Goal: Task Accomplishment & Management: Use online tool/utility

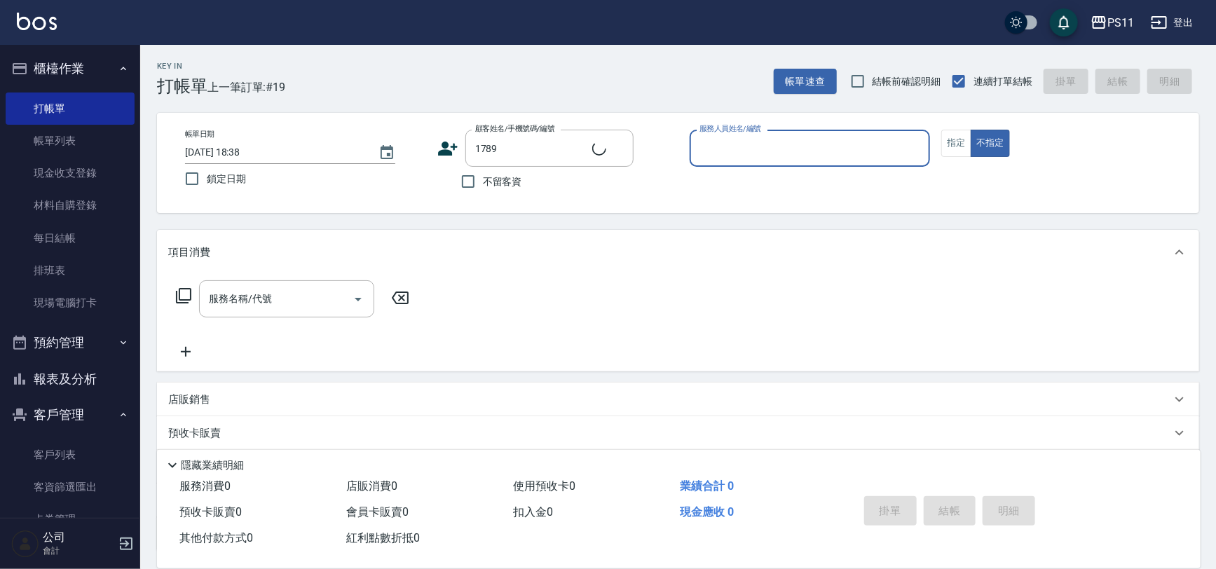
type input "林珈伊/0976831933/1789"
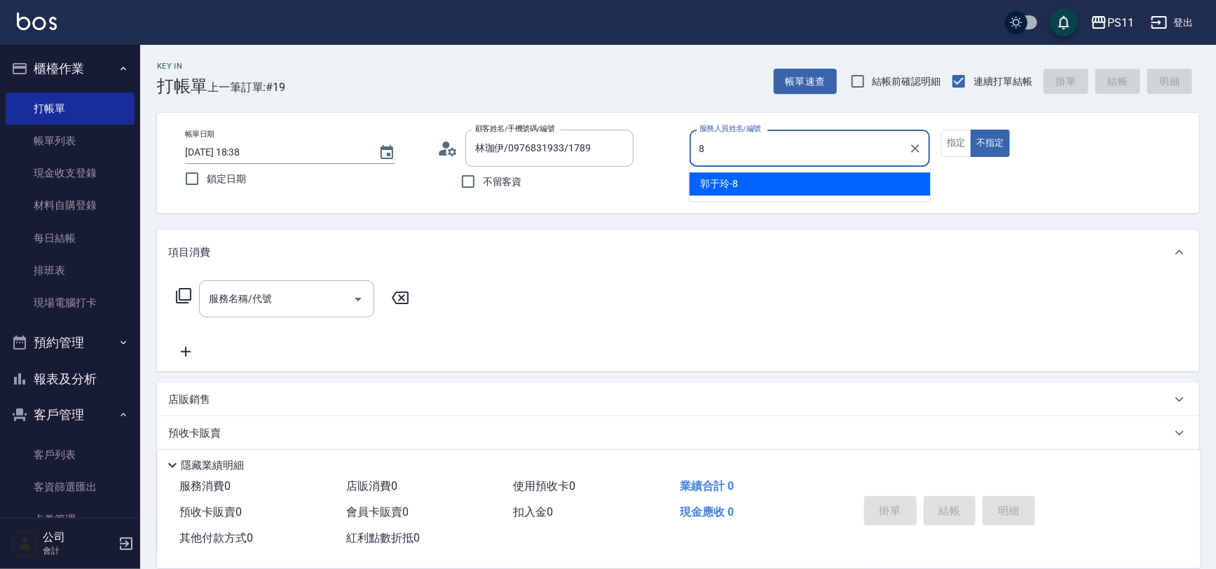
type input "郭于玲-8"
type button "false"
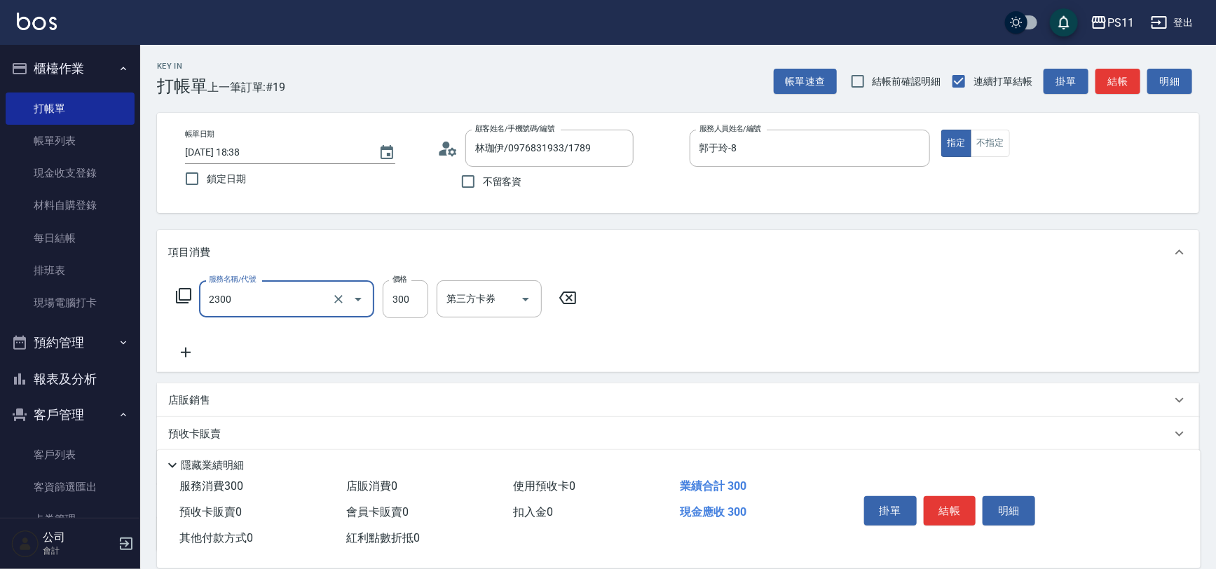
type input "剪髮(2300)"
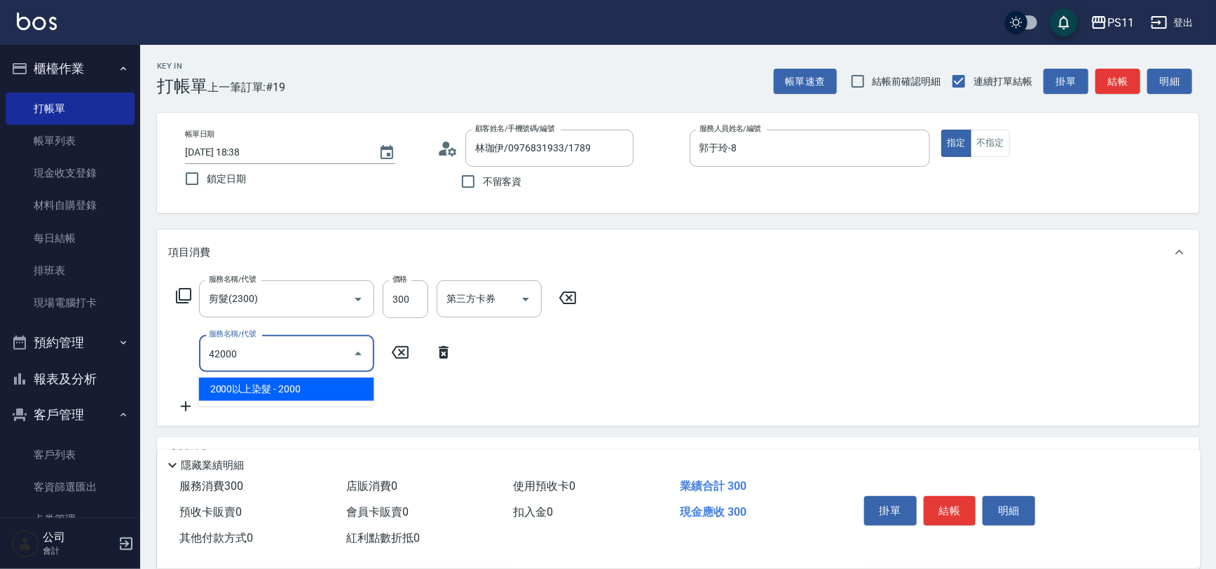
type input "2000以上染髮(42000)"
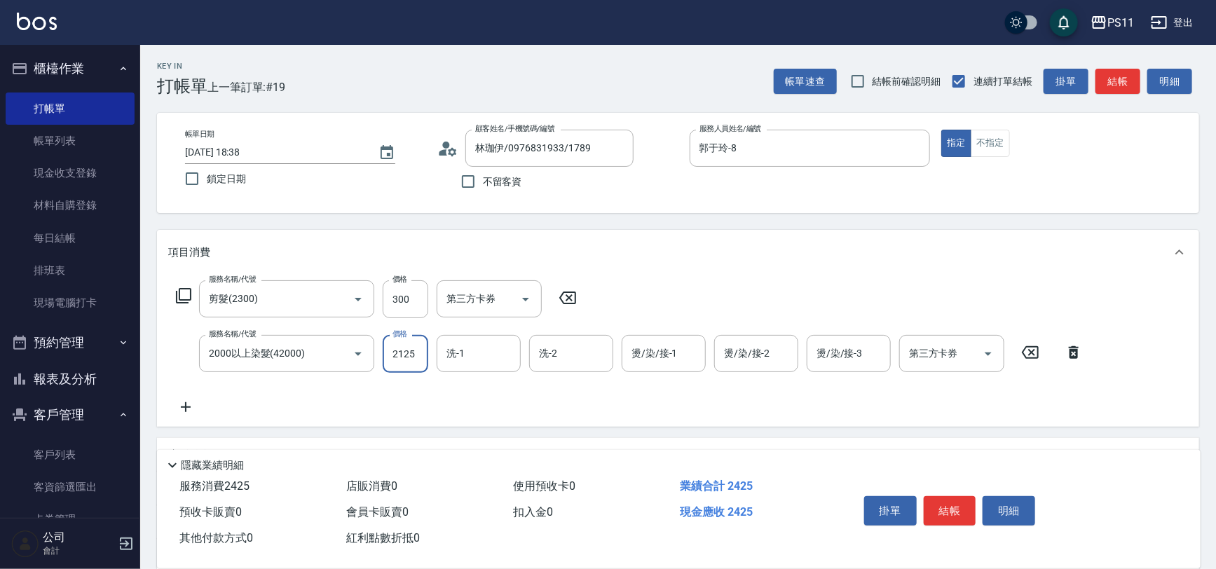
type input "2125"
type input "[PERSON_NAME]-31"
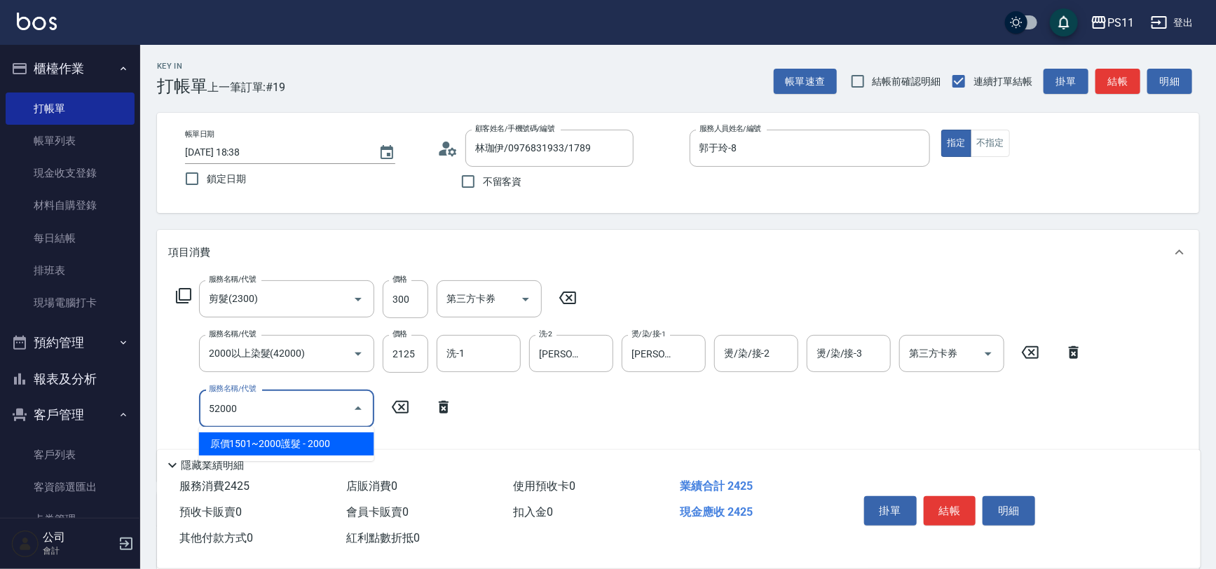
type input "原價1501~2000護髮(52000)"
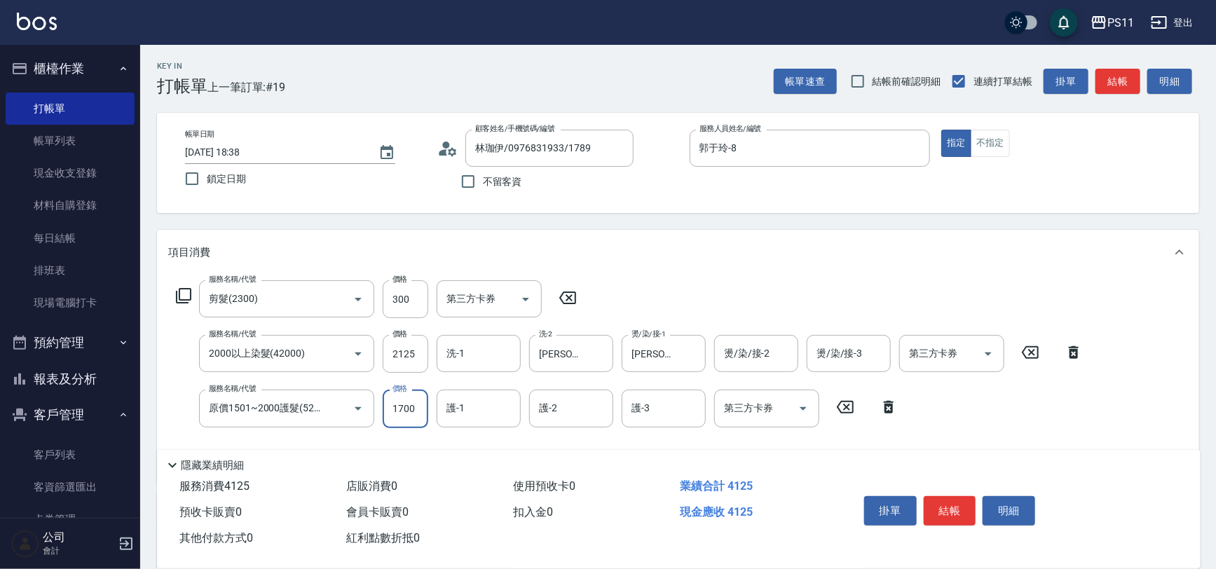
type input "1700"
type input "[PERSON_NAME]-31"
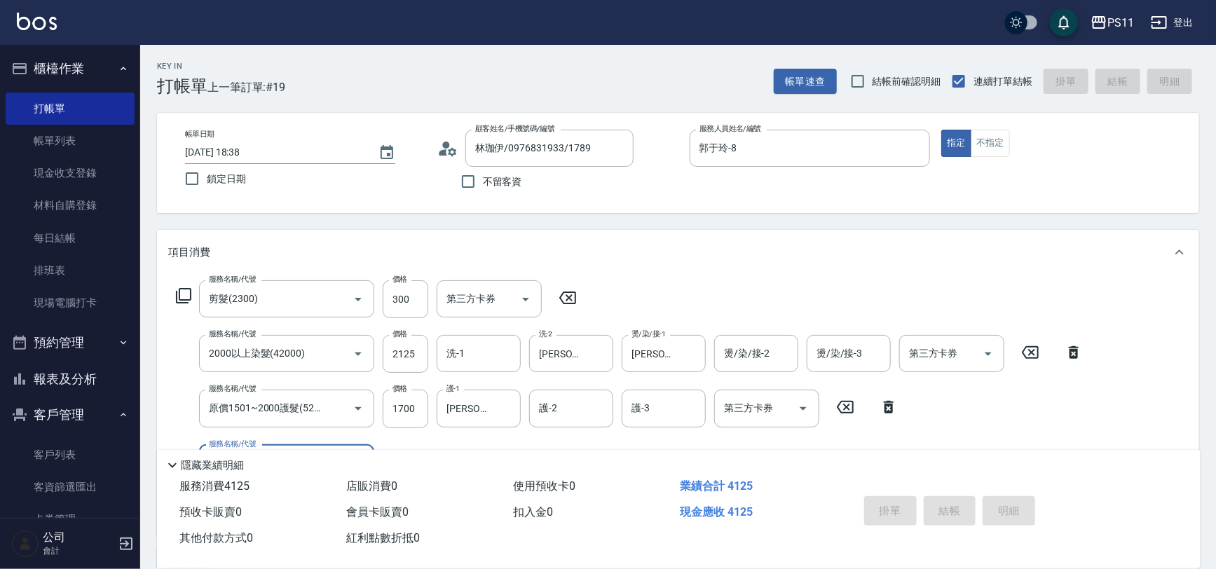
type input "[DATE] 19:14"
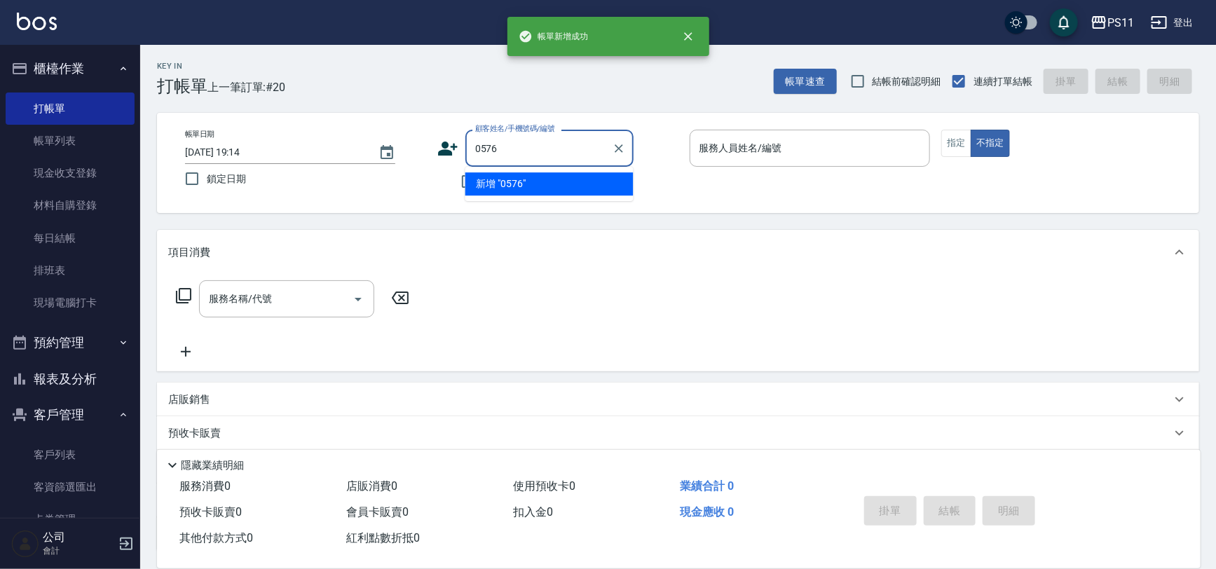
type input "0576"
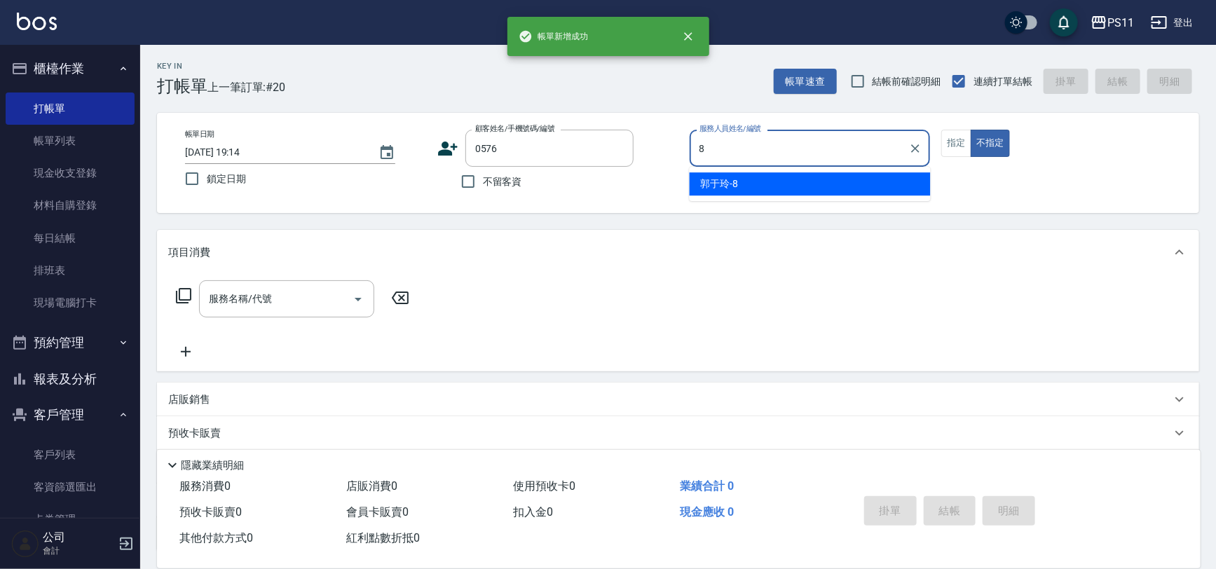
type input "郭于玲-8"
type input "[PERSON_NAME]/0912254398/0576"
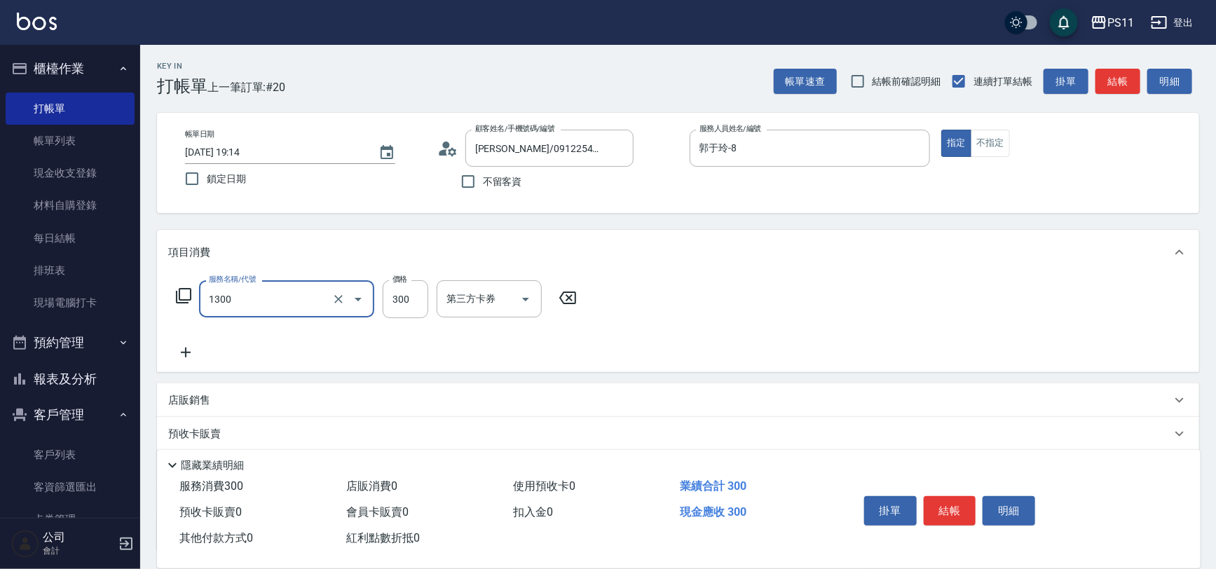
type input "洗髮300(1300)"
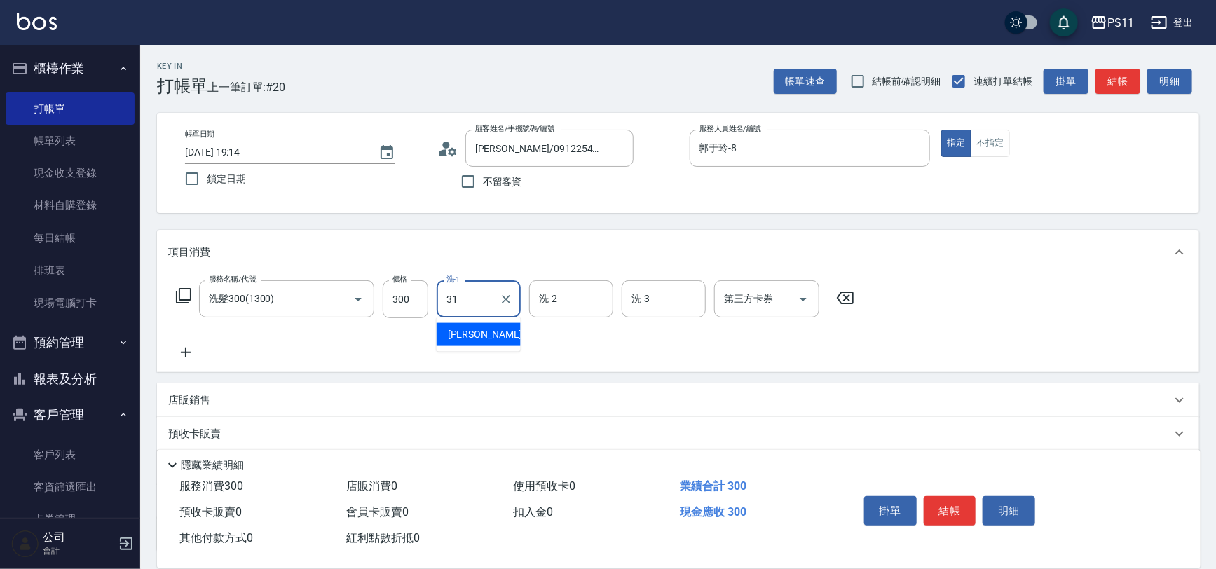
type input "[PERSON_NAME]-31"
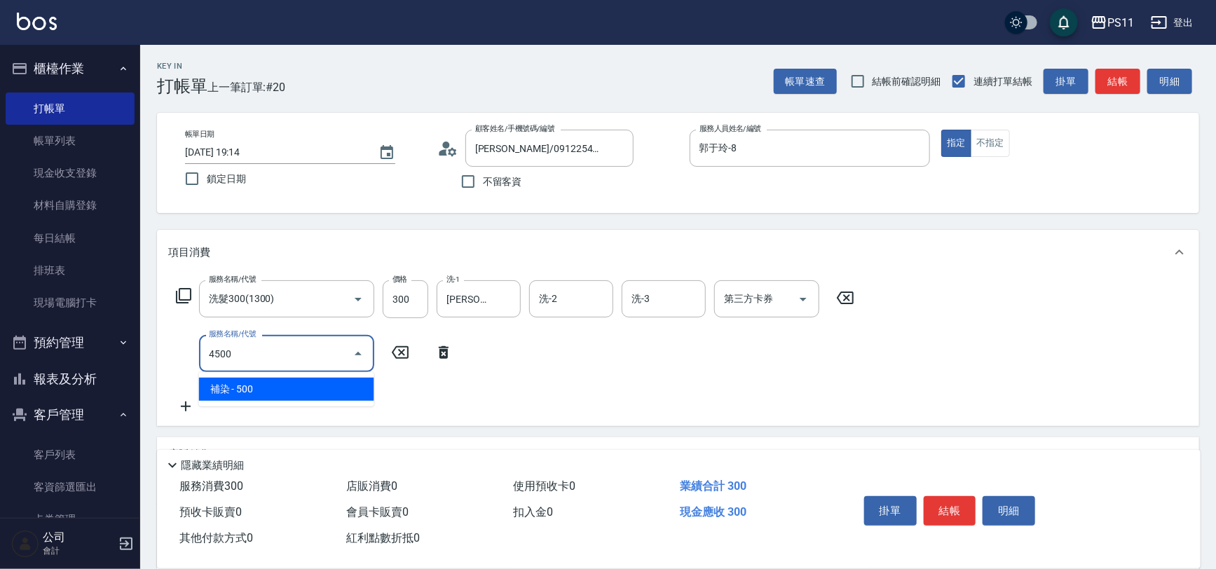
type input "補染(4500)"
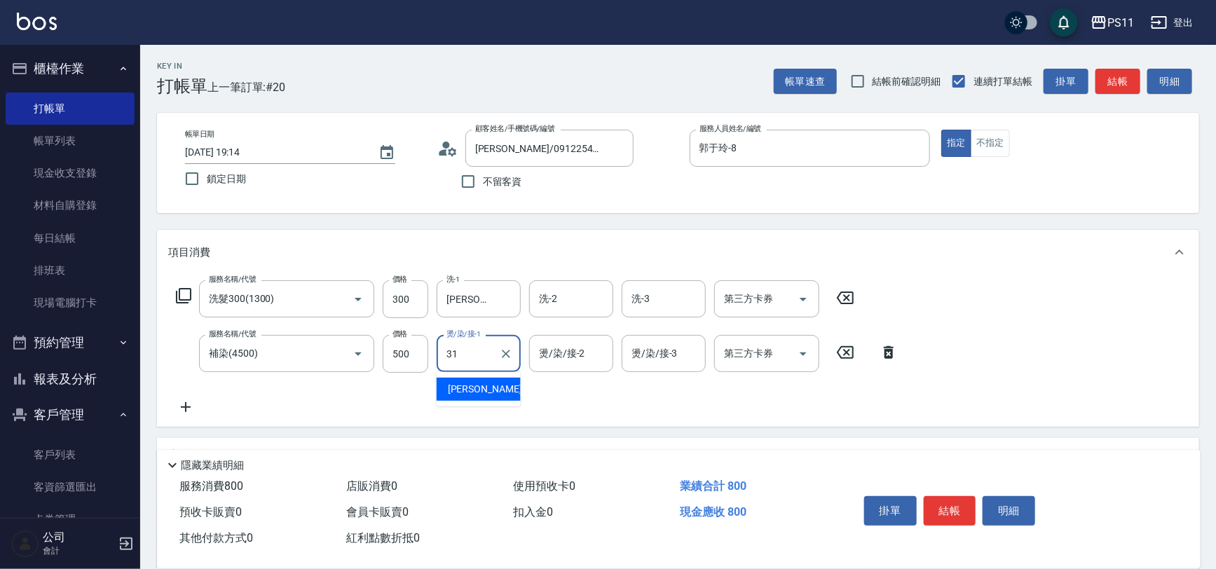
type input "[PERSON_NAME]-31"
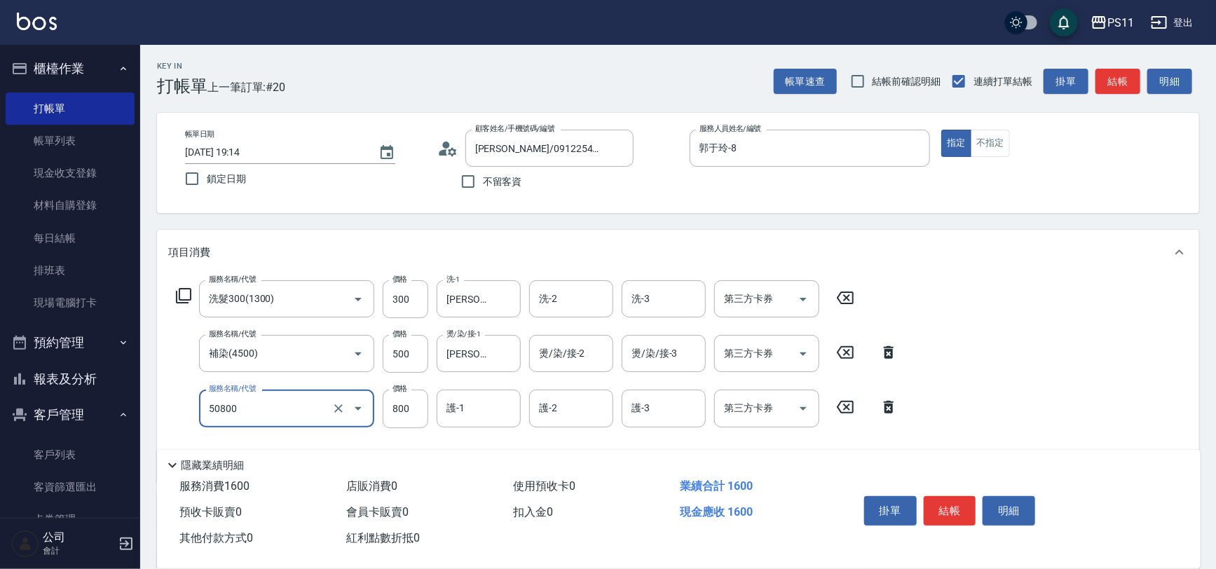
type input "原價401~800護髮(50800)"
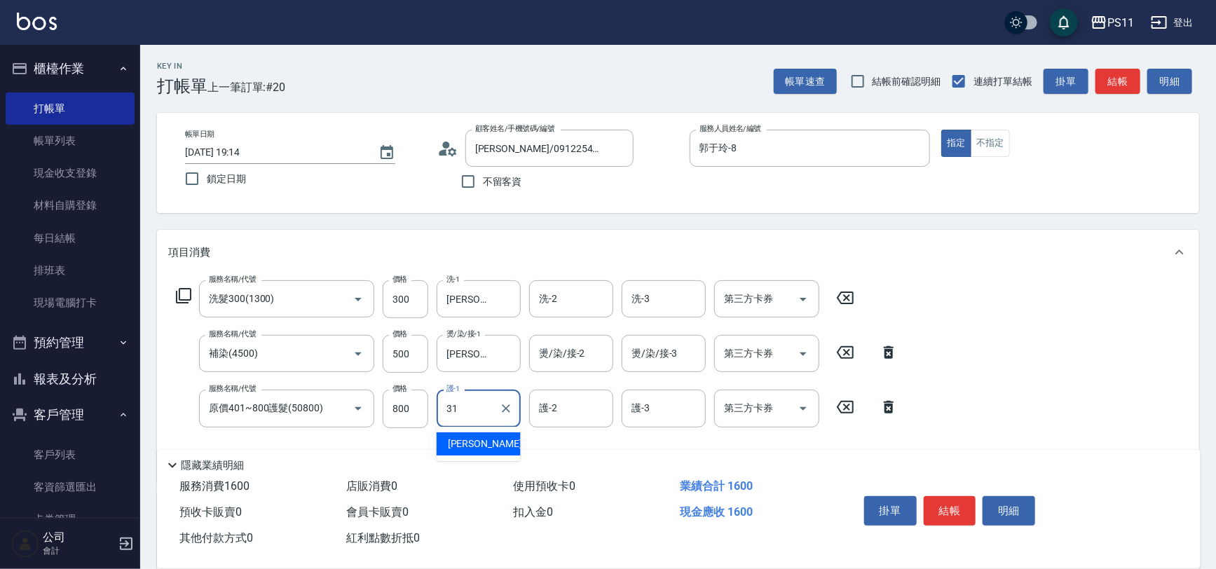
type input "[PERSON_NAME]-31"
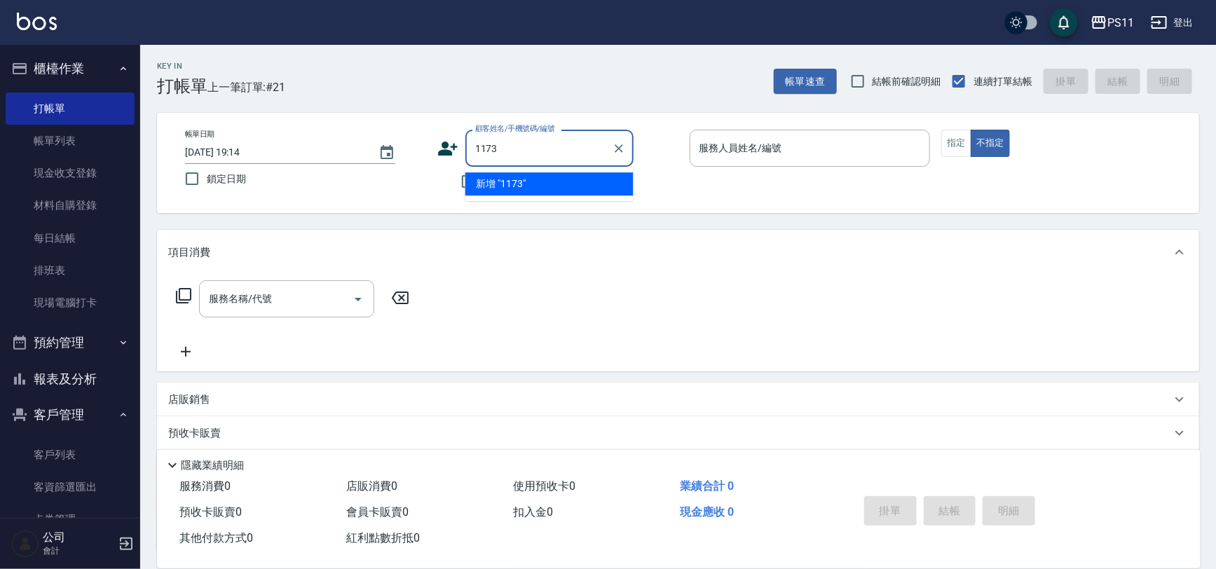
type input "1173"
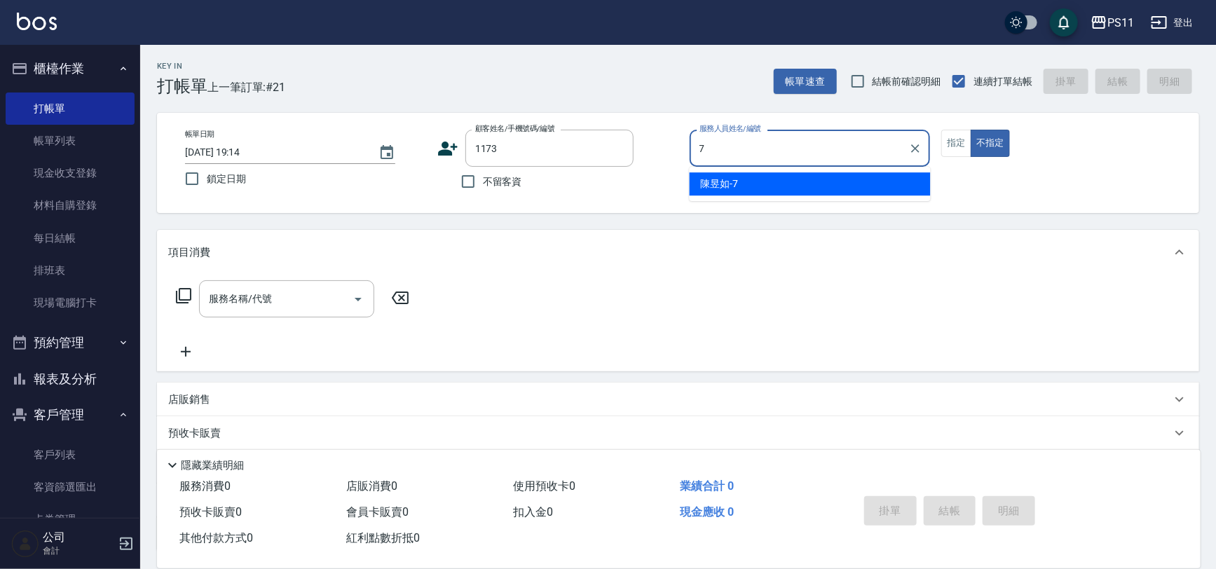
type input "7"
type input "[PERSON_NAME]/0932979251/1173"
type input "陳昱如-7"
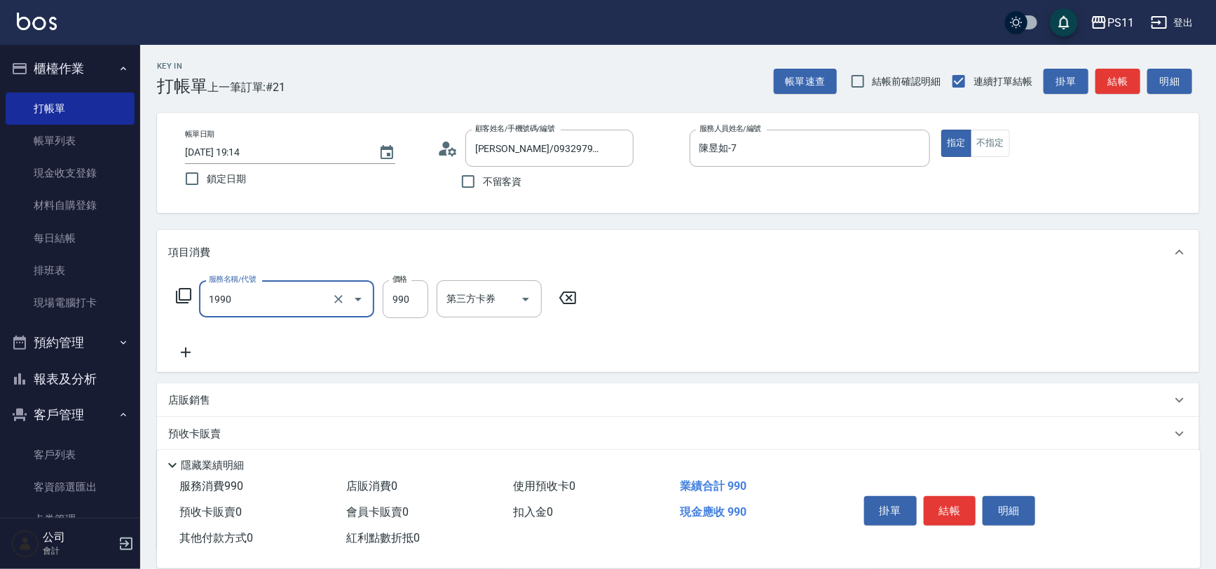
type input "舒活靓爽頭皮排毒洗(1990)"
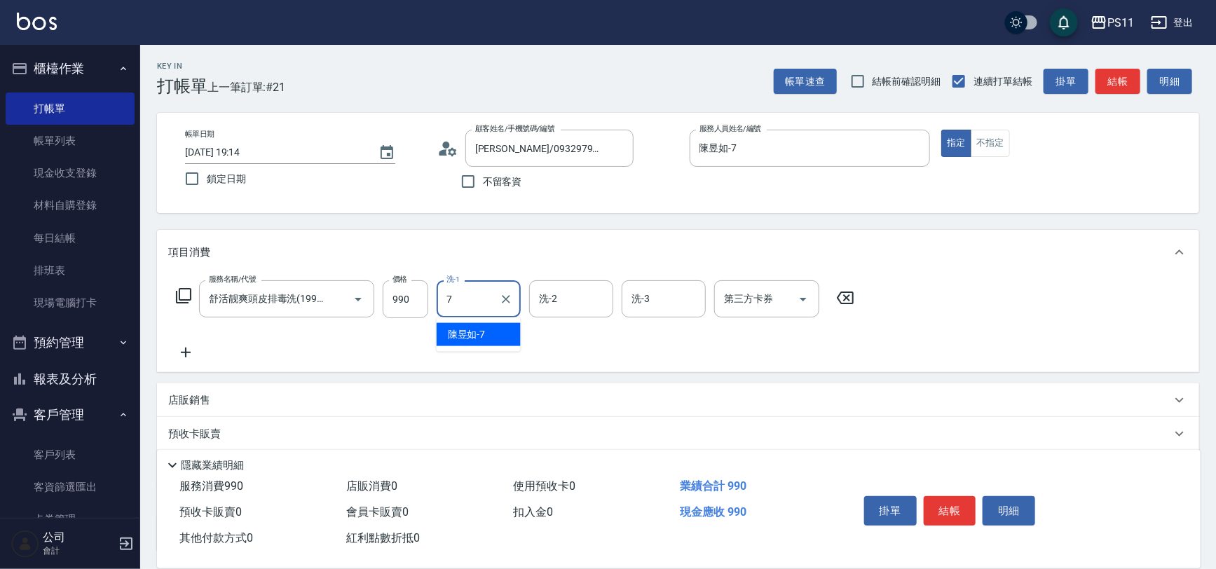
type input "陳昱如-7"
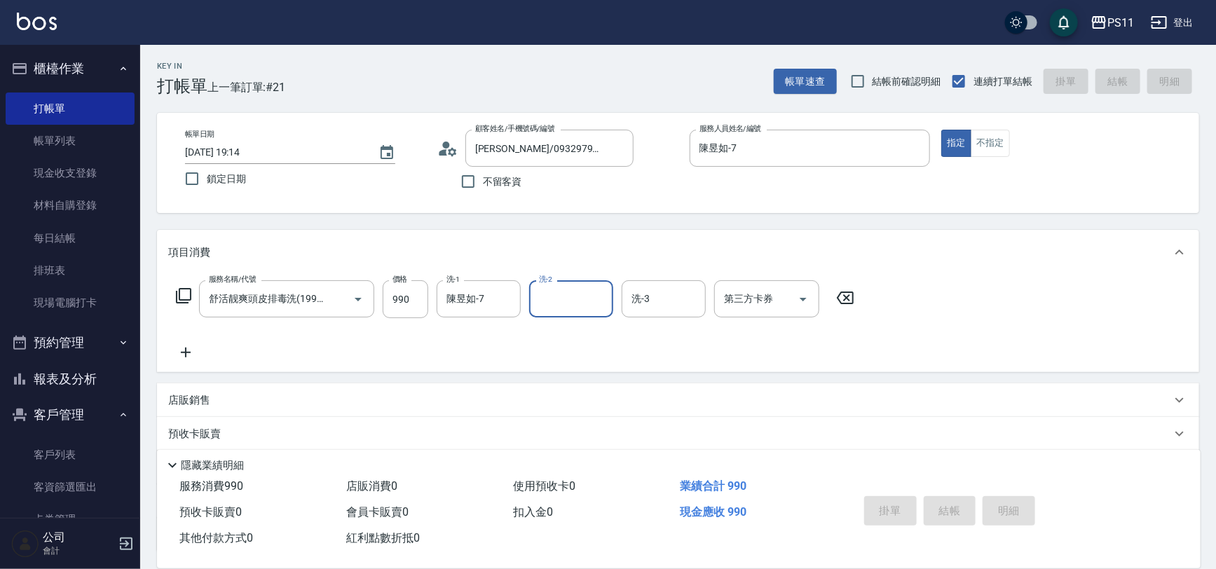
type input "[DATE] 19:18"
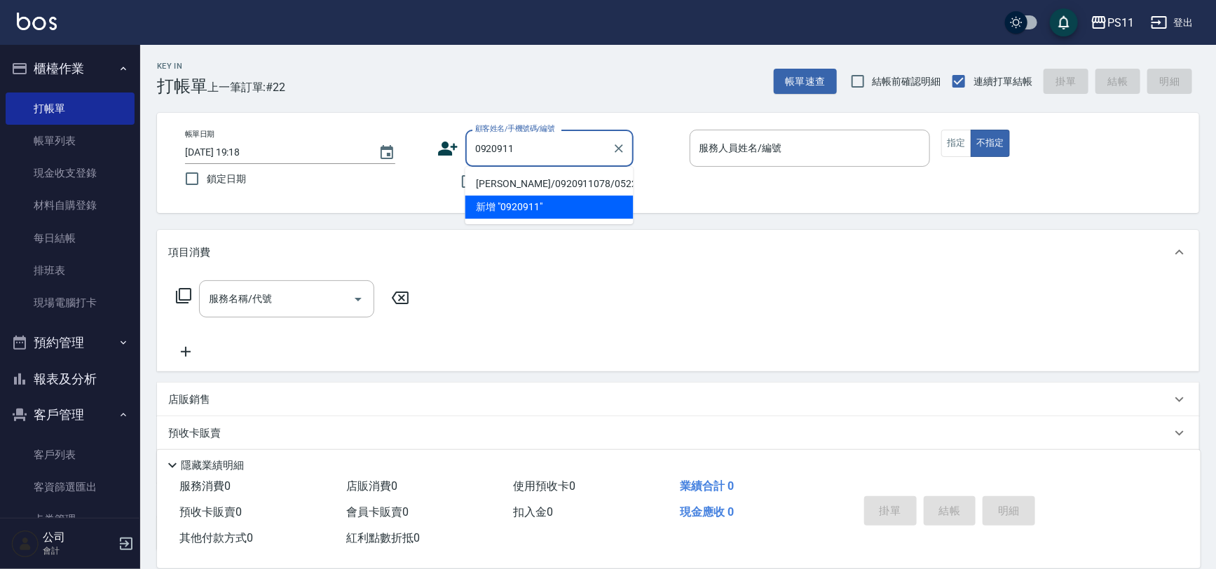
drag, startPoint x: 538, startPoint y: 181, endPoint x: 554, endPoint y: 181, distance: 15.4
click at [540, 181] on li "[PERSON_NAME]/0920911078/0522" at bounding box center [549, 183] width 168 height 23
type input "[PERSON_NAME]/0920911078/0522"
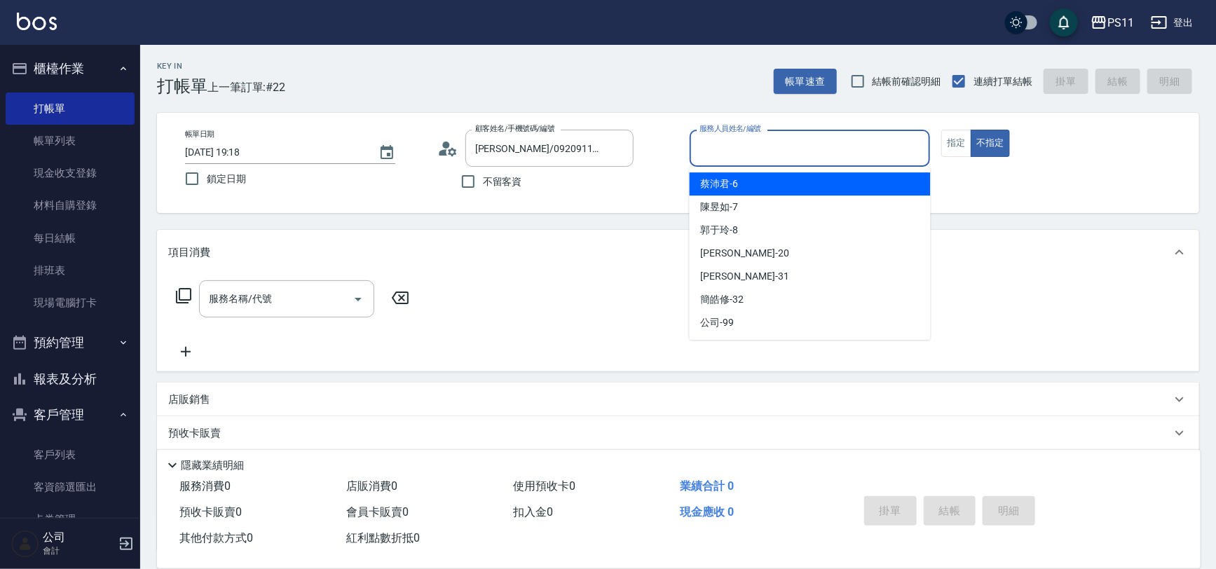
click at [785, 152] on input "服務人員姓名/編號" at bounding box center [810, 148] width 228 height 25
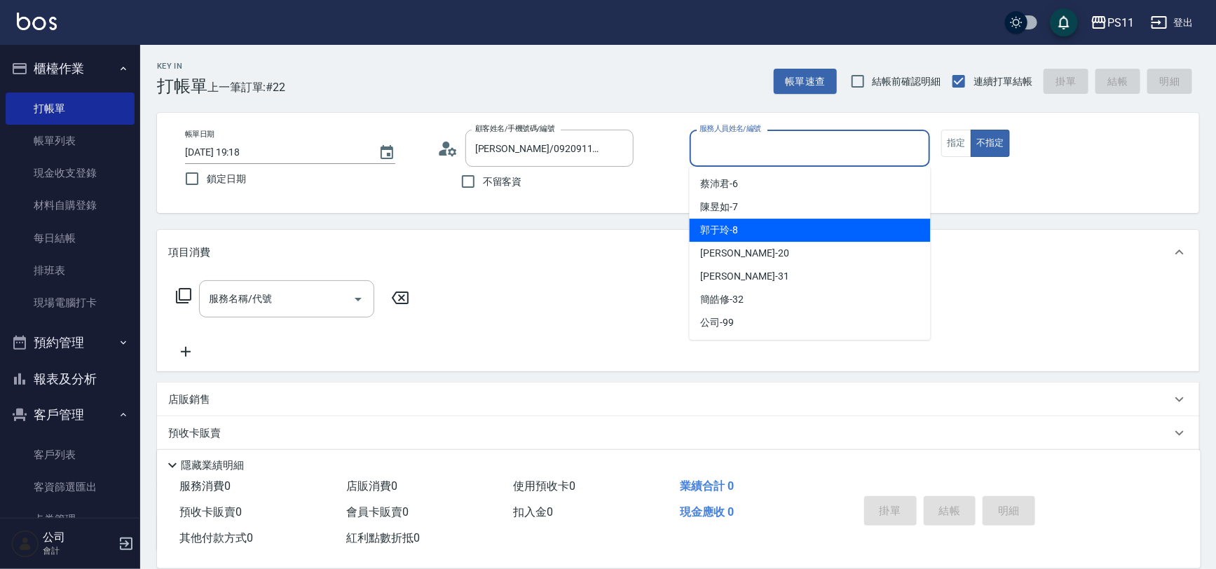
drag, startPoint x: 777, startPoint y: 233, endPoint x: 828, endPoint y: 214, distance: 54.5
click at [777, 233] on div "郭于玲 -8" at bounding box center [809, 230] width 241 height 23
type input "郭于玲-8"
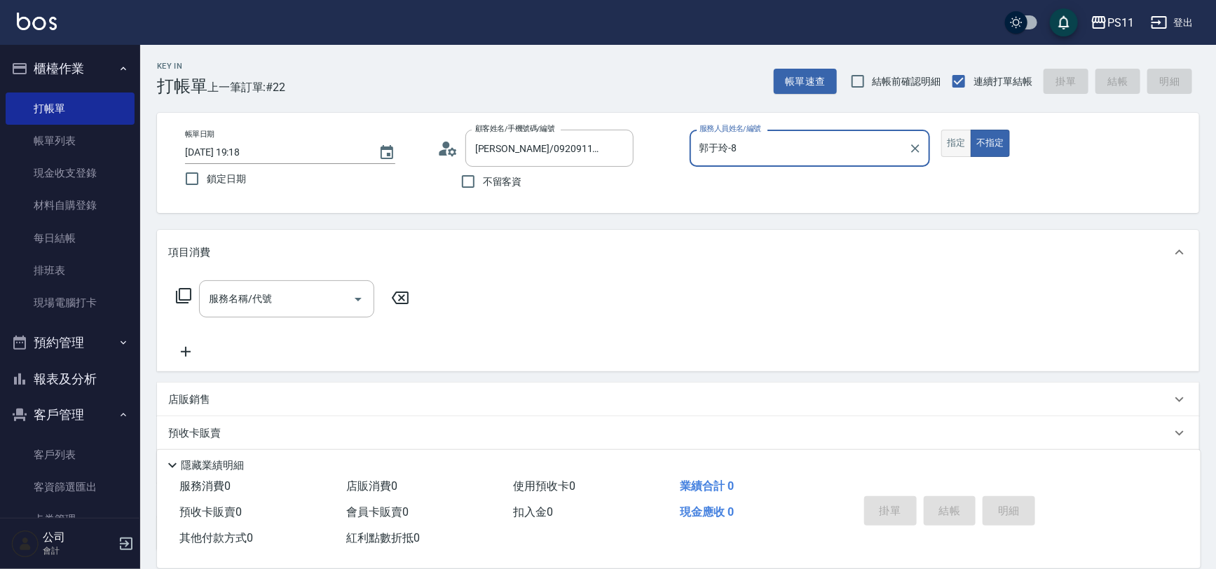
click at [960, 145] on button "指定" at bounding box center [956, 143] width 30 height 27
click at [195, 290] on div "服務名稱/代號 服務名稱/代號" at bounding box center [292, 298] width 249 height 37
drag, startPoint x: 187, startPoint y: 294, endPoint x: 244, endPoint y: 291, distance: 56.8
click at [193, 294] on div "服務名稱/代號 服務名稱/代號" at bounding box center [292, 298] width 249 height 37
click at [193, 295] on div "服務名稱/代號 服務名稱/代號" at bounding box center [292, 298] width 249 height 37
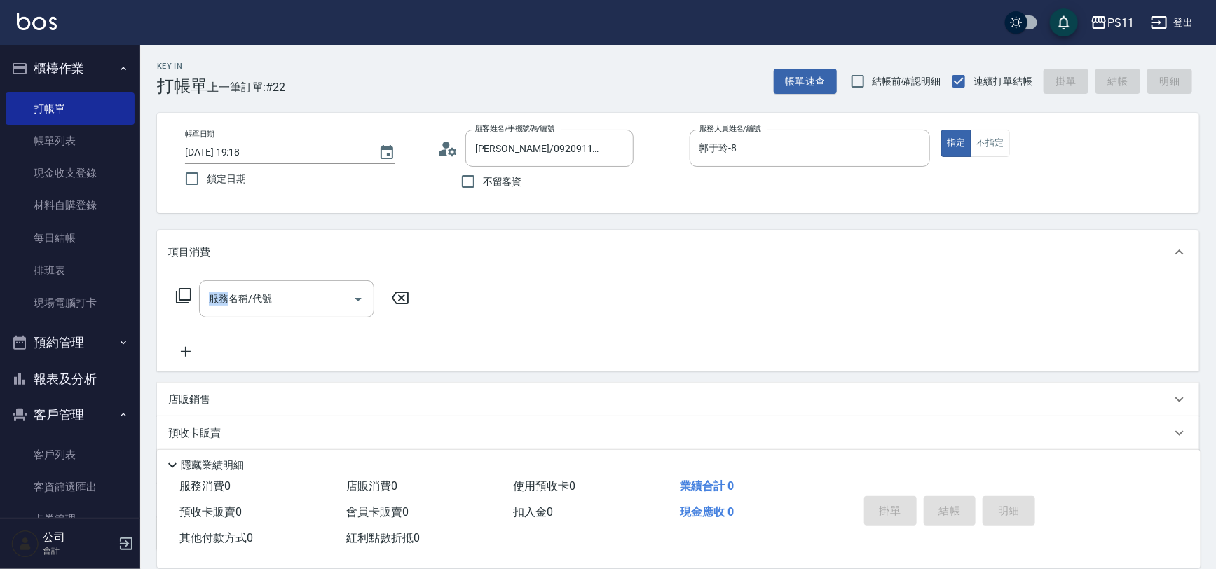
click at [192, 294] on div "服務名稱/代號 服務名稱/代號" at bounding box center [292, 298] width 249 height 37
click at [188, 291] on icon at bounding box center [183, 295] width 17 height 17
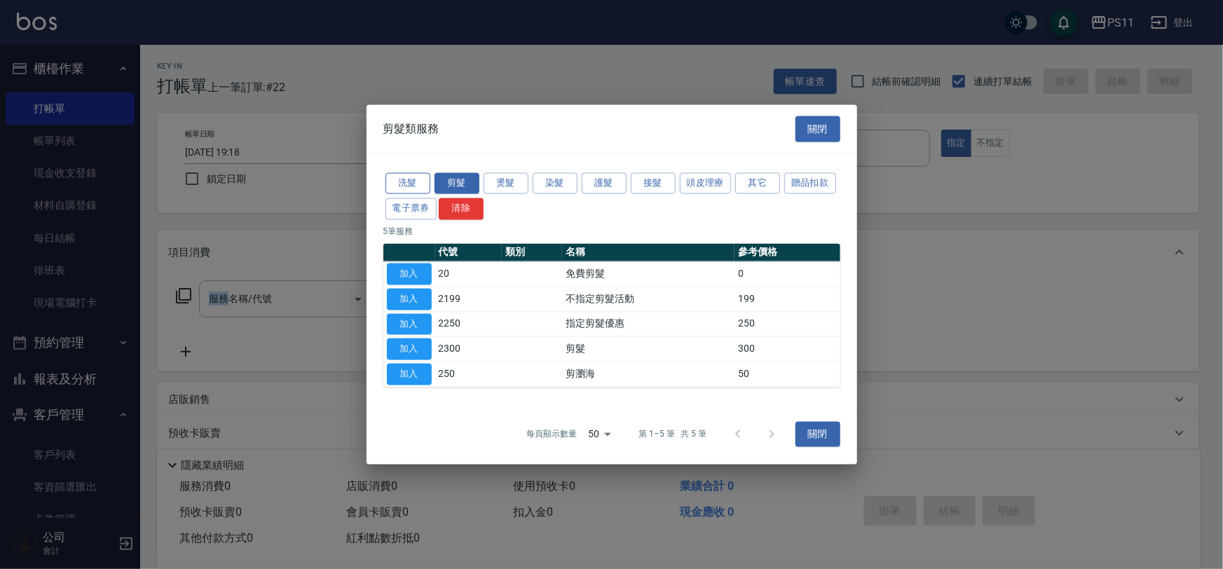
click at [412, 182] on button "洗髮" at bounding box center [407, 183] width 45 height 22
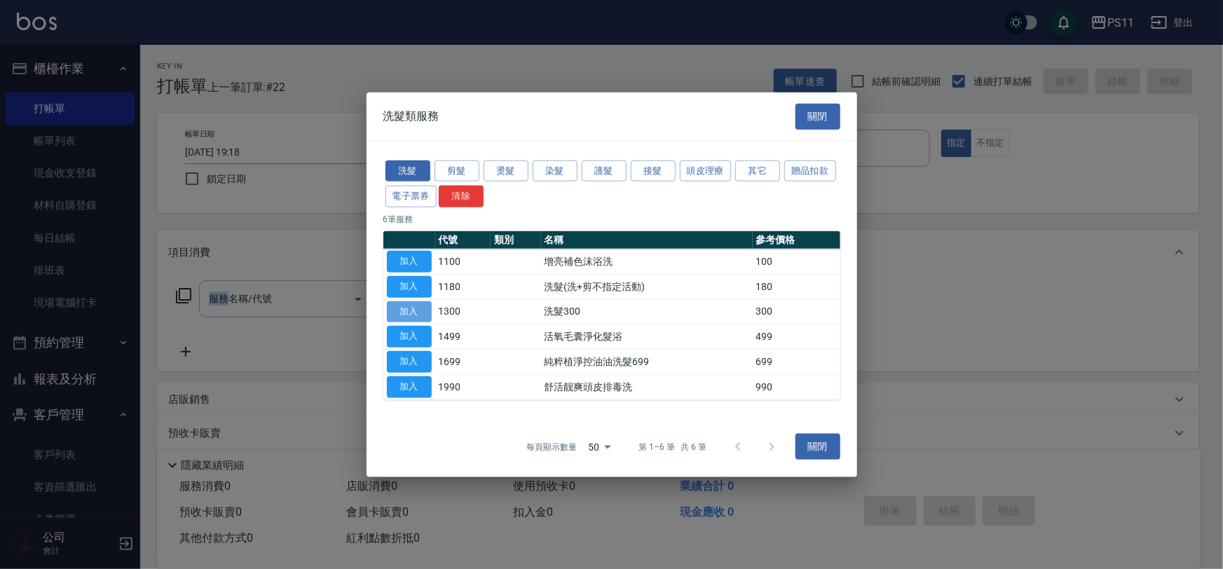
click at [421, 310] on button "加入" at bounding box center [409, 312] width 45 height 22
type input "洗髮300(1300)"
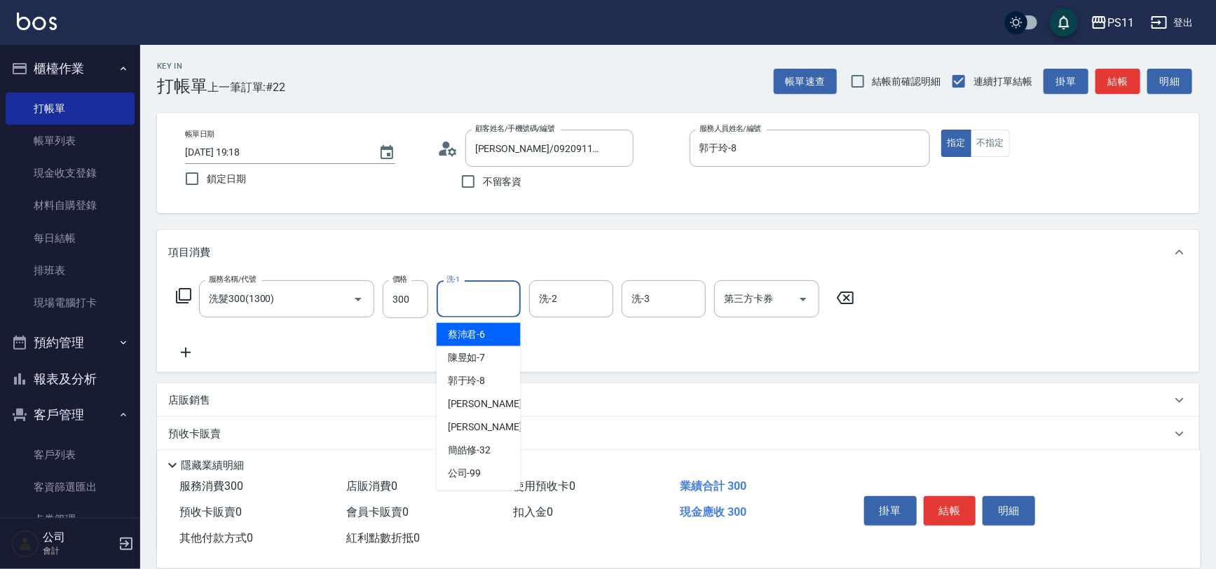
drag, startPoint x: 479, startPoint y: 297, endPoint x: 439, endPoint y: 291, distance: 40.4
click at [469, 296] on input "洗-1" at bounding box center [478, 299] width 71 height 25
type input "郭于玲-8"
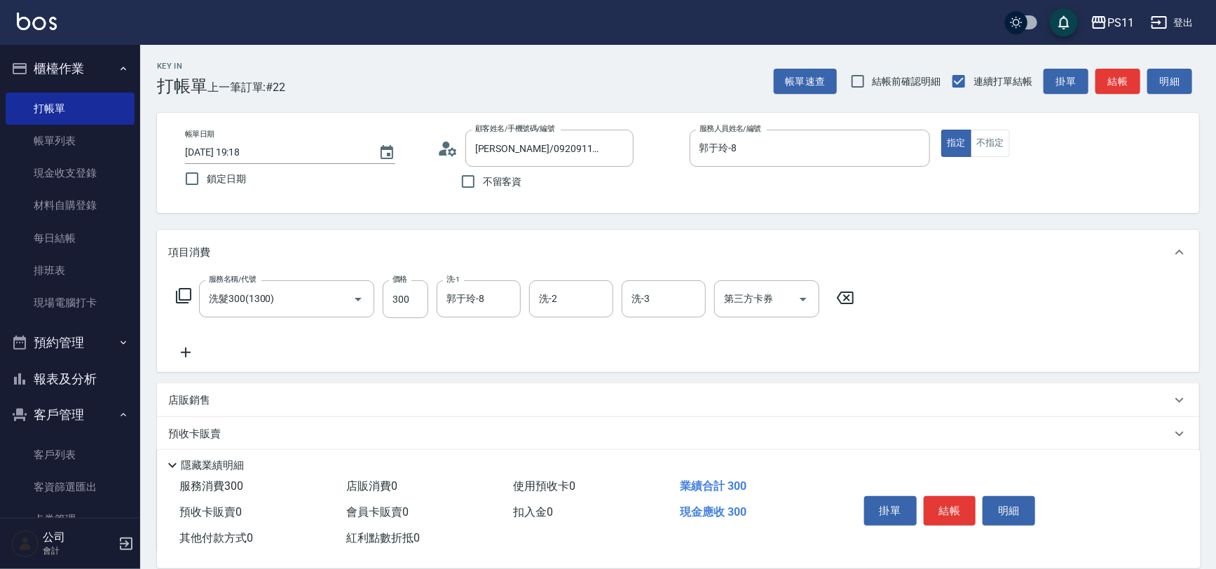
click at [186, 350] on icon at bounding box center [185, 352] width 35 height 17
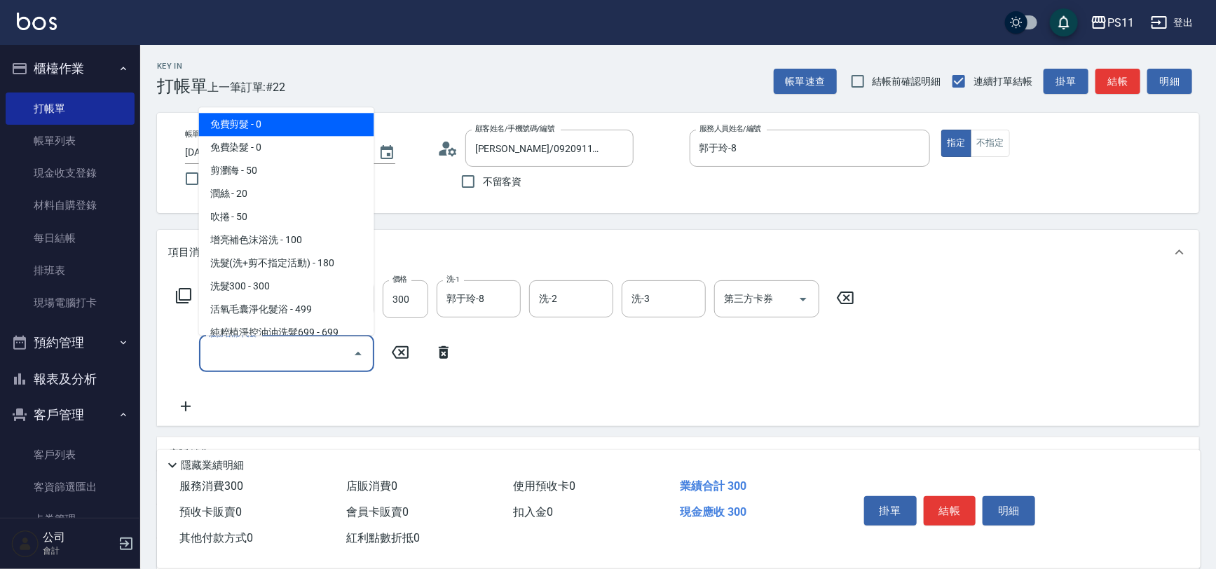
click at [308, 363] on input "服務名稱/代號" at bounding box center [276, 353] width 142 height 25
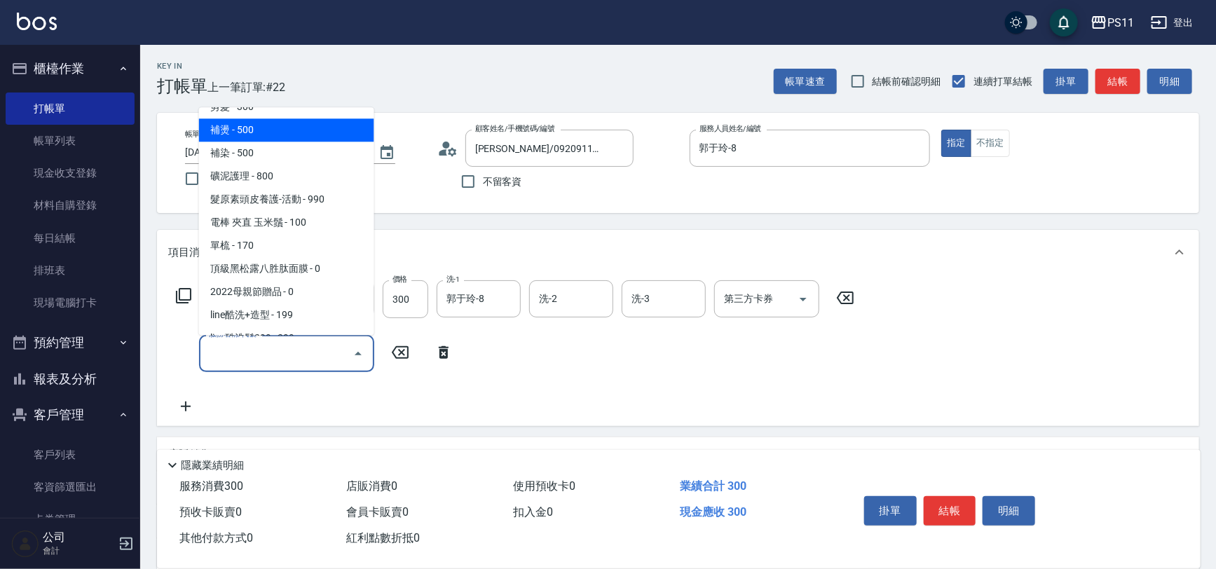
scroll to position [191, 0]
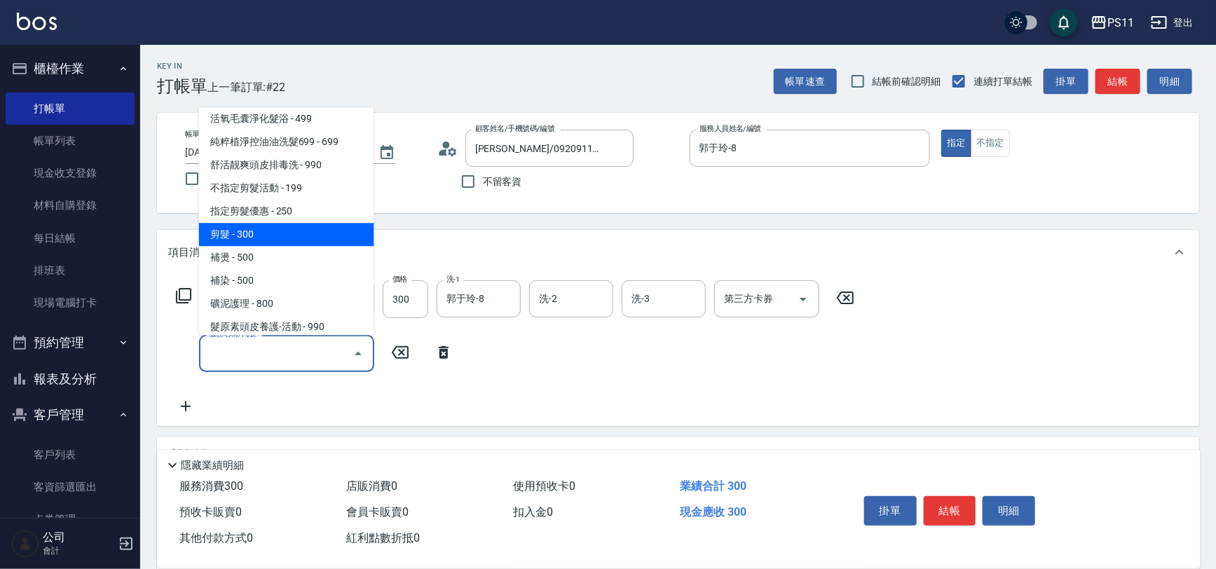
click at [271, 233] on span "剪髮 - 300" at bounding box center [286, 235] width 175 height 23
type input "剪髮(2300)"
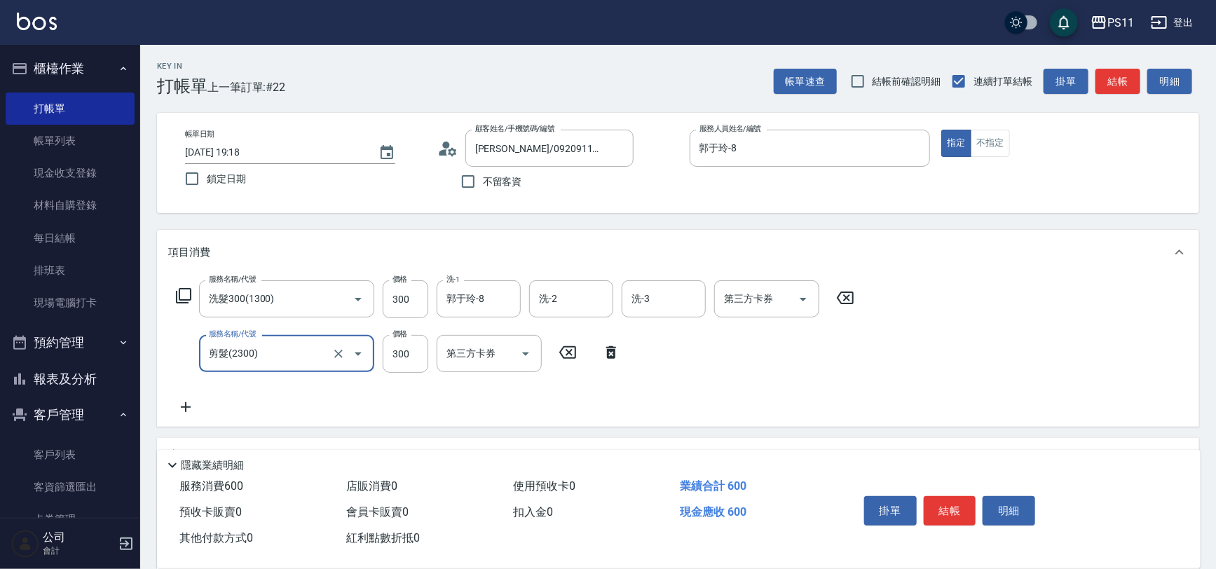
click at [947, 500] on button "結帳" at bounding box center [949, 510] width 53 height 29
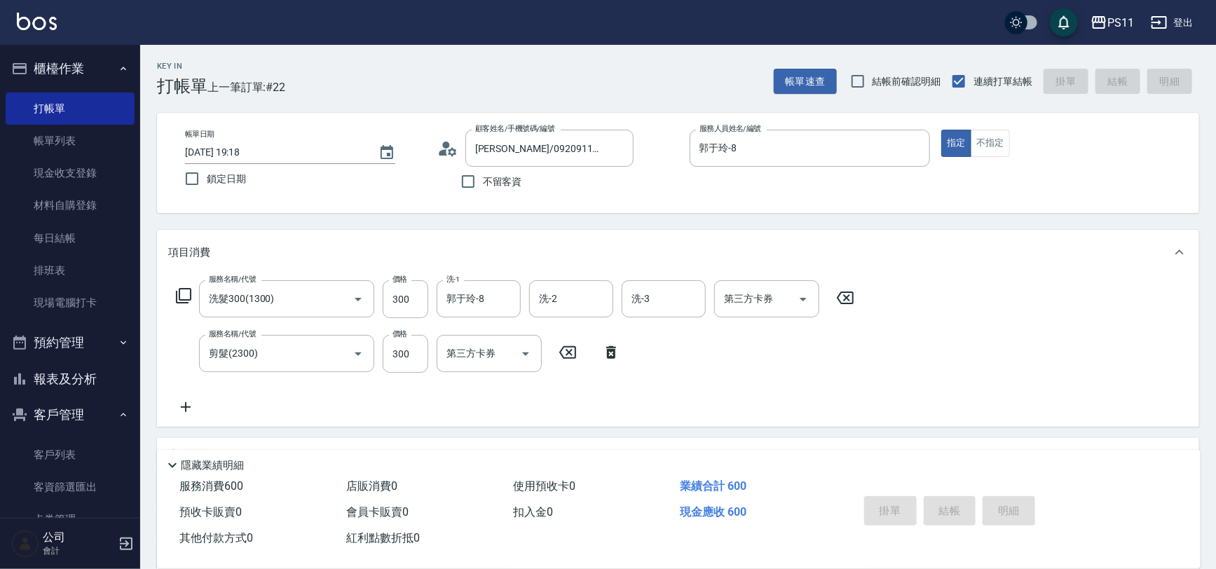
type input "[DATE] 19:40"
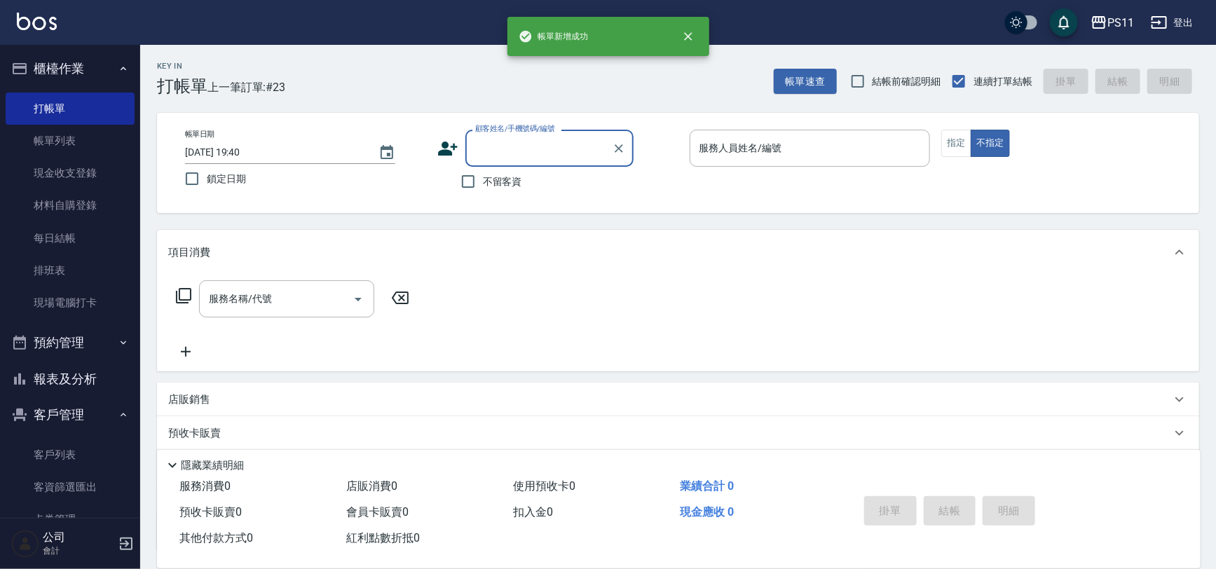
click at [80, 376] on button "報表及分析" at bounding box center [70, 379] width 129 height 36
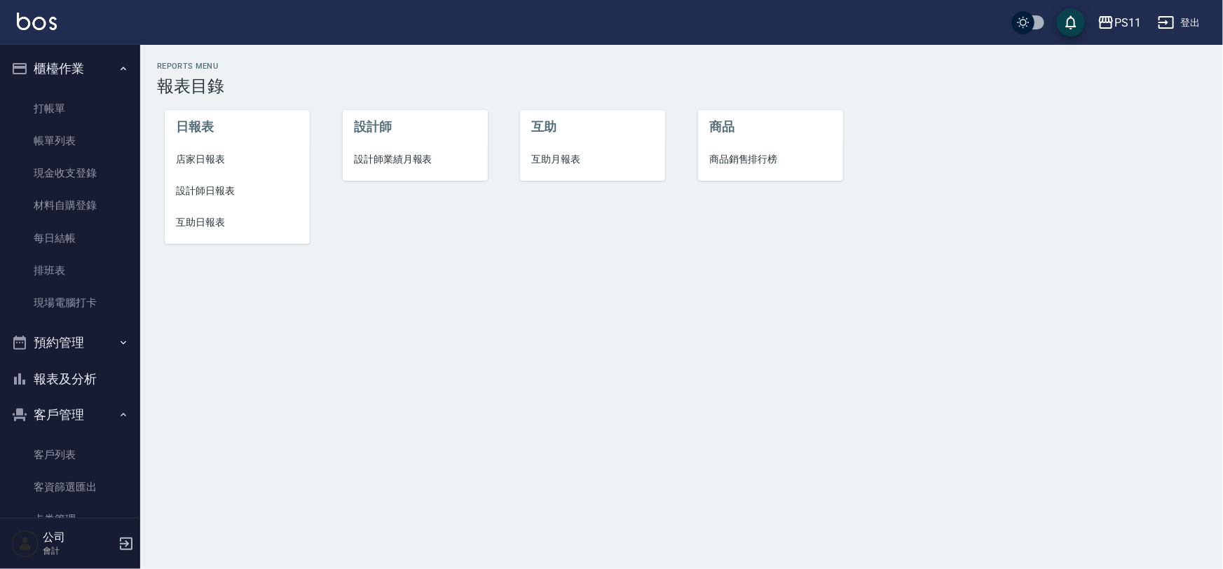
click at [210, 181] on li "設計師日報表" at bounding box center [237, 191] width 145 height 32
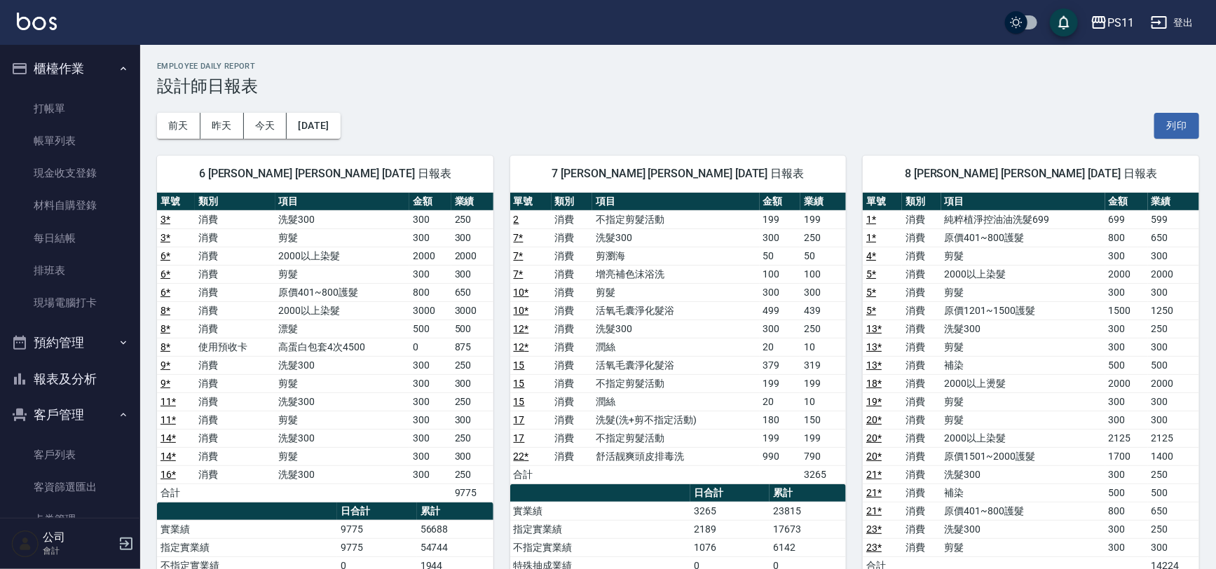
click at [802, 448] on td "790" at bounding box center [823, 456] width 46 height 18
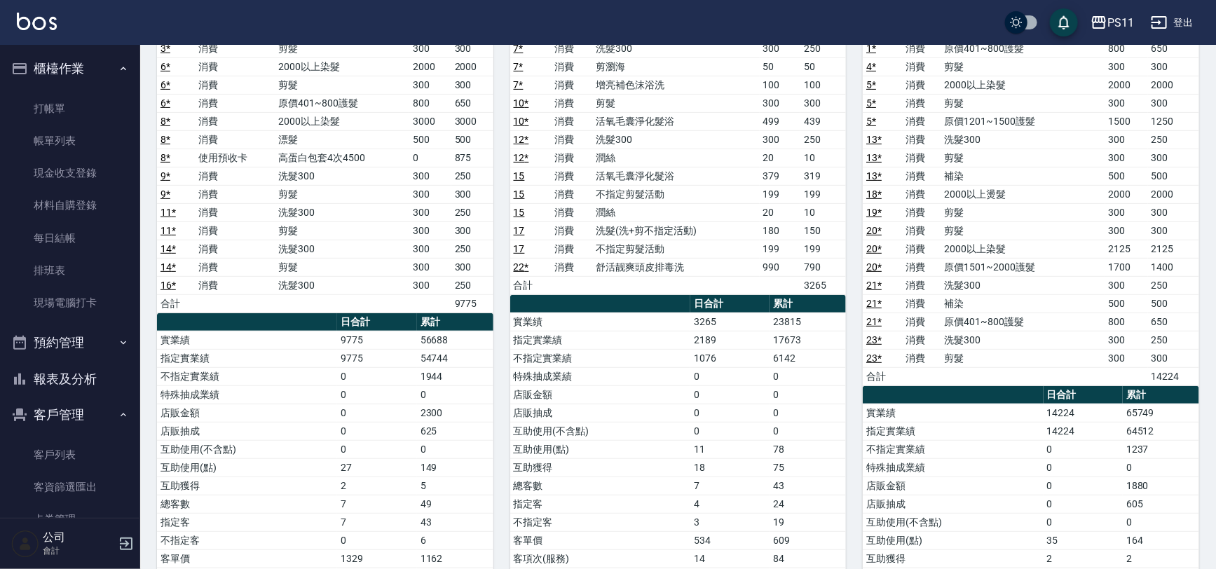
scroll to position [127, 0]
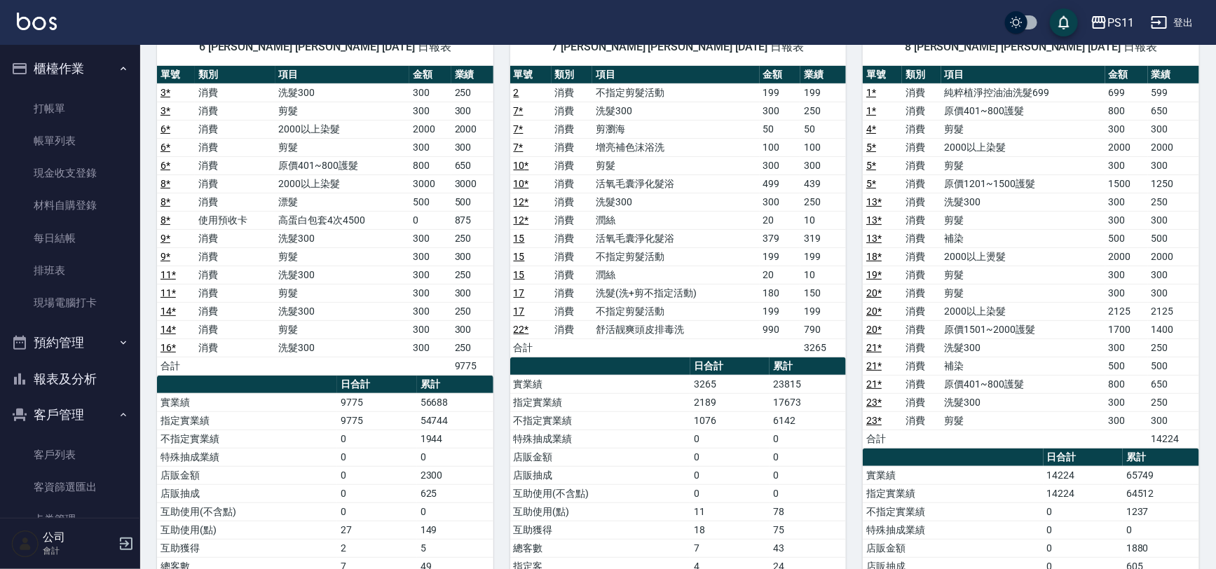
click at [39, 366] on button "報表及分析" at bounding box center [70, 379] width 129 height 36
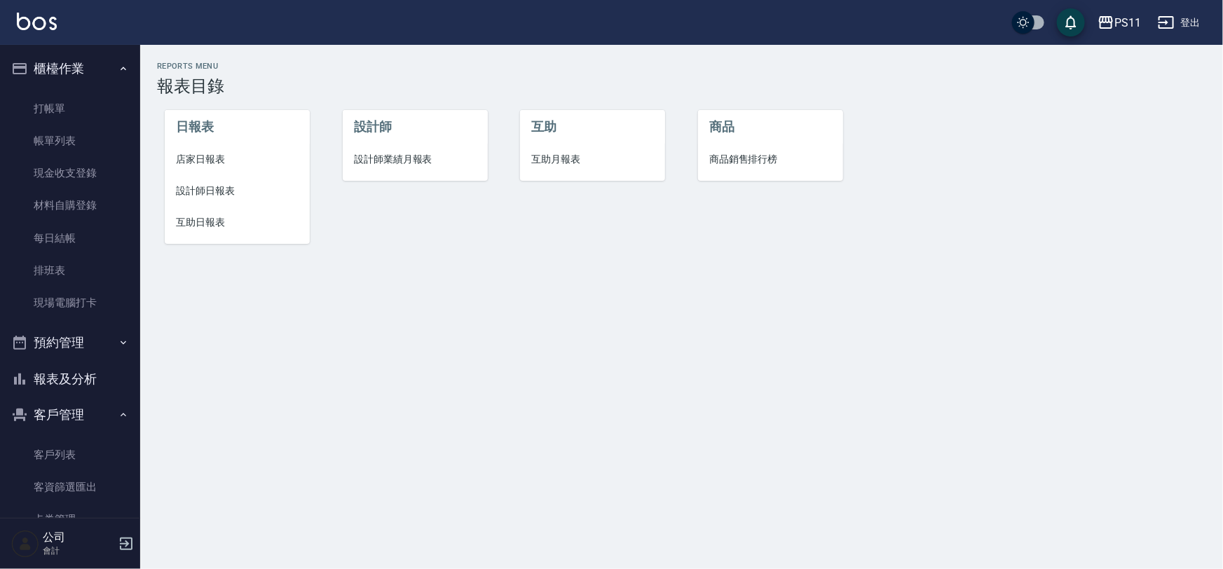
click at [214, 153] on span "店家日報表" at bounding box center [237, 159] width 123 height 15
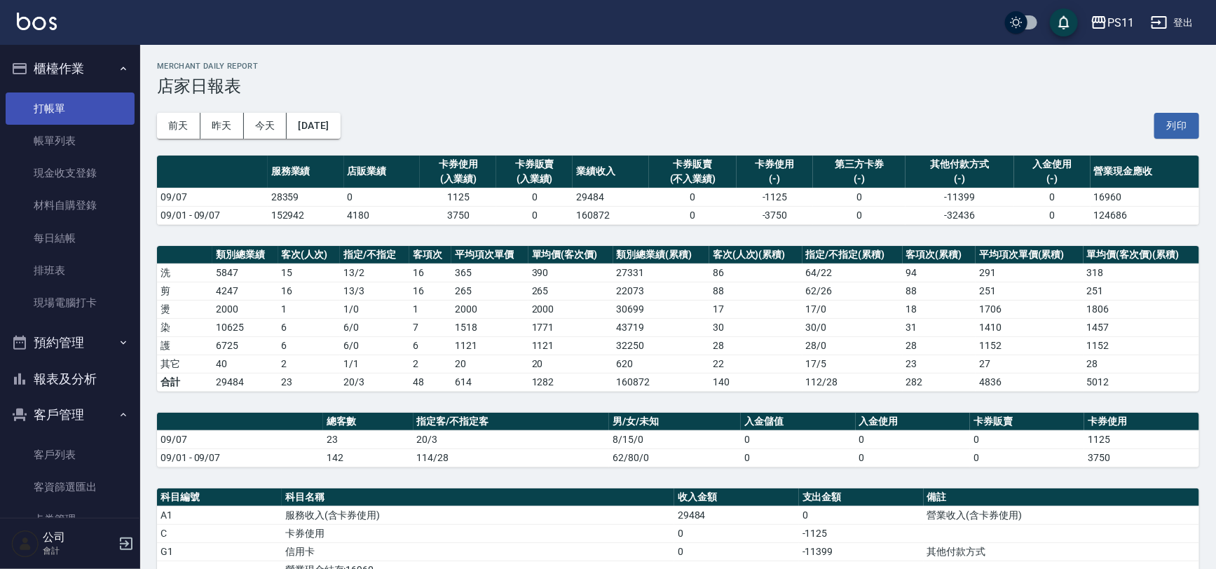
click at [73, 116] on link "打帳單" at bounding box center [70, 108] width 129 height 32
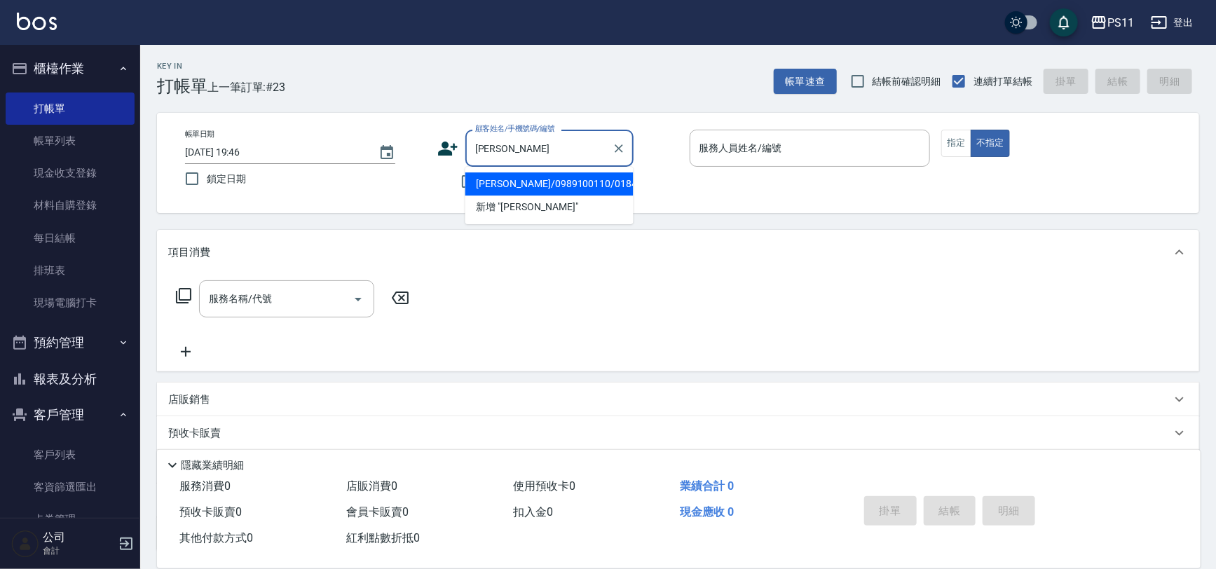
click at [534, 190] on li "[PERSON_NAME]/0989100110/0184" at bounding box center [549, 183] width 168 height 23
type input "[PERSON_NAME]/0989100110/0184"
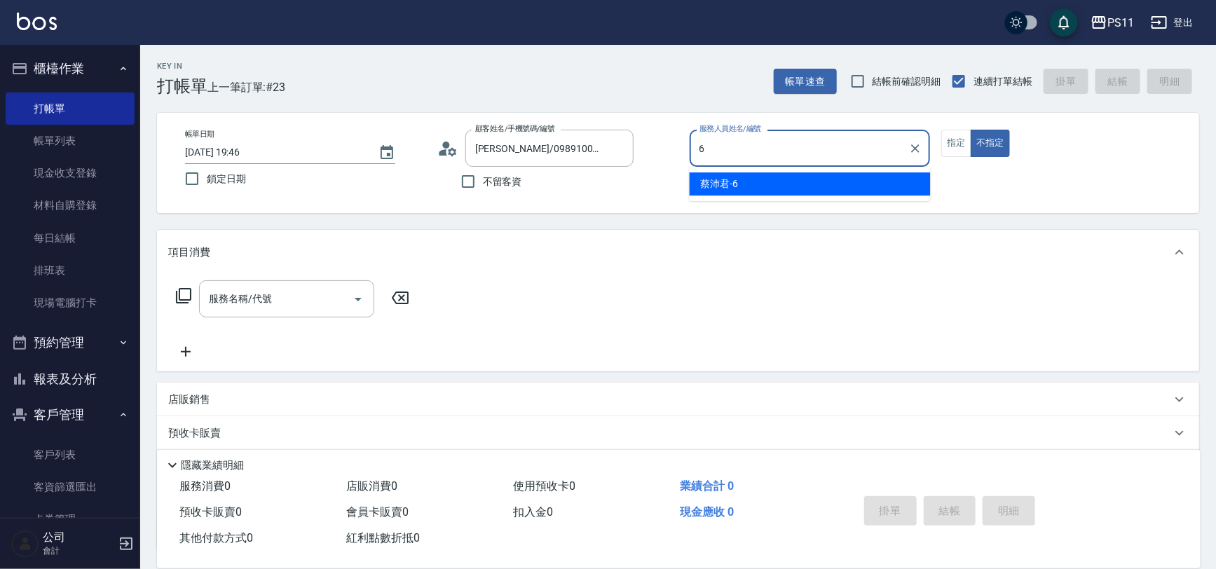
type input "[PERSON_NAME]6"
type button "false"
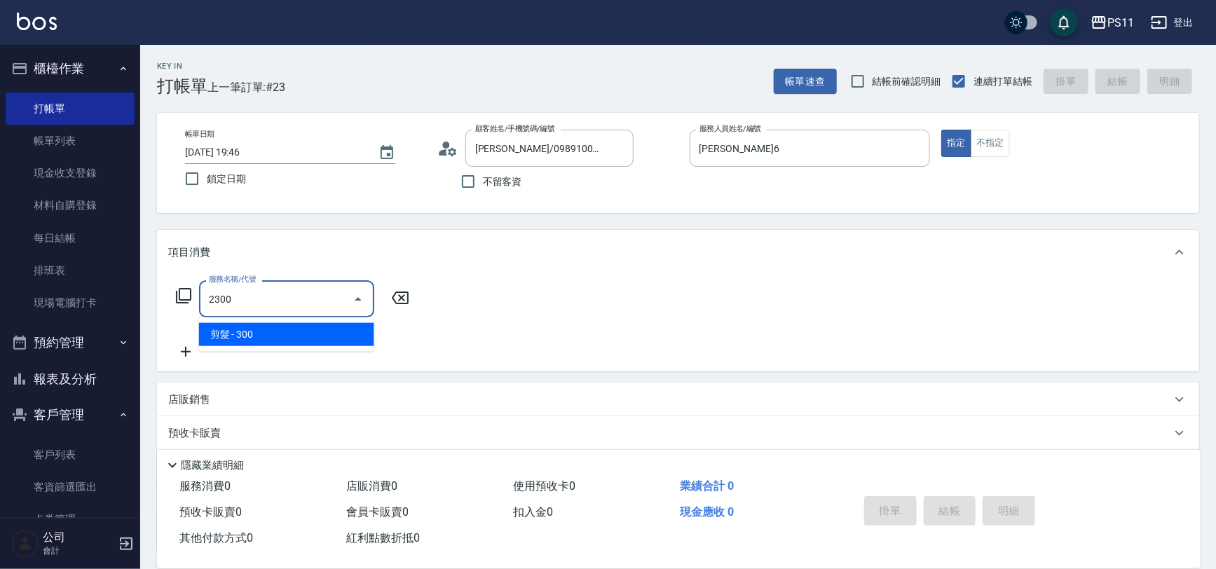
type input "剪髮(2300)"
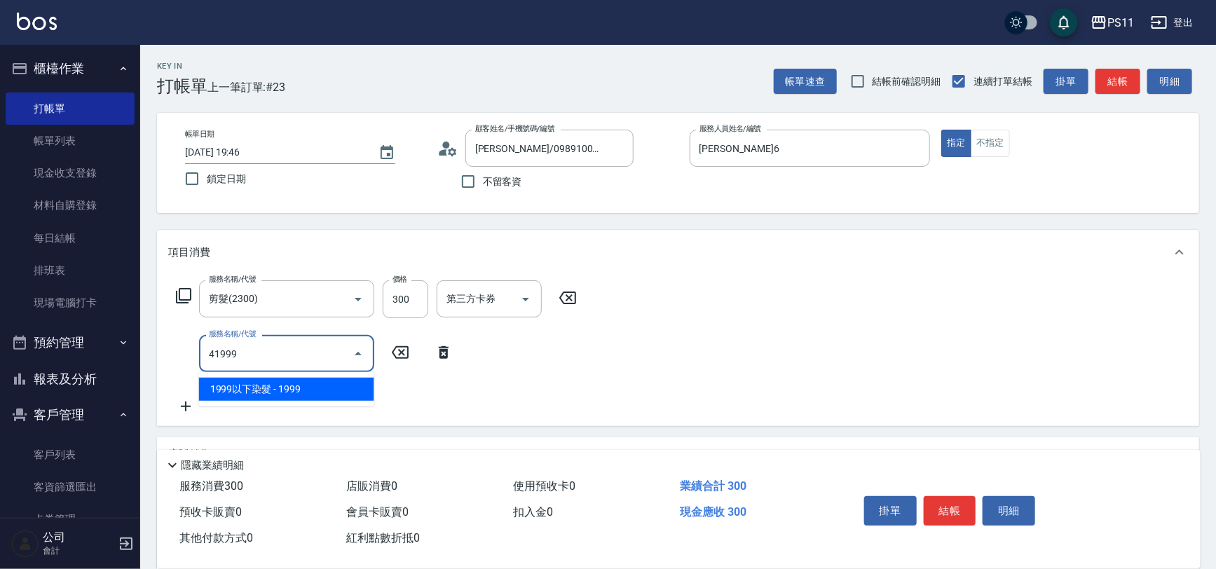
type input "1999以下染髮(41999)"
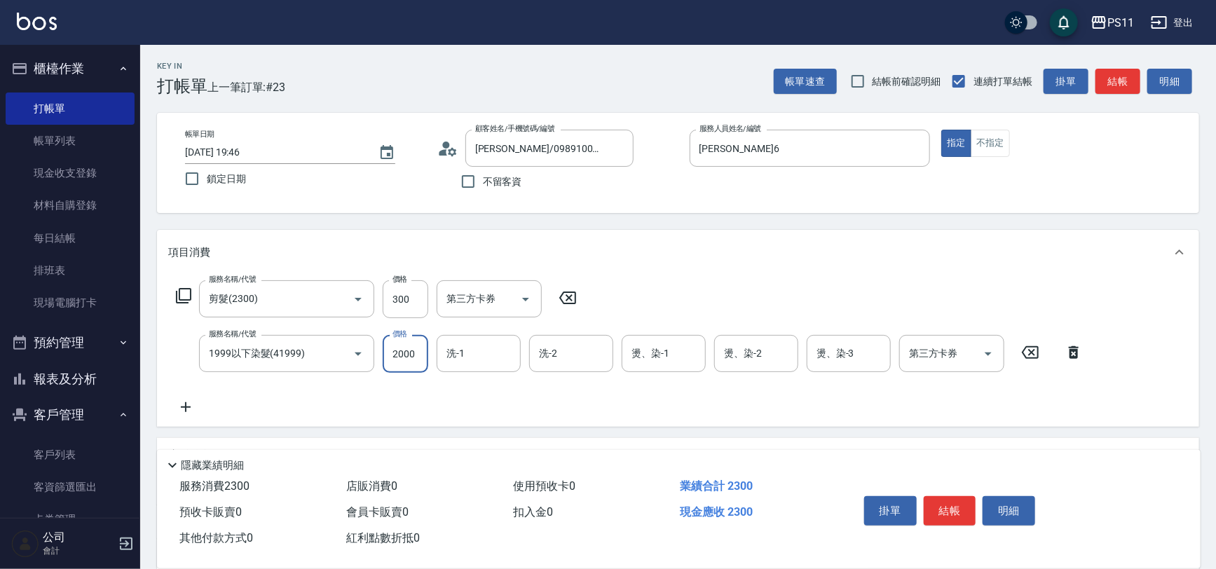
type input "2000"
type input "[PERSON_NAME]-31"
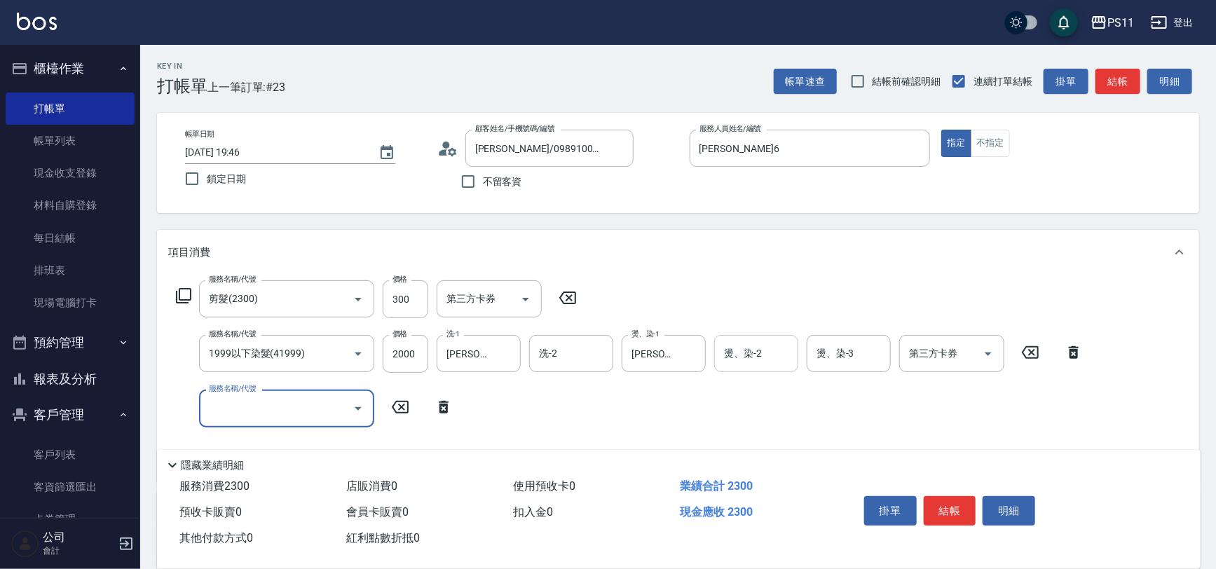
click at [766, 343] on input "燙、染-2" at bounding box center [755, 353] width 71 height 25
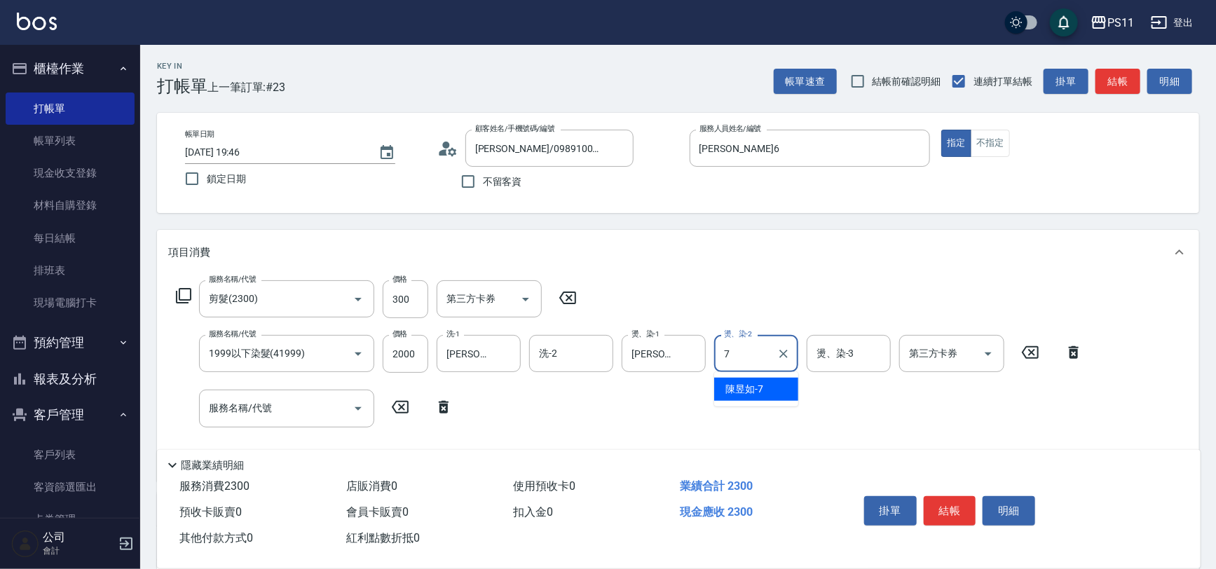
type input "陳昱如-7"
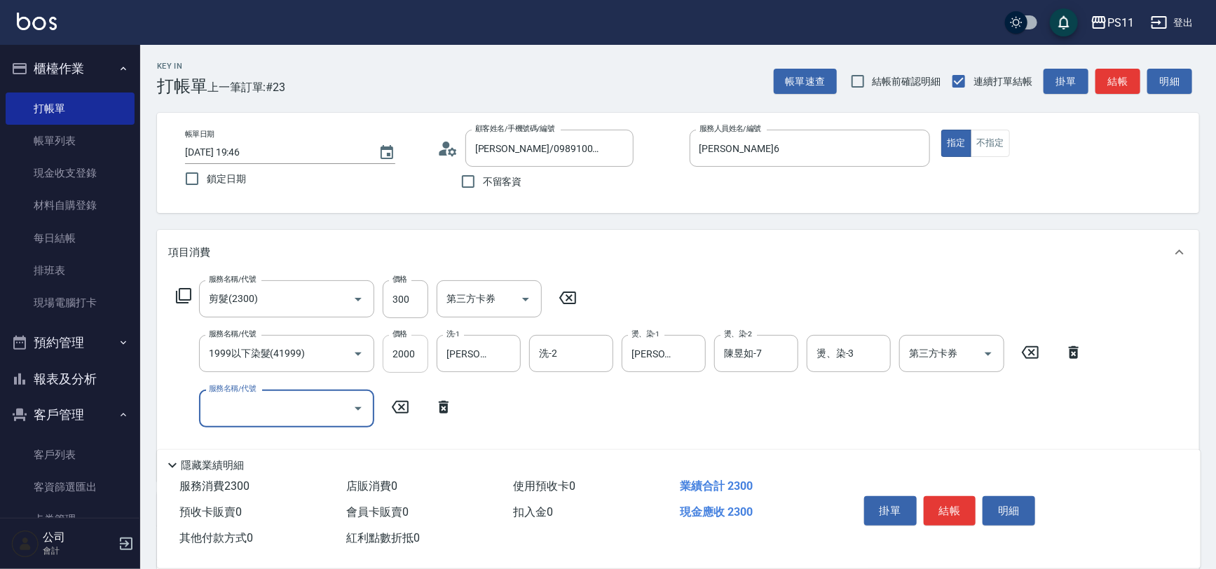
click at [418, 360] on input "2000" at bounding box center [406, 354] width 46 height 38
type input "1000"
type input "漂髮(41000)"
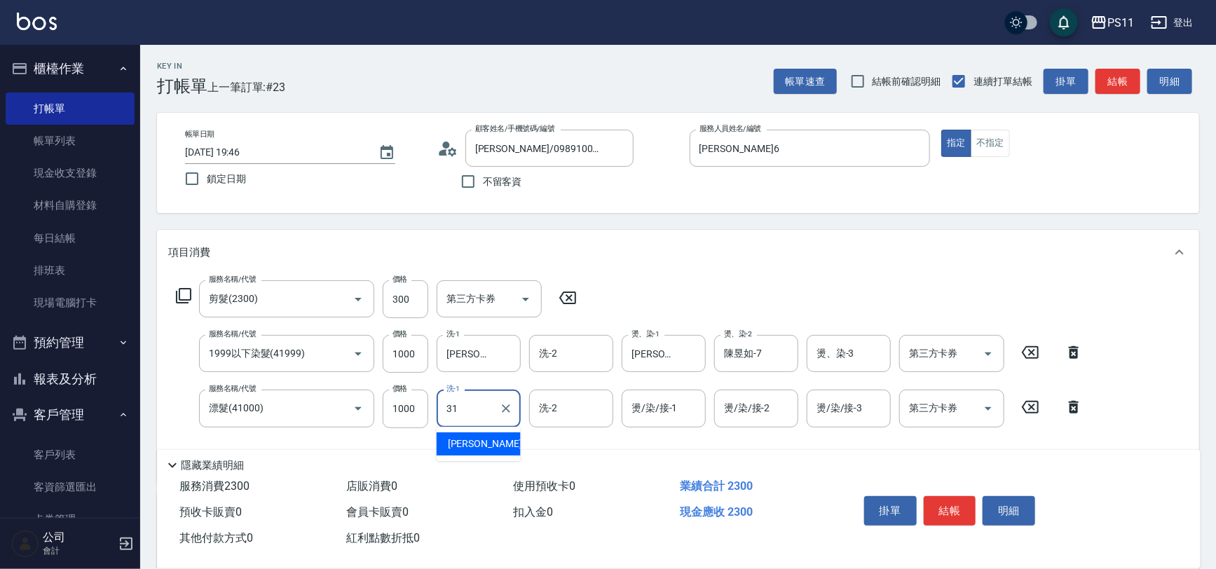
type input "[PERSON_NAME]-31"
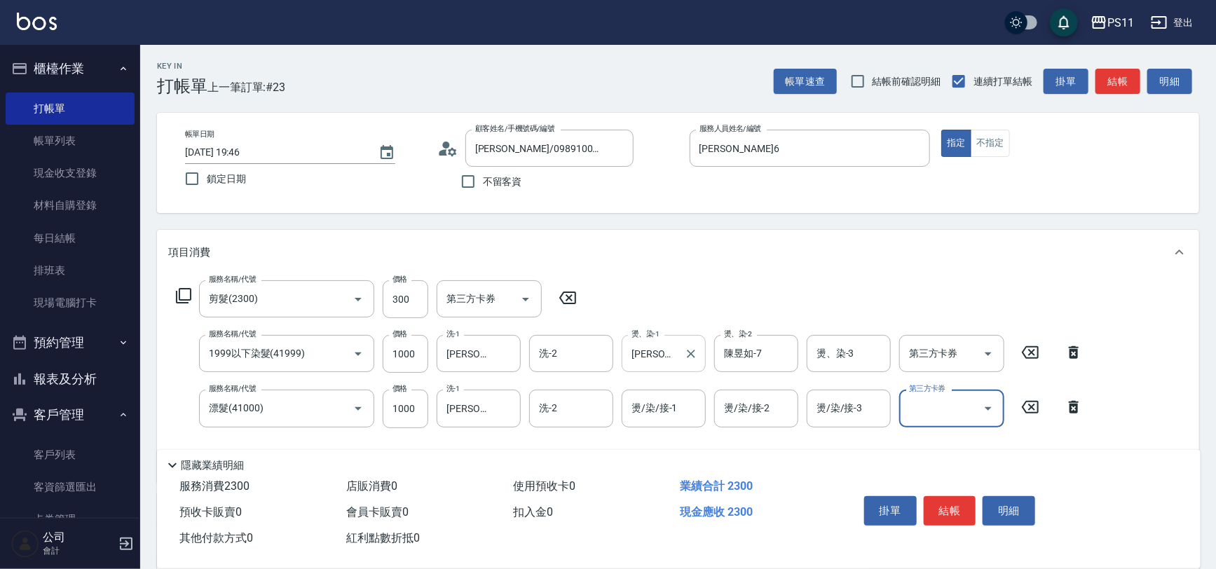
scroll to position [224, 0]
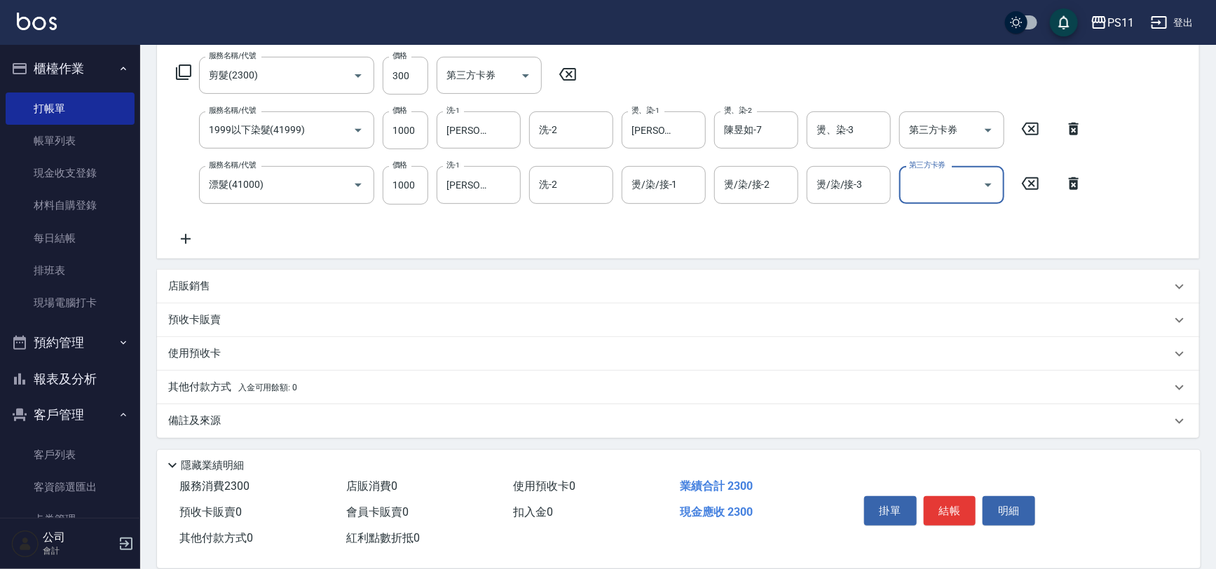
click at [197, 385] on p "其他付款方式 入金可用餘額: 0" at bounding box center [232, 387] width 129 height 15
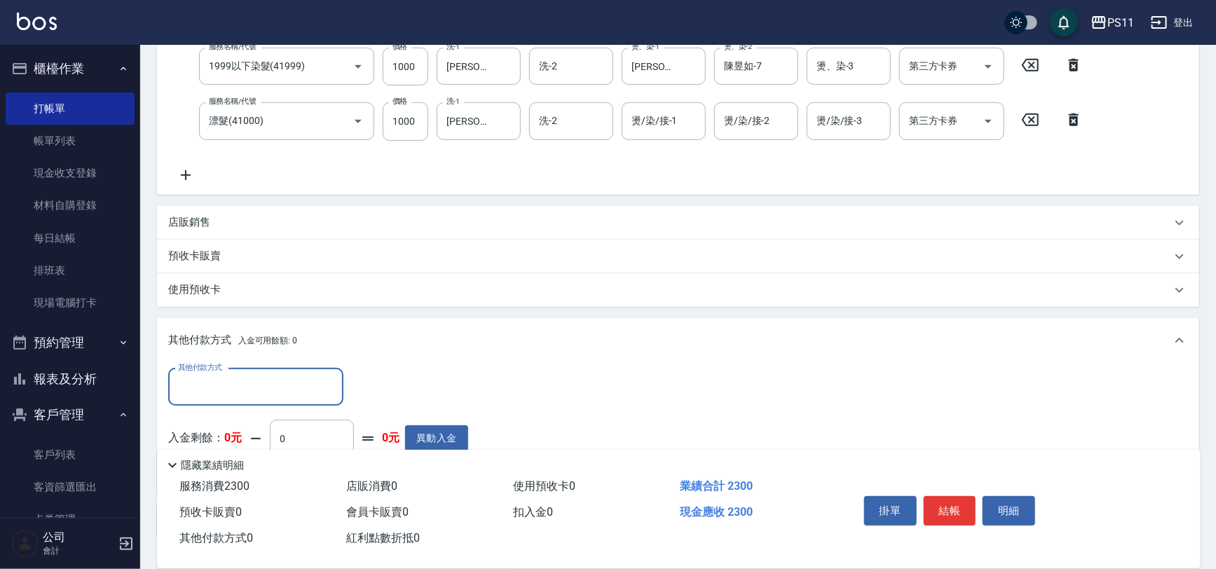
scroll to position [0, 0]
click at [254, 398] on input "其他付款方式" at bounding box center [255, 387] width 163 height 25
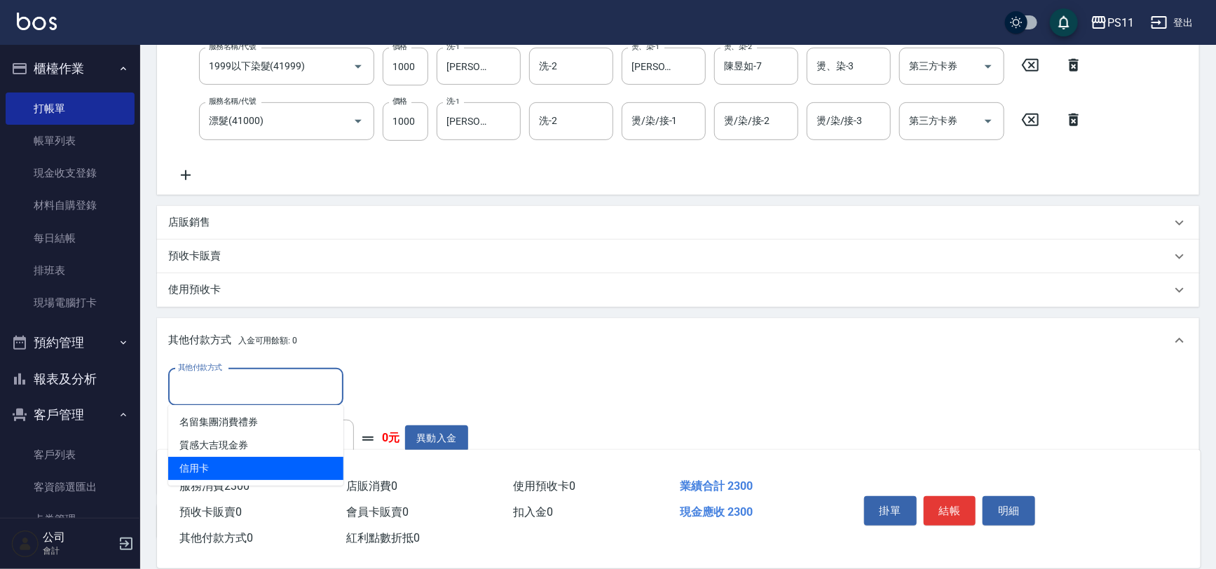
click at [266, 466] on span "信用卡" at bounding box center [255, 468] width 175 height 23
type input "信用卡"
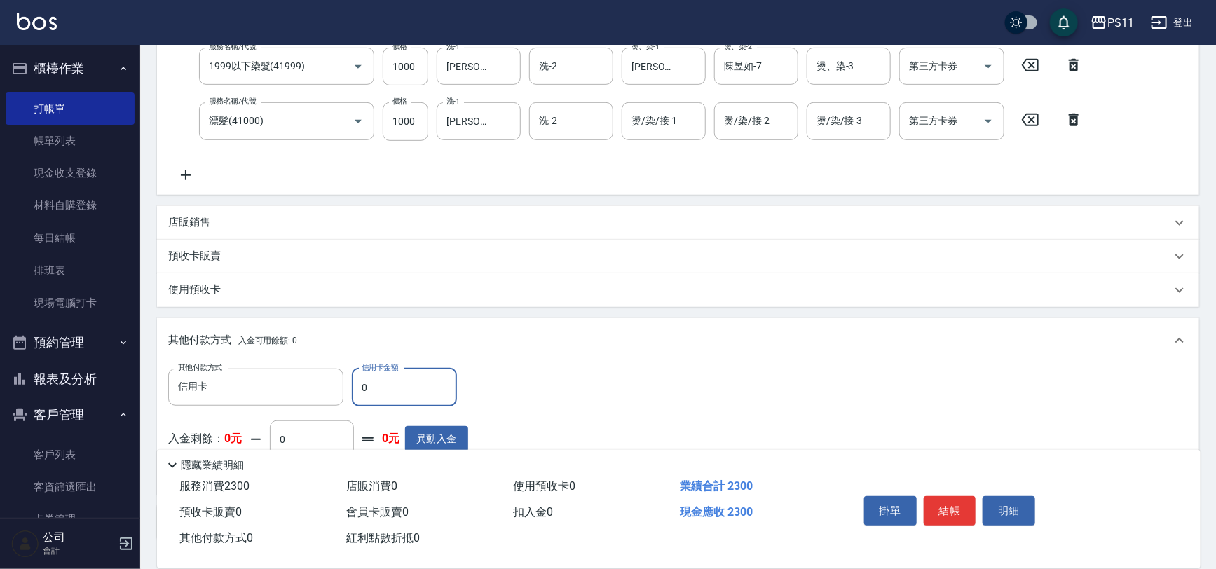
click at [363, 392] on input "0" at bounding box center [404, 388] width 105 height 38
drag, startPoint x: 364, startPoint y: 392, endPoint x: 380, endPoint y: 387, distance: 16.2
click at [380, 387] on input "0" at bounding box center [404, 388] width 105 height 38
type input "2300"
type input "[DATE] 19:47"
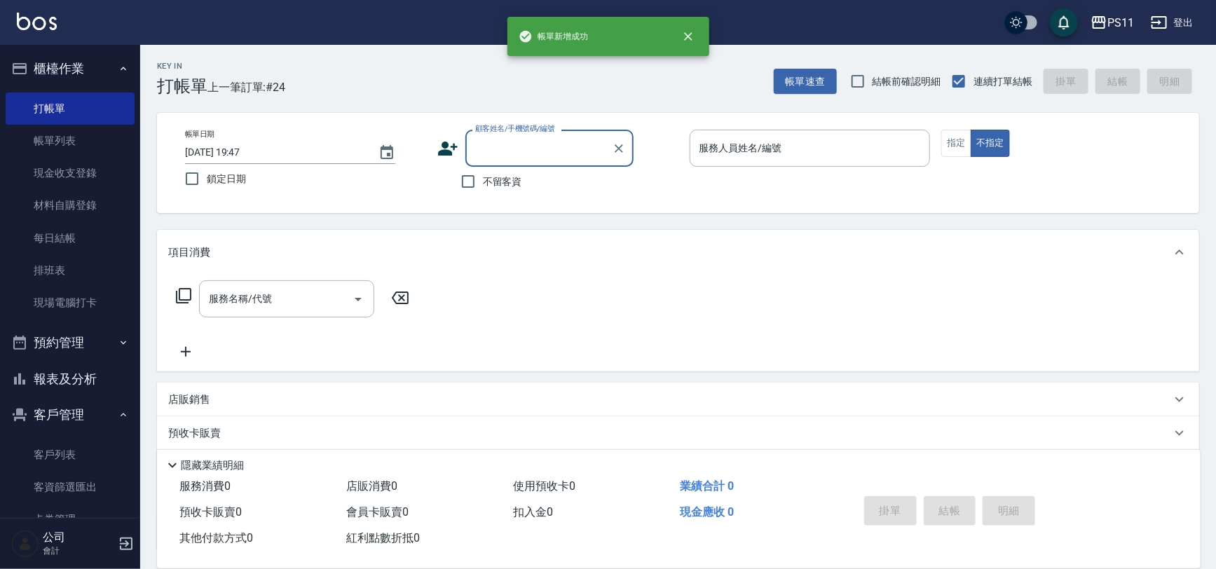
drag, startPoint x: 91, startPoint y: 140, endPoint x: 294, endPoint y: 364, distance: 302.6
click at [91, 140] on link "帳單列表" at bounding box center [70, 141] width 129 height 32
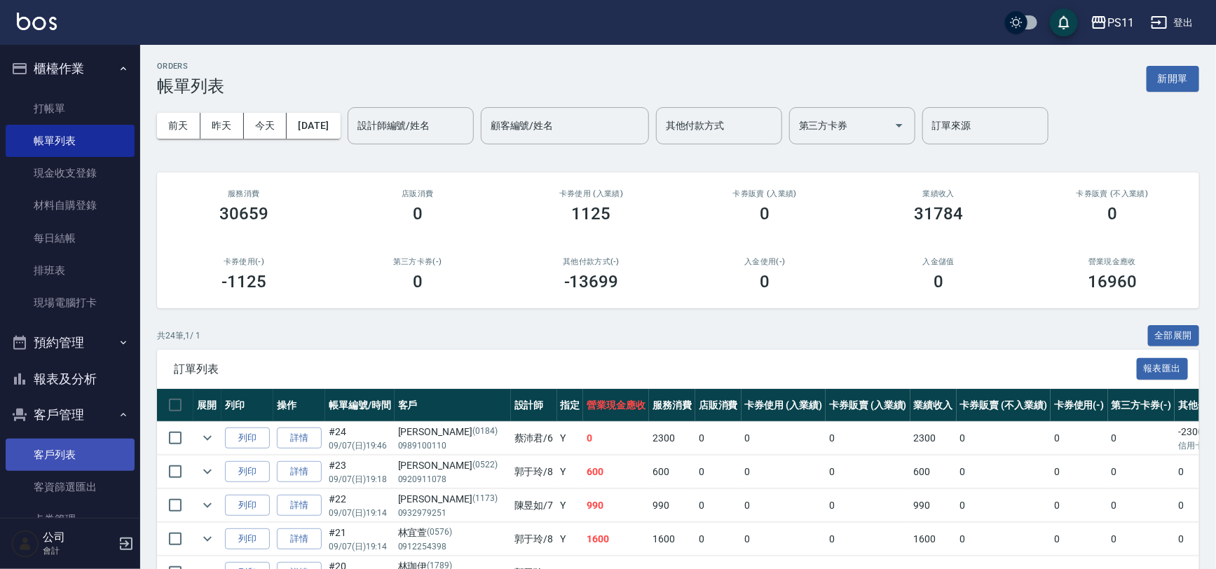
drag, startPoint x: 92, startPoint y: 452, endPoint x: 110, endPoint y: 391, distance: 63.4
click at [93, 452] on link "客戶列表" at bounding box center [70, 455] width 129 height 32
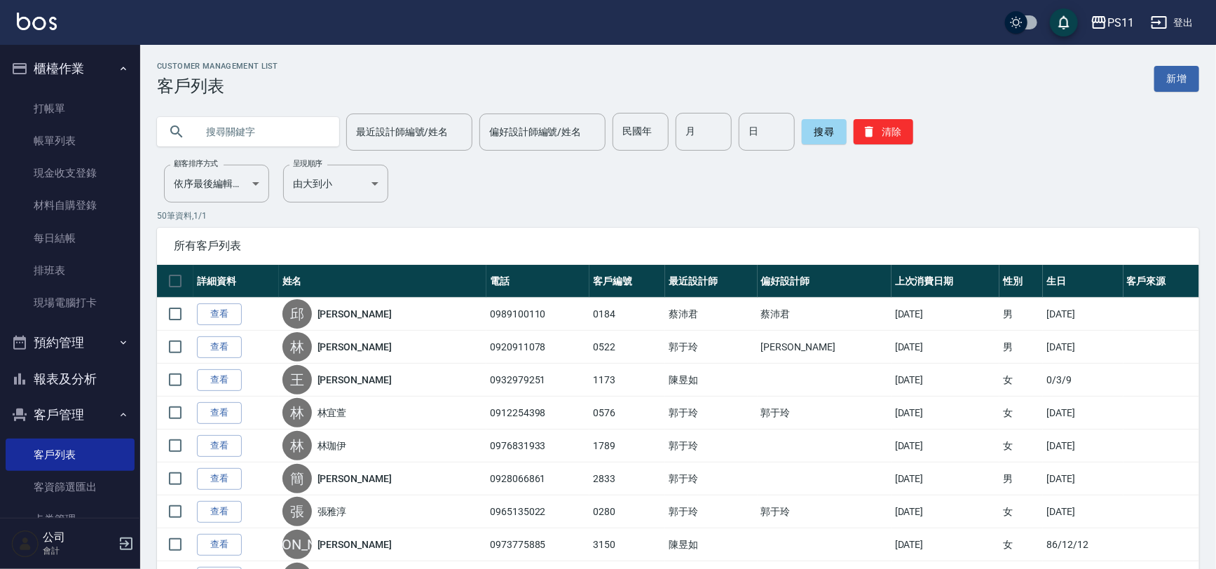
click at [196, 133] on input "text" at bounding box center [262, 132] width 132 height 38
type input "0184"
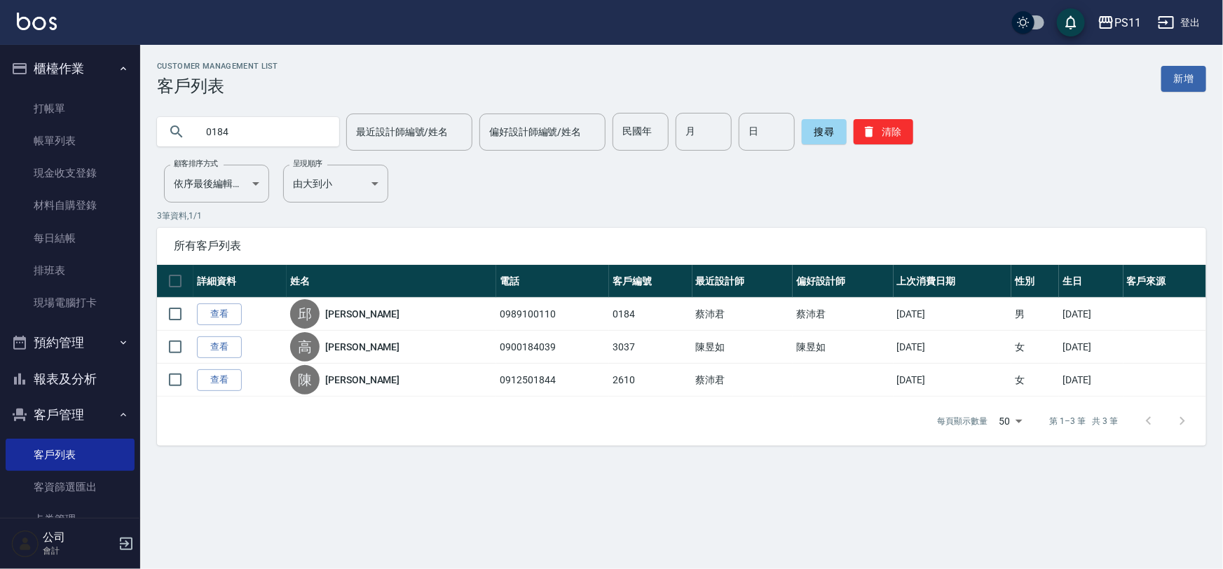
click at [208, 305] on link "查看" at bounding box center [219, 314] width 45 height 22
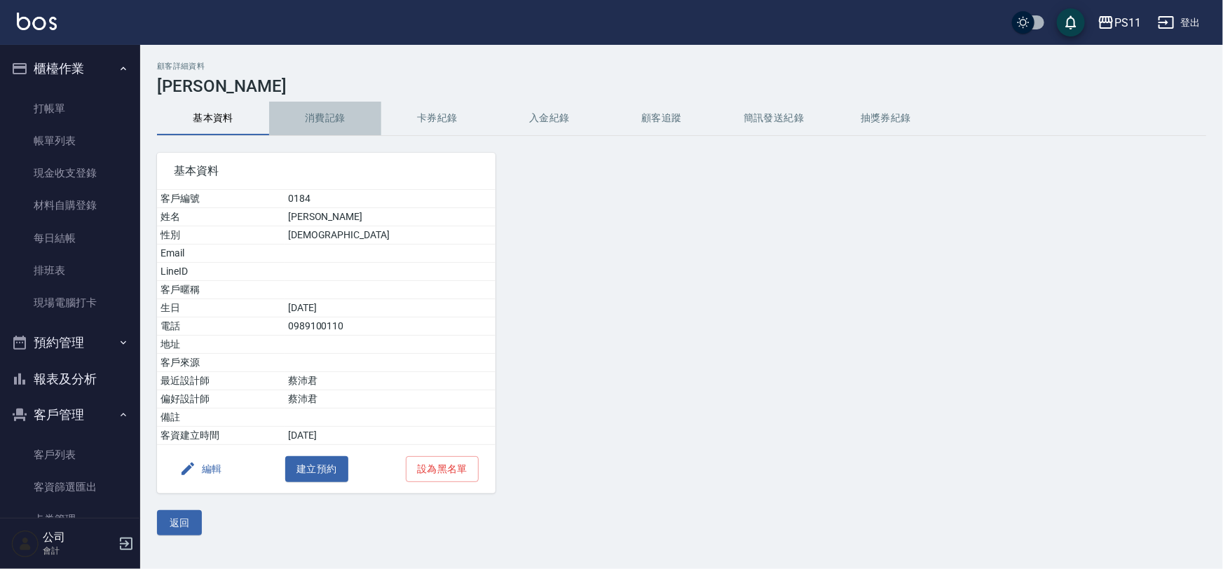
click at [309, 116] on button "消費記錄" at bounding box center [325, 119] width 112 height 34
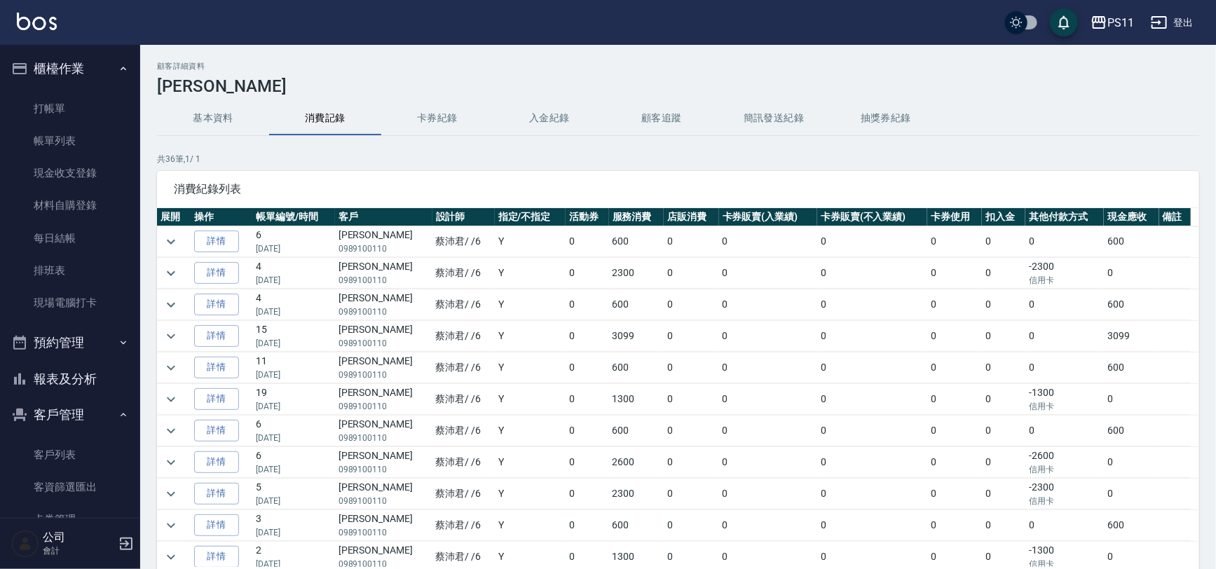
scroll to position [127, 0]
click at [221, 401] on link "詳情" at bounding box center [216, 398] width 45 height 22
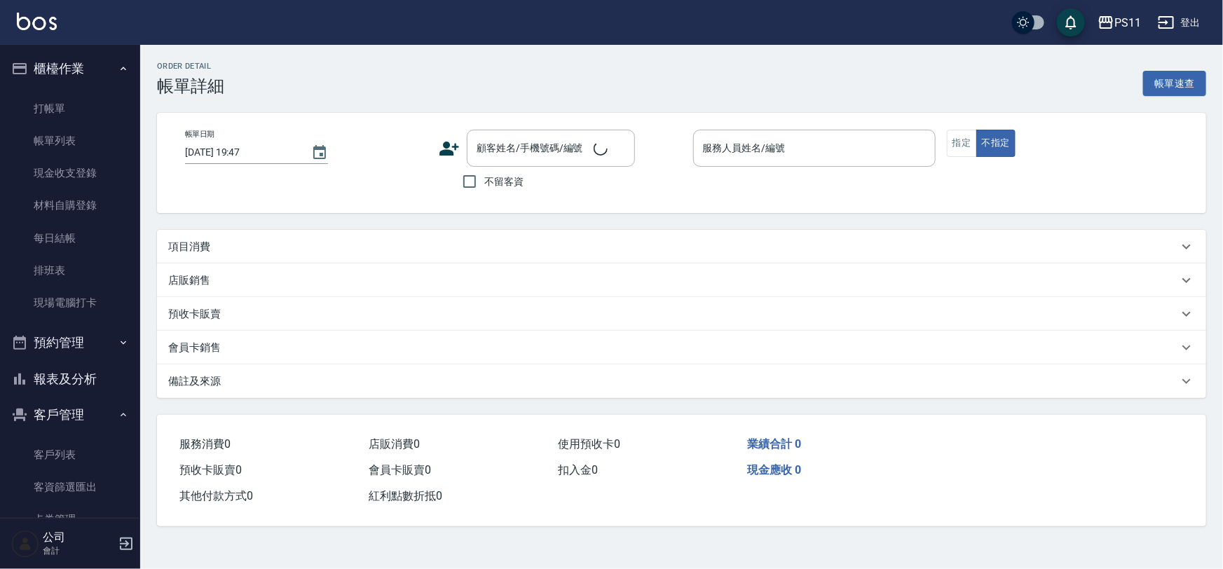
type input "[DATE] 16:00"
type input "[PERSON_NAME]6"
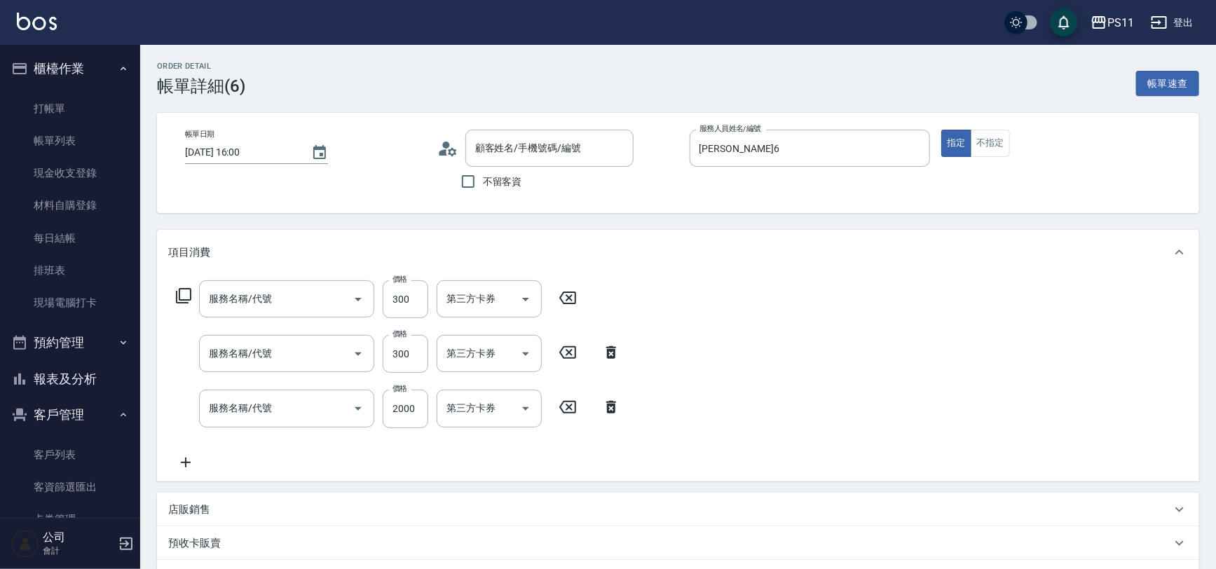
type input "[PERSON_NAME]/0989100110/0184"
type input "剪髮(2300)"
type input "洗髮300(1300)"
type input "原價1501~2000護髮(52000)"
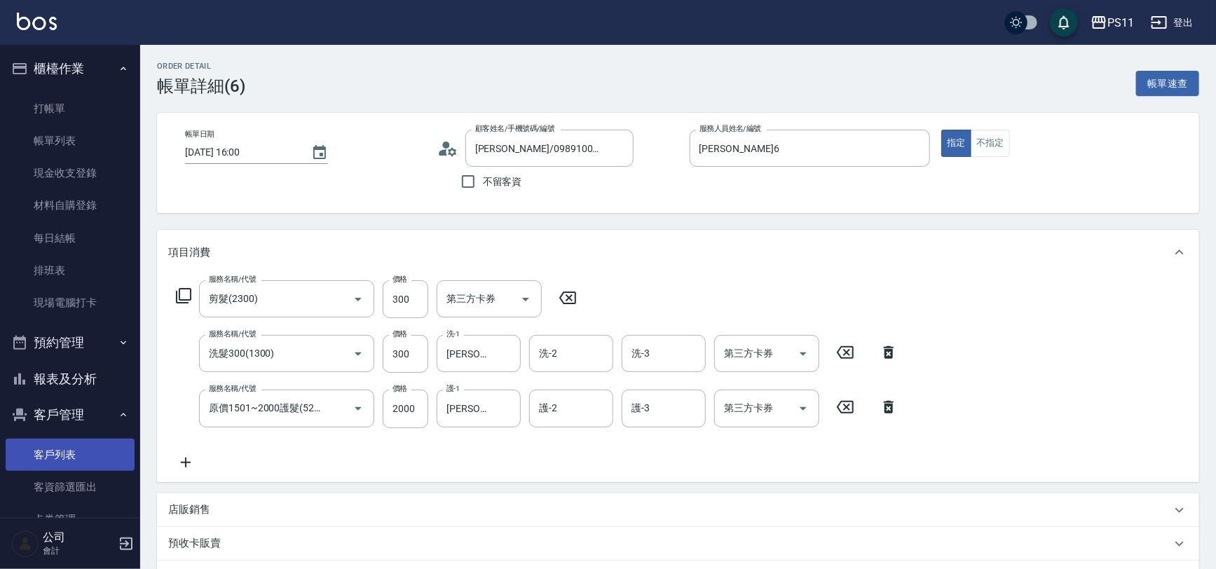
click at [78, 444] on link "客戶列表" at bounding box center [70, 455] width 129 height 32
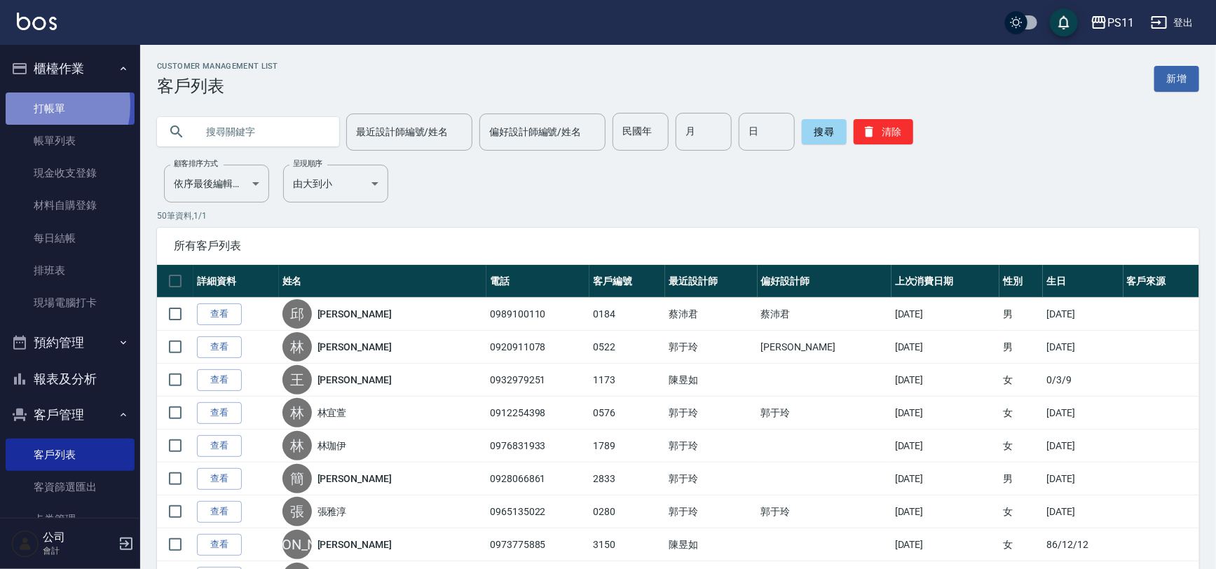
click at [29, 104] on link "打帳單" at bounding box center [70, 108] width 129 height 32
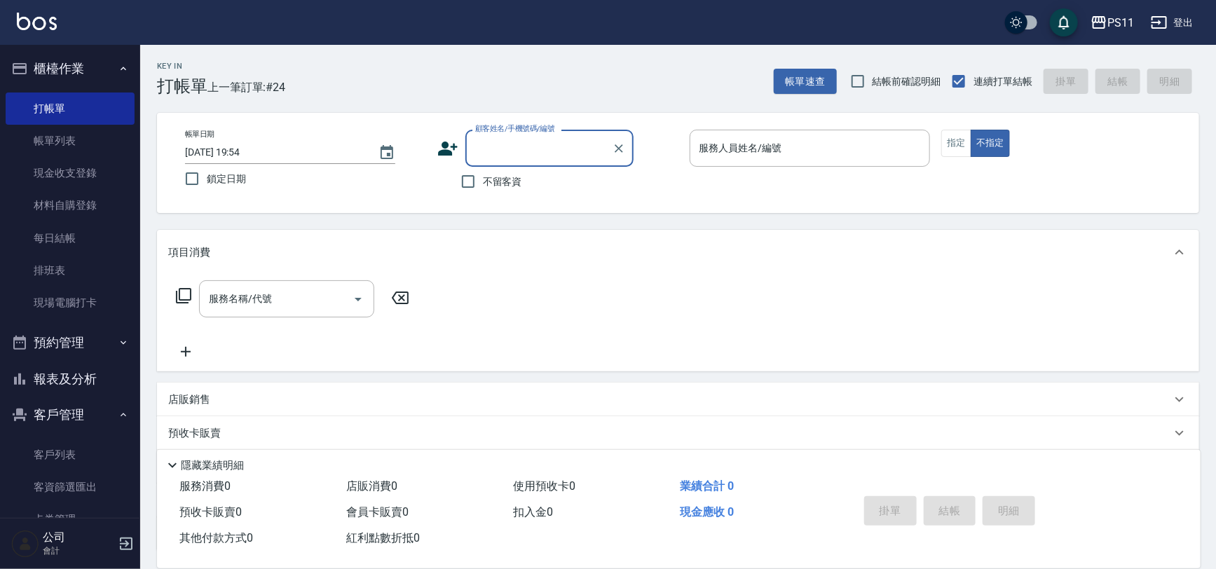
drag, startPoint x: 545, startPoint y: 156, endPoint x: 436, endPoint y: 132, distance: 112.0
click at [540, 156] on input "顧客姓名/手機號碼/編號" at bounding box center [539, 148] width 135 height 25
click at [546, 180] on li "[PERSON_NAME]/0979977121/1316" at bounding box center [549, 183] width 168 height 23
type input "[PERSON_NAME]/0979977121/1316"
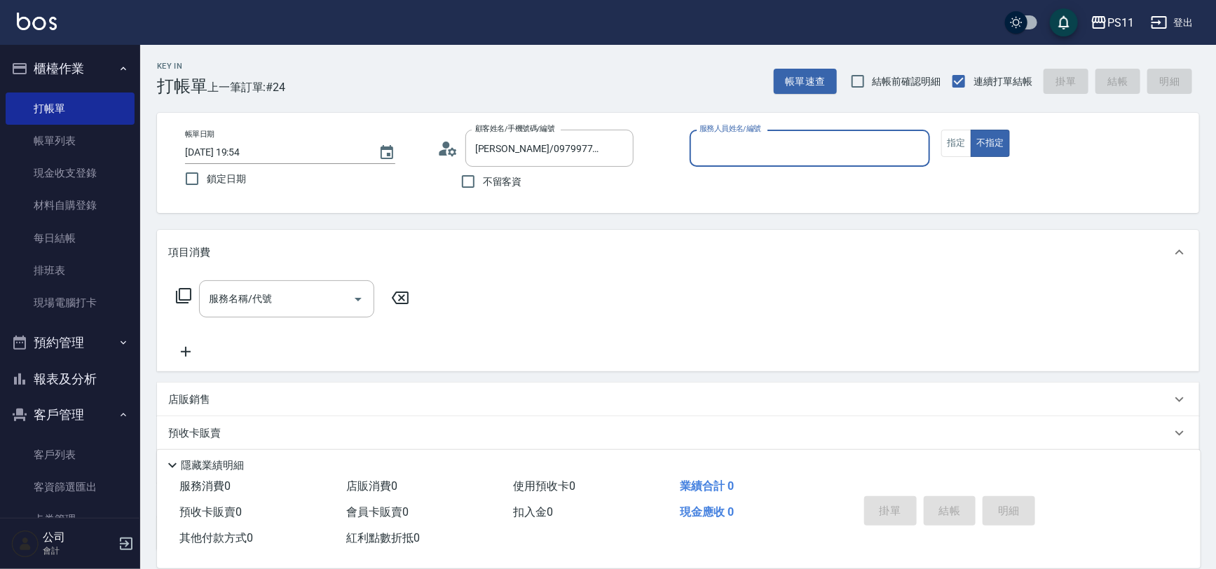
click at [760, 160] on div "服務人員姓名/編號" at bounding box center [809, 148] width 241 height 37
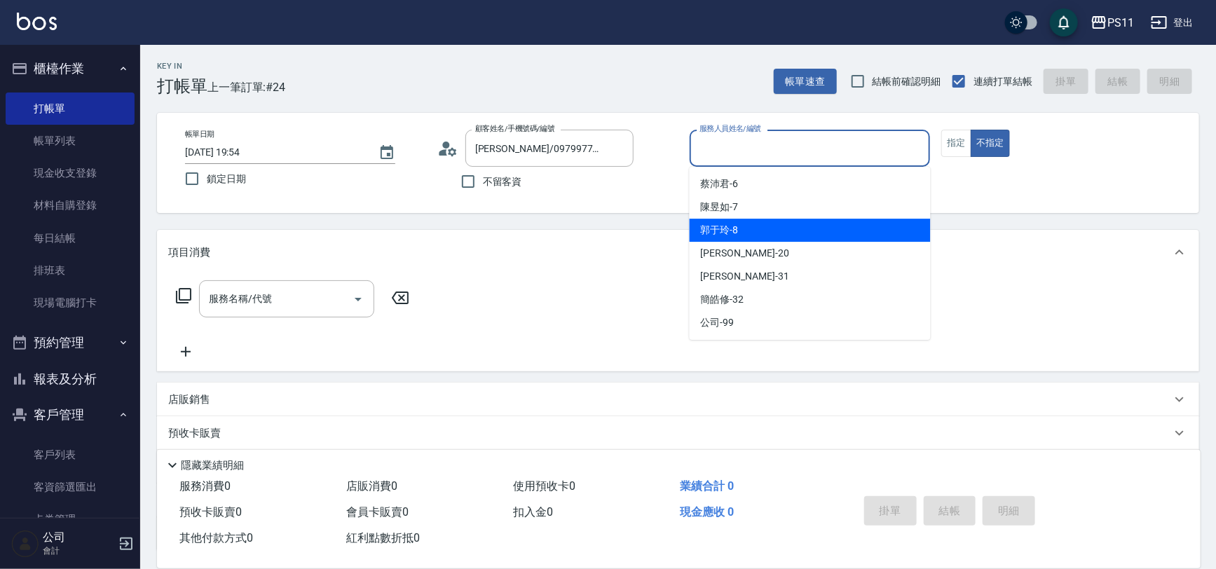
click at [747, 224] on div "郭于玲 -8" at bounding box center [809, 230] width 241 height 23
type input "郭于玲-8"
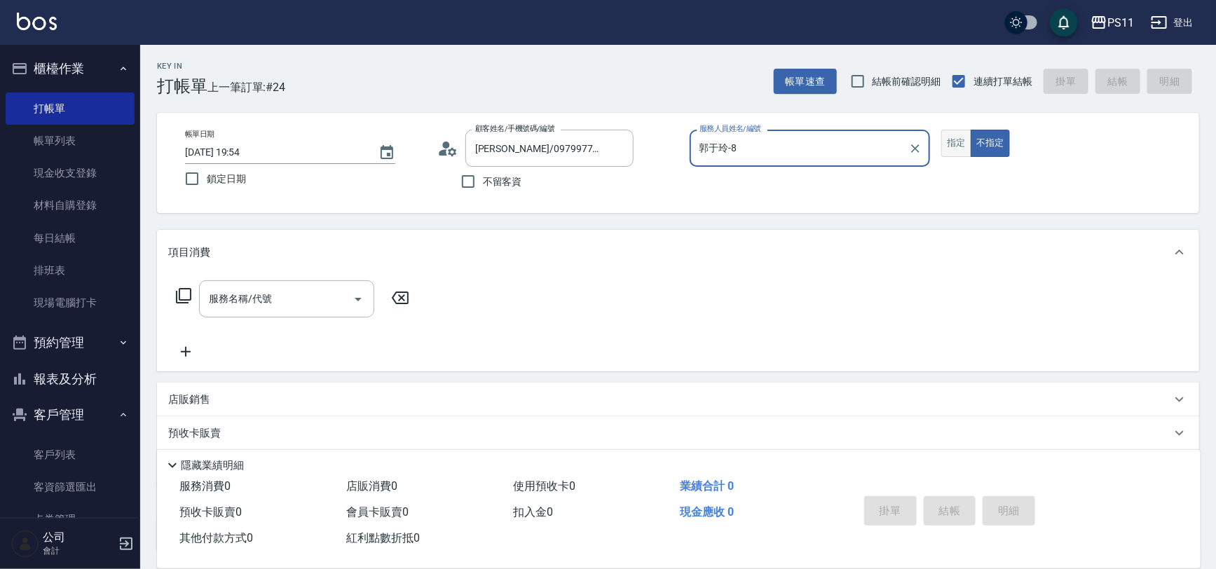
click at [968, 142] on button "指定" at bounding box center [956, 143] width 30 height 27
click at [187, 296] on icon at bounding box center [183, 295] width 17 height 17
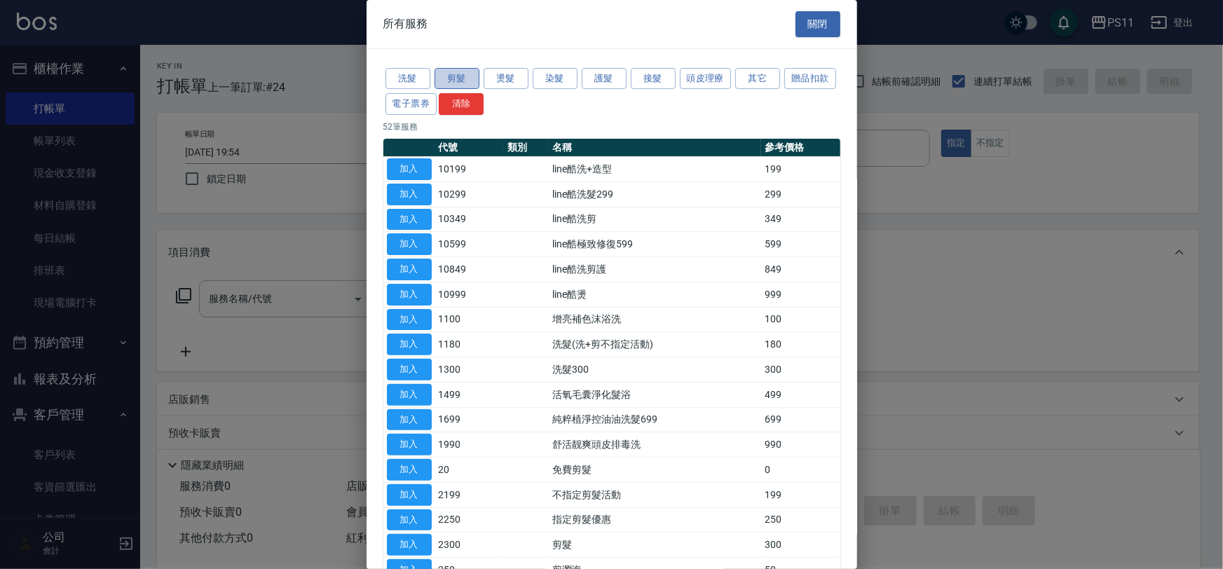
click at [458, 77] on button "剪髮" at bounding box center [456, 79] width 45 height 22
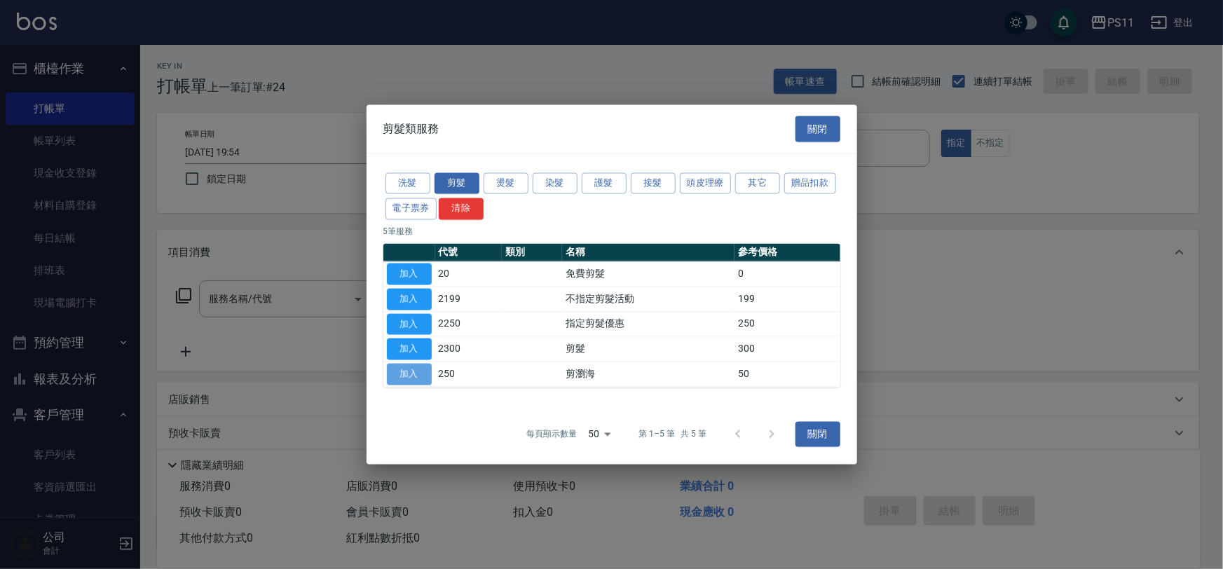
click at [420, 377] on button "加入" at bounding box center [409, 375] width 45 height 22
type input "剪瀏海(250)"
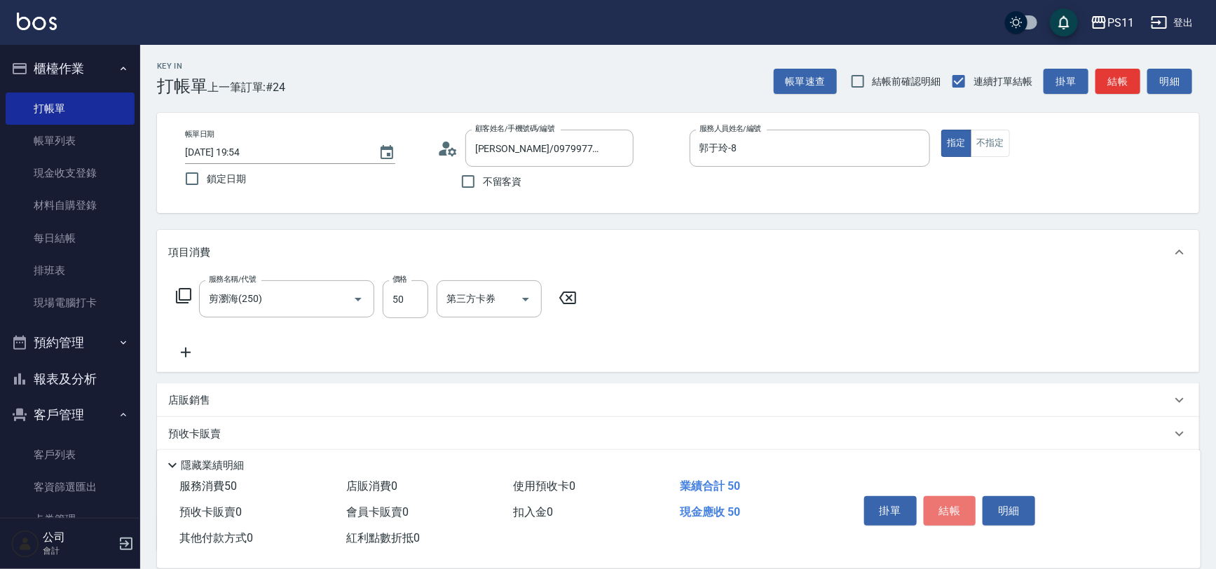
drag, startPoint x: 939, startPoint y: 495, endPoint x: 1222, endPoint y: 476, distance: 283.6
click at [939, 496] on button "結帳" at bounding box center [949, 510] width 53 height 29
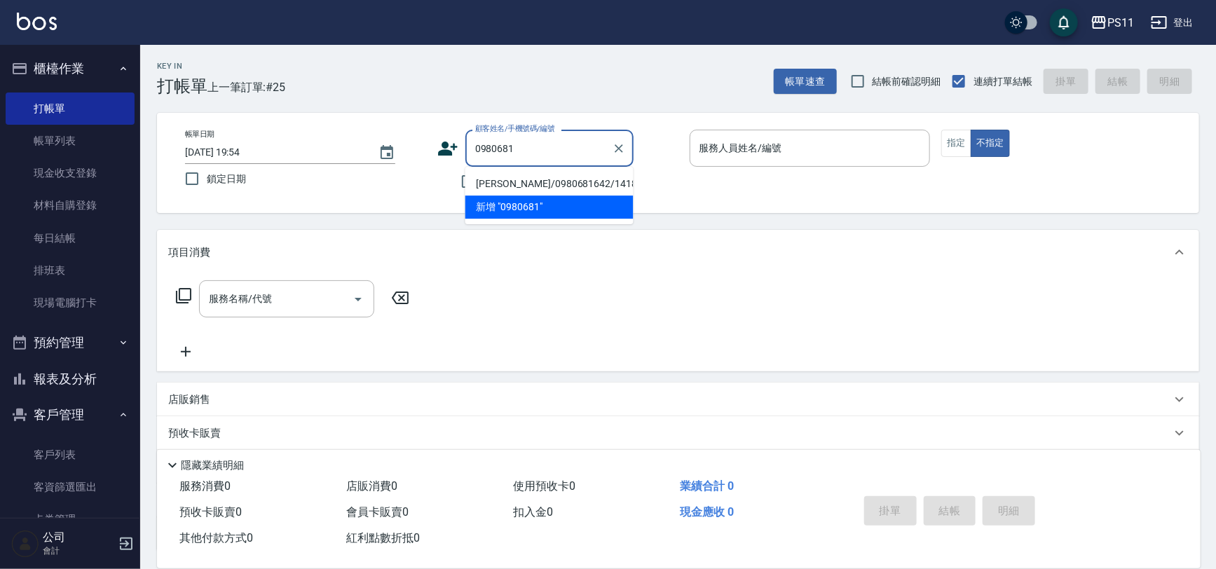
click at [535, 181] on li "[PERSON_NAME]/0980681642/1418" at bounding box center [549, 183] width 168 height 23
type input "[PERSON_NAME]/0980681642/1418"
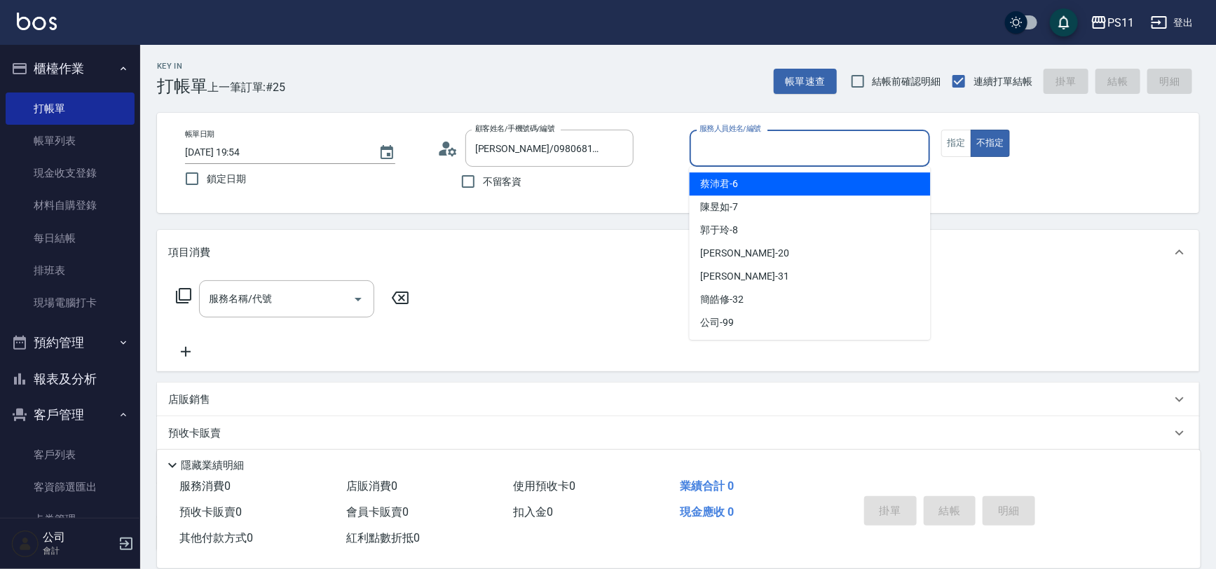
click at [726, 157] on input "服務人員姓名/編號" at bounding box center [810, 148] width 228 height 25
click at [766, 189] on div "[PERSON_NAME]6" at bounding box center [809, 183] width 241 height 23
type input "[PERSON_NAME]6"
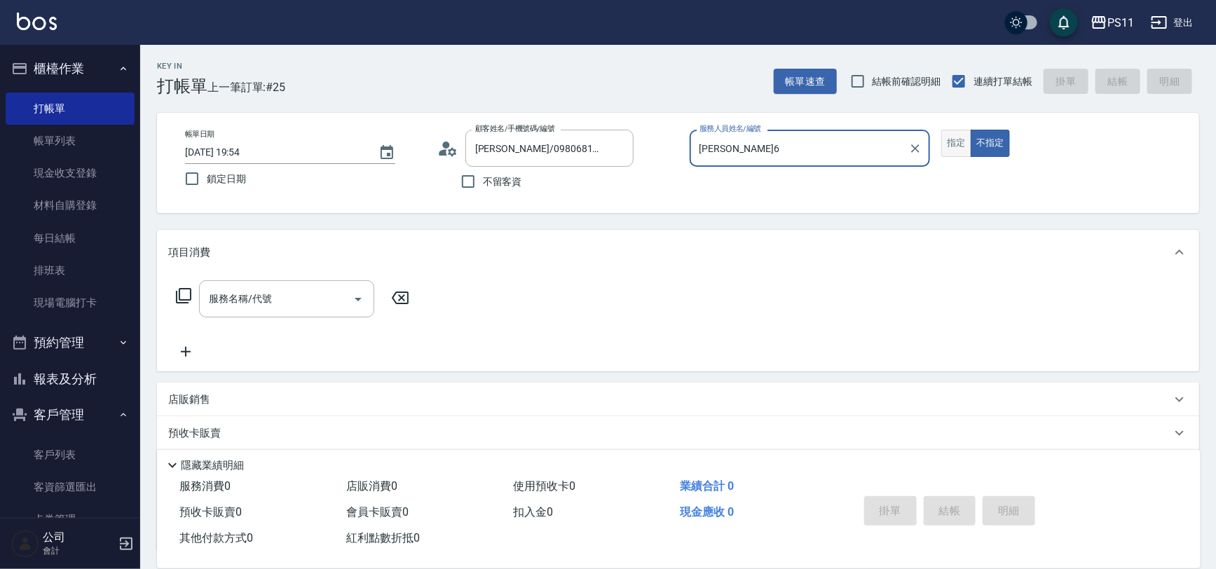
click at [960, 141] on button "指定" at bounding box center [956, 143] width 30 height 27
type button "true"
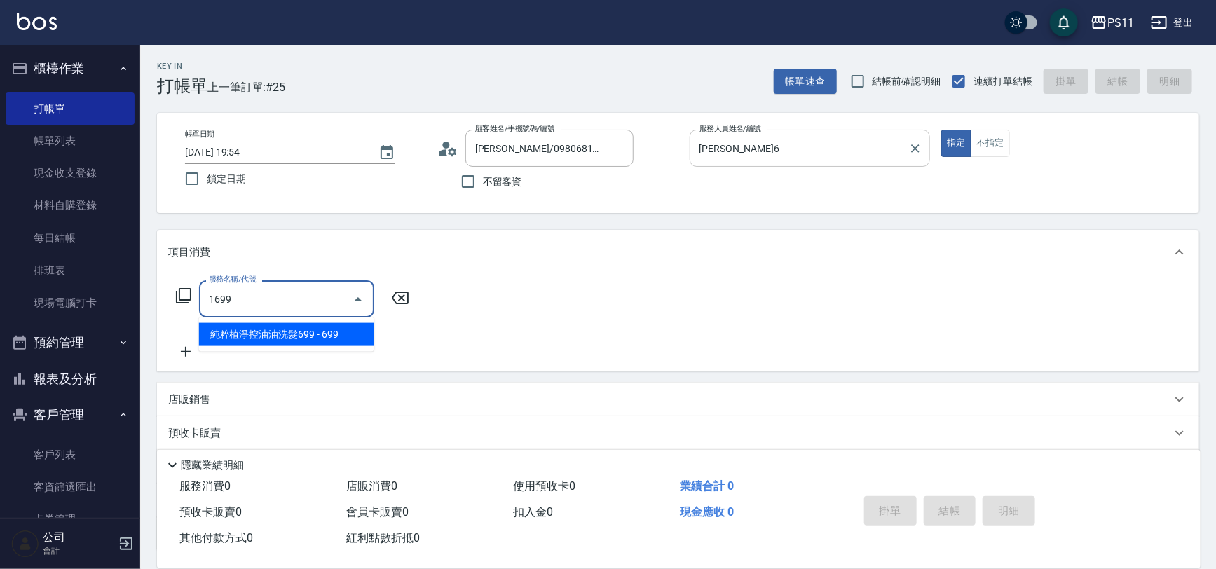
type input "純粹植淨控油油洗髮699(1699)"
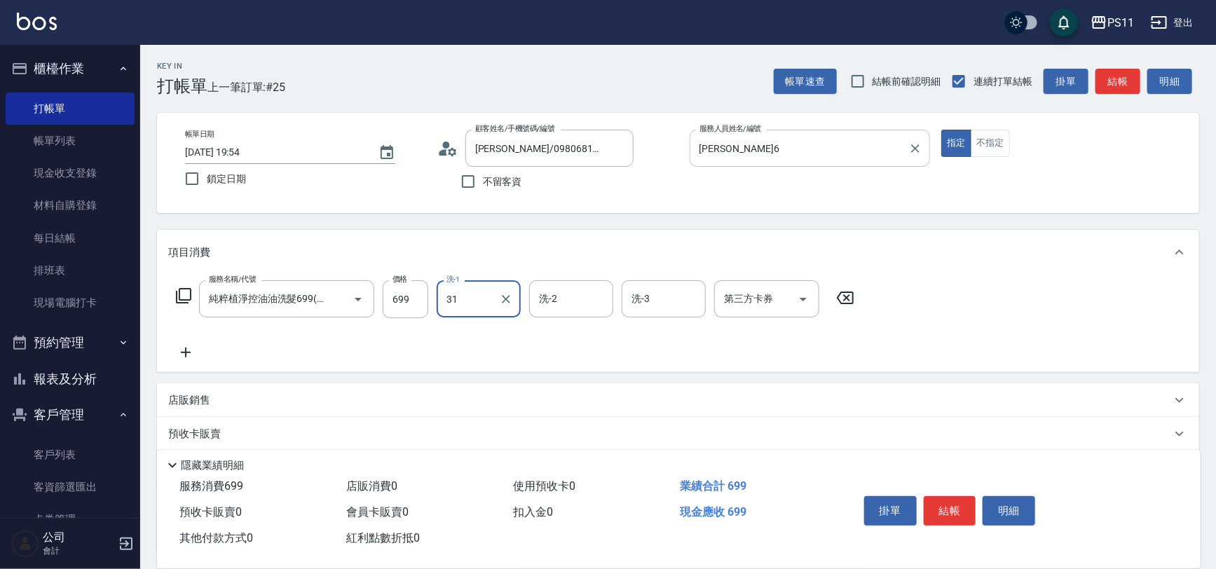
type input "[PERSON_NAME]-31"
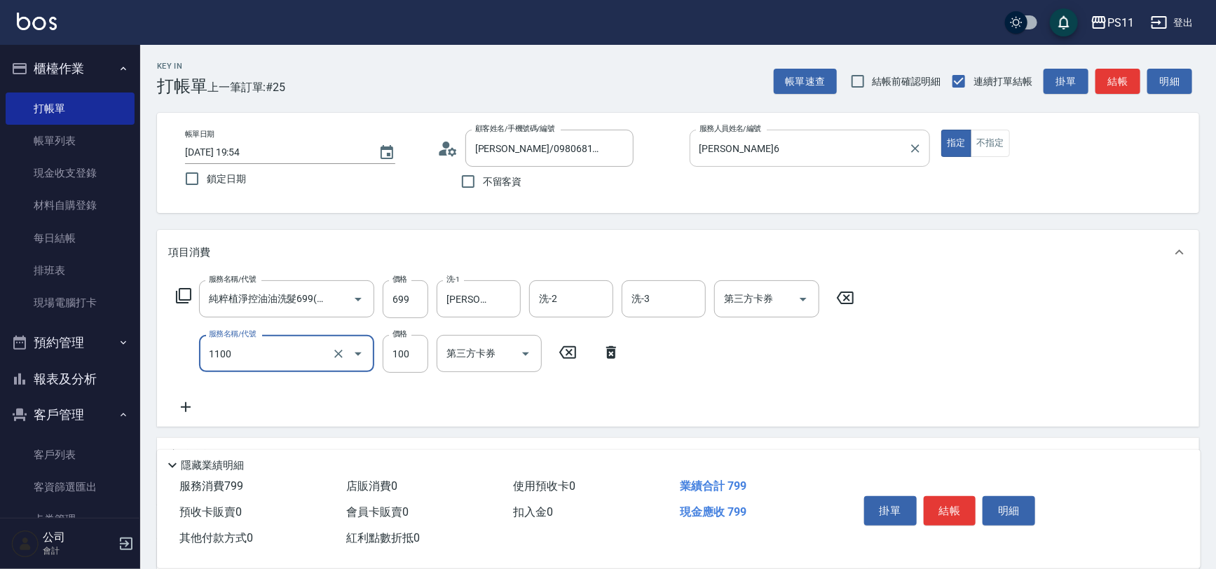
type input "增亮補色沫浴洗(1100)"
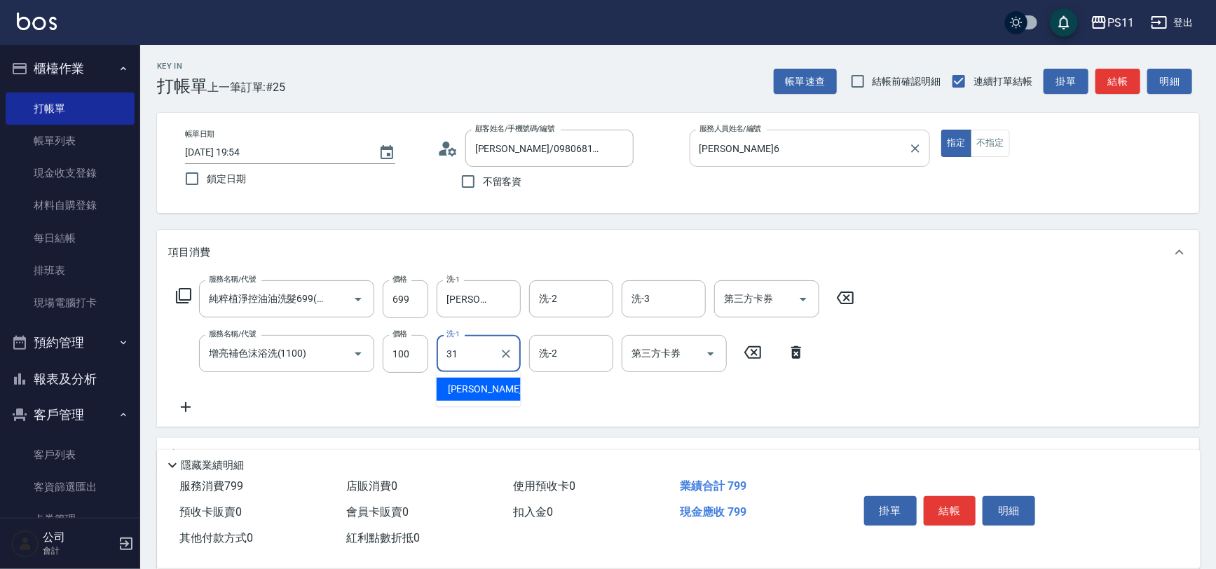
type input "[PERSON_NAME]-31"
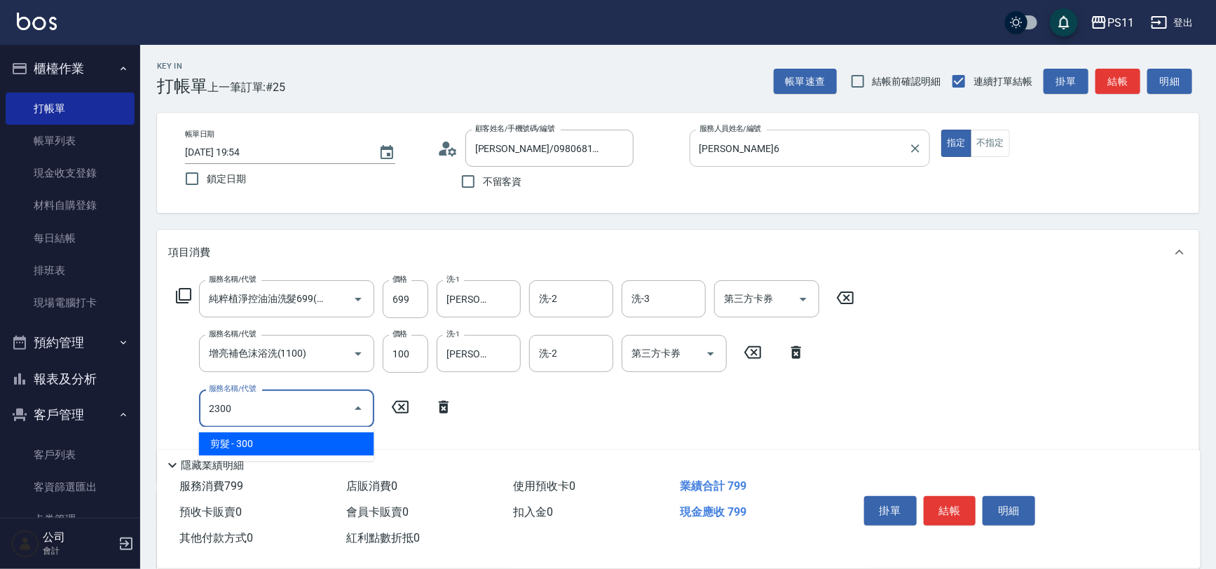
type input "剪髮(2300)"
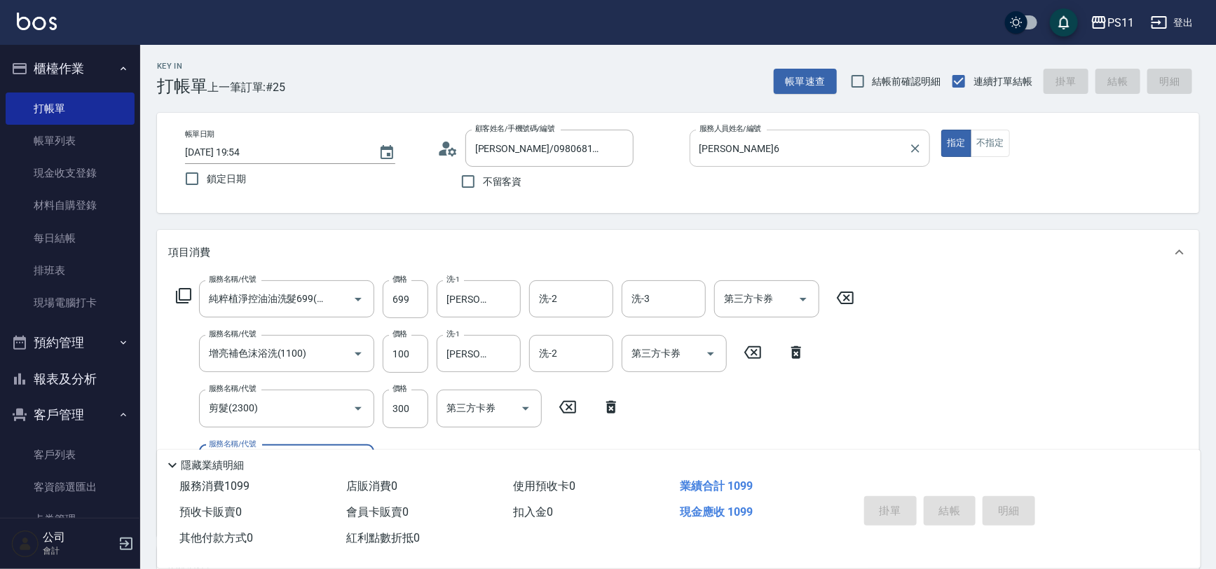
type input "[DATE] 20:02"
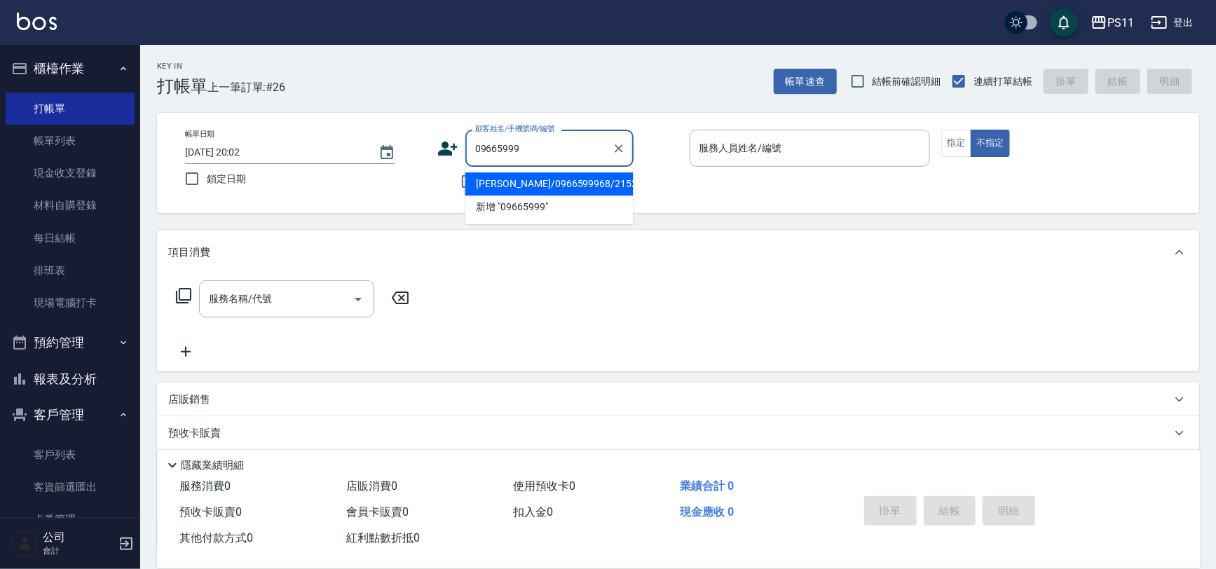
click at [589, 187] on li "[PERSON_NAME]/0966599968/2152" at bounding box center [549, 183] width 168 height 23
type input "[PERSON_NAME]/0966599968/2152"
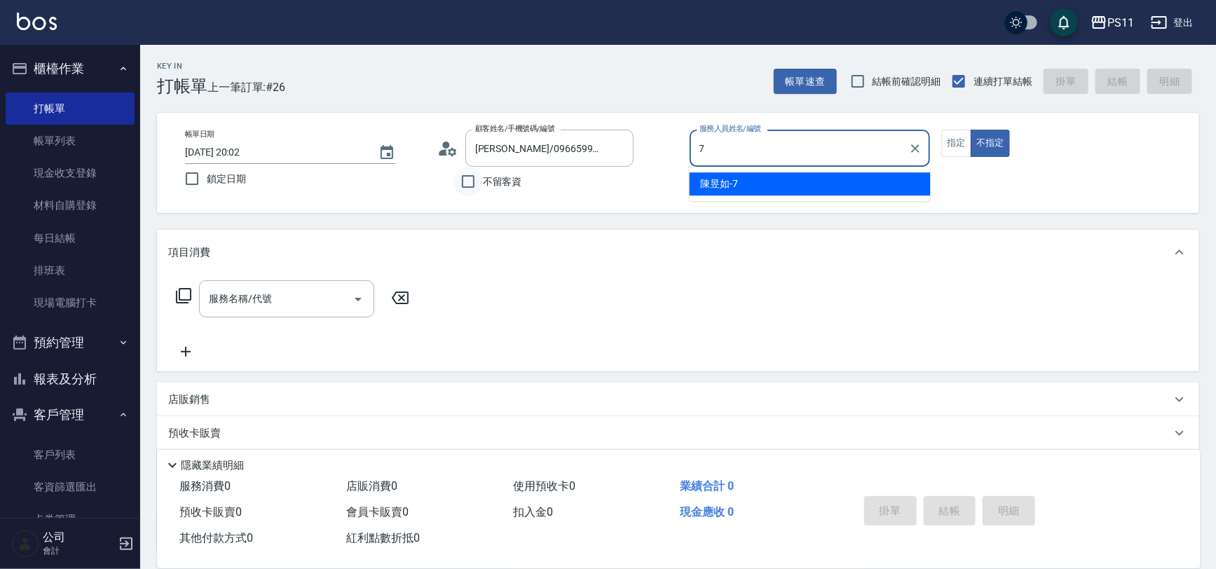
type input "陳昱如-7"
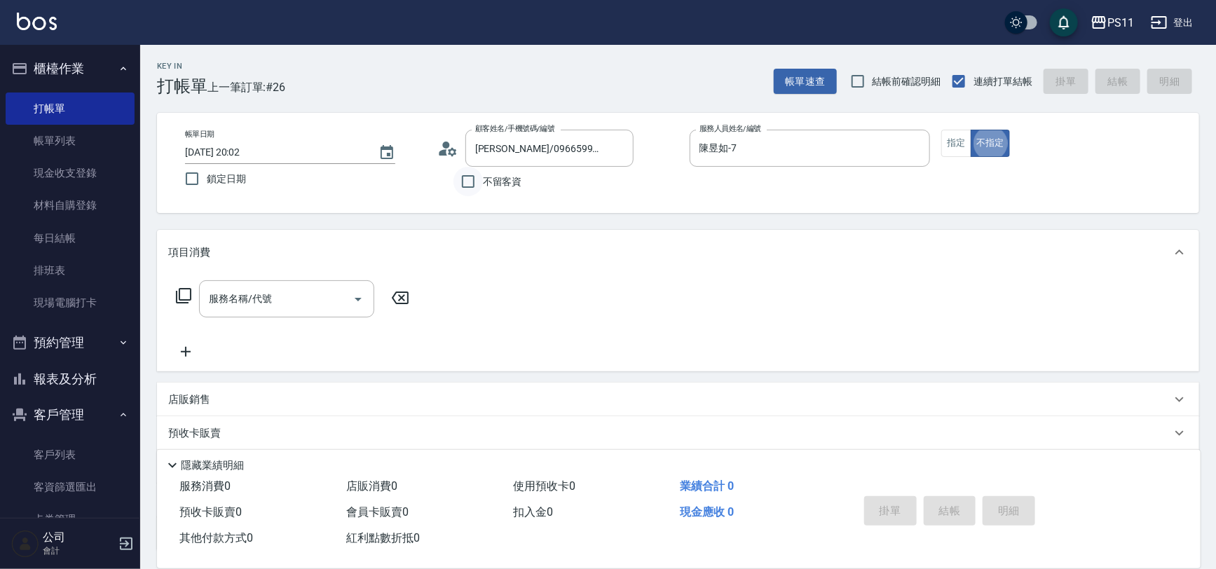
type button "false"
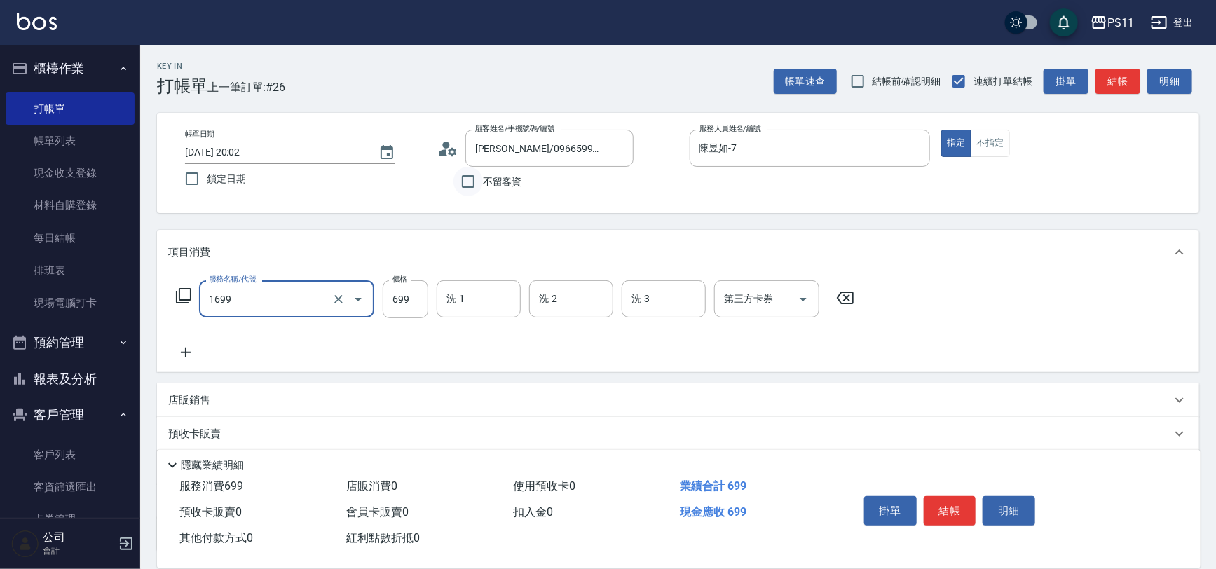
type input "純粹植淨控油油洗髮699(1699)"
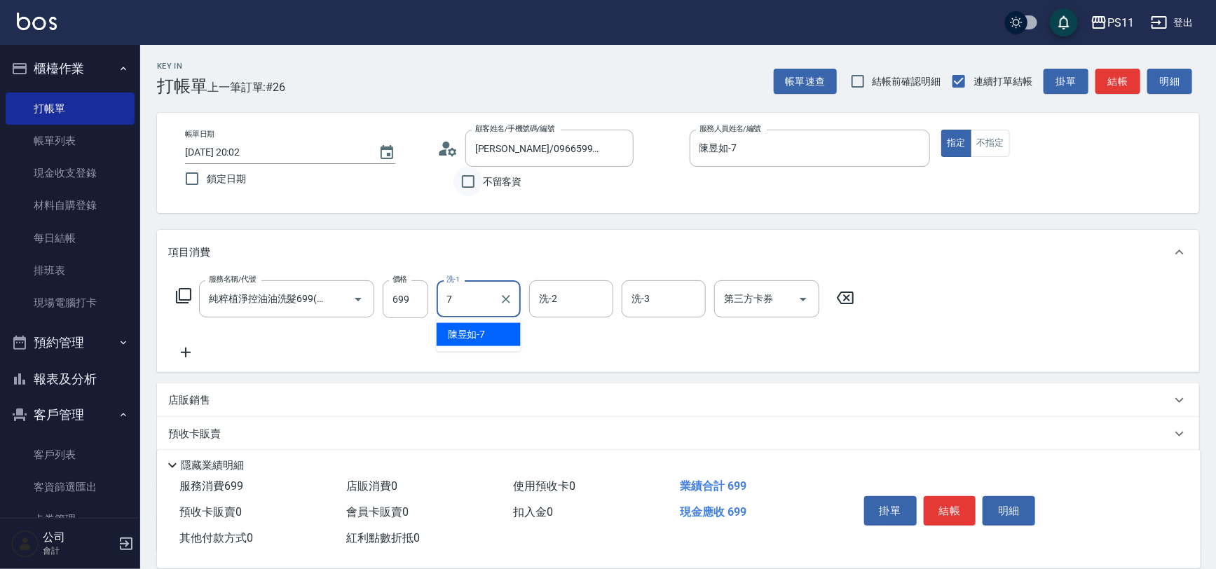
type input "陳昱如-7"
click at [511, 297] on icon "Clear" at bounding box center [506, 299] width 14 height 14
type input "[PERSON_NAME]-20"
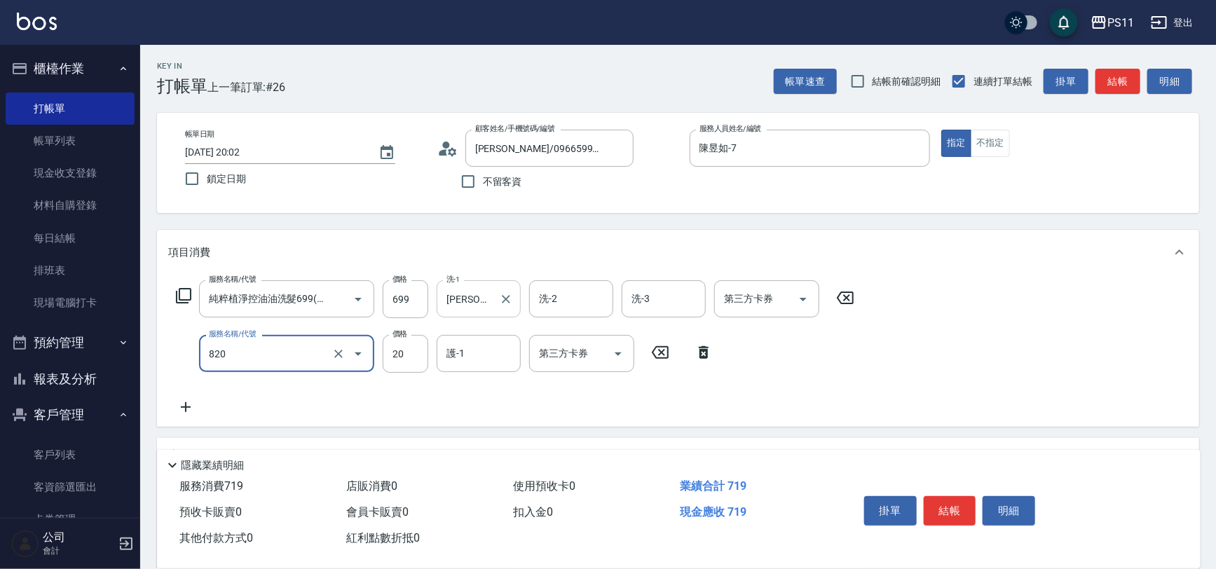
type input "潤絲(820)"
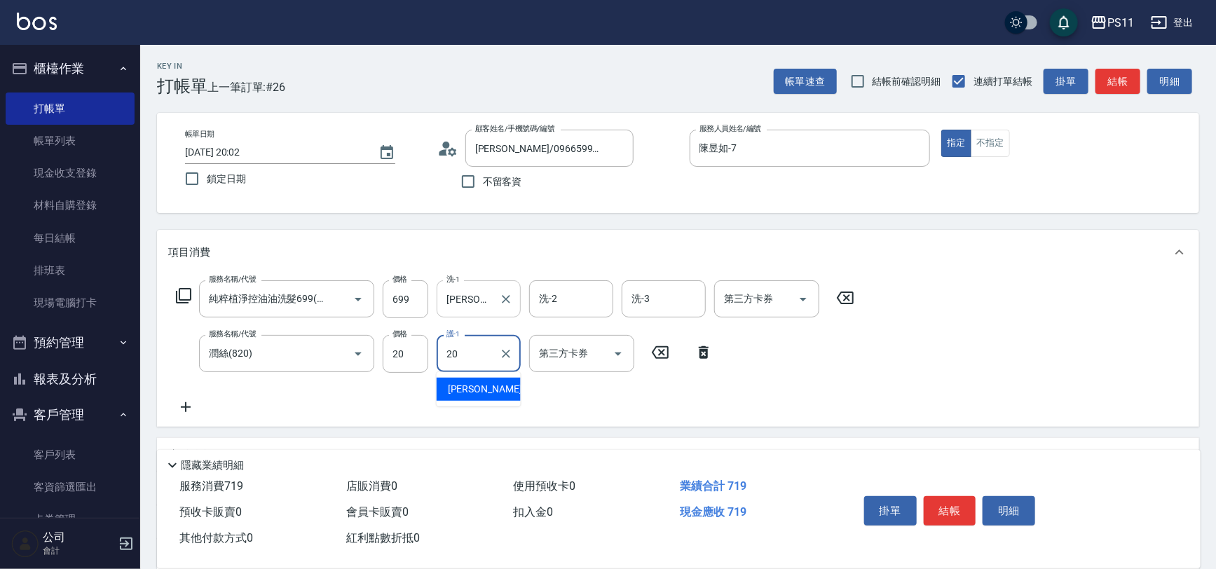
type input "[PERSON_NAME]-20"
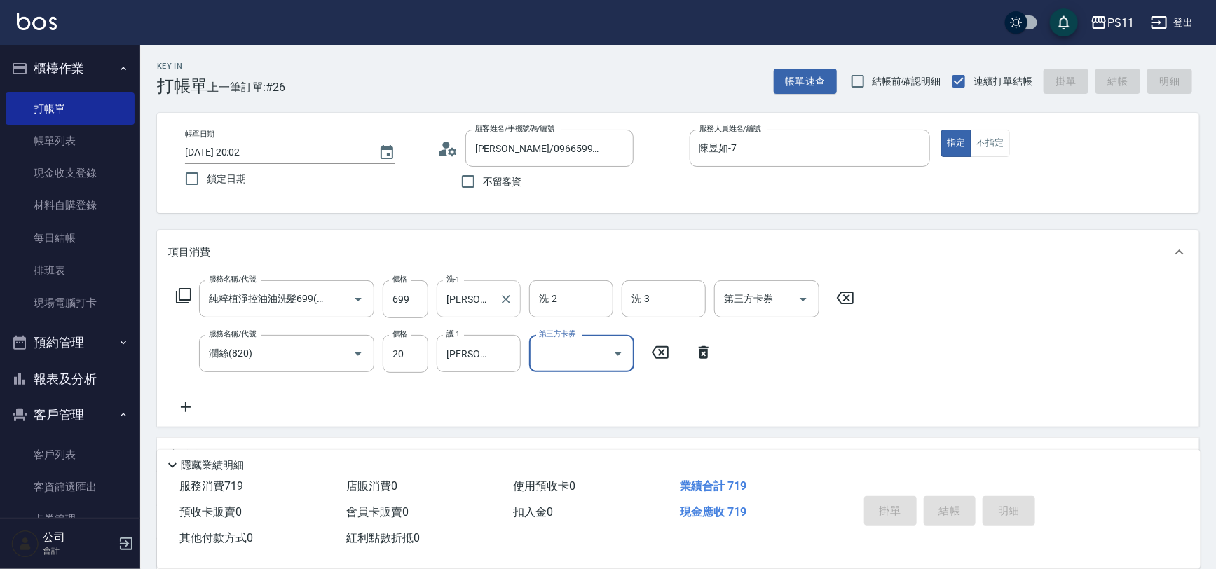
type input "[DATE] 20:05"
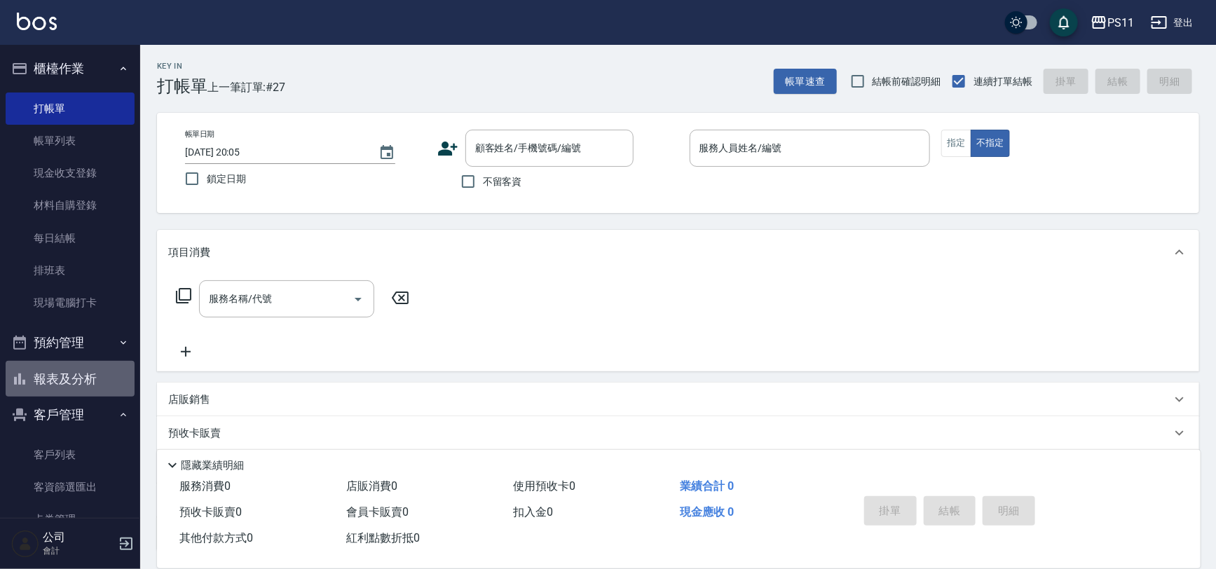
click at [85, 369] on button "報表及分析" at bounding box center [70, 379] width 129 height 36
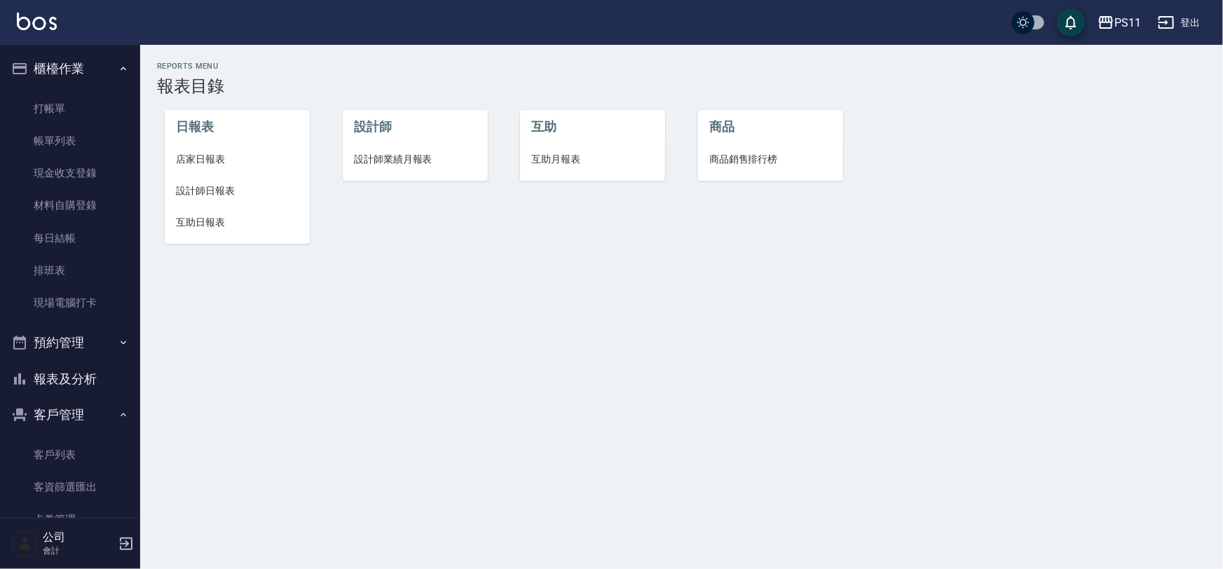
click at [250, 196] on span "設計師日報表" at bounding box center [237, 191] width 123 height 15
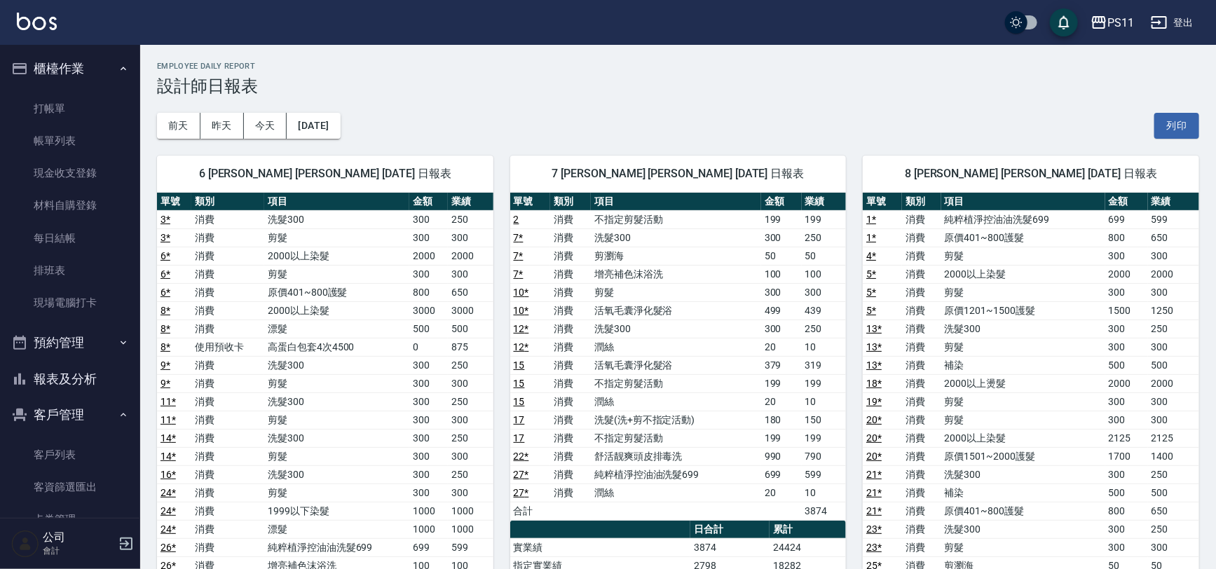
click at [1003, 426] on td "剪髮" at bounding box center [1023, 420] width 164 height 18
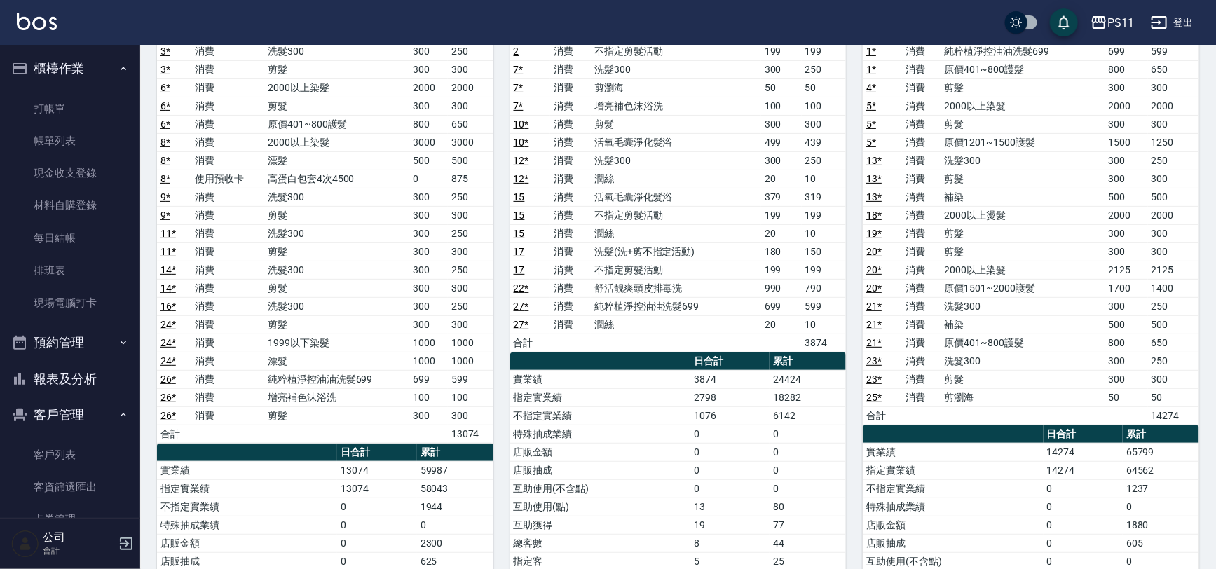
scroll to position [191, 0]
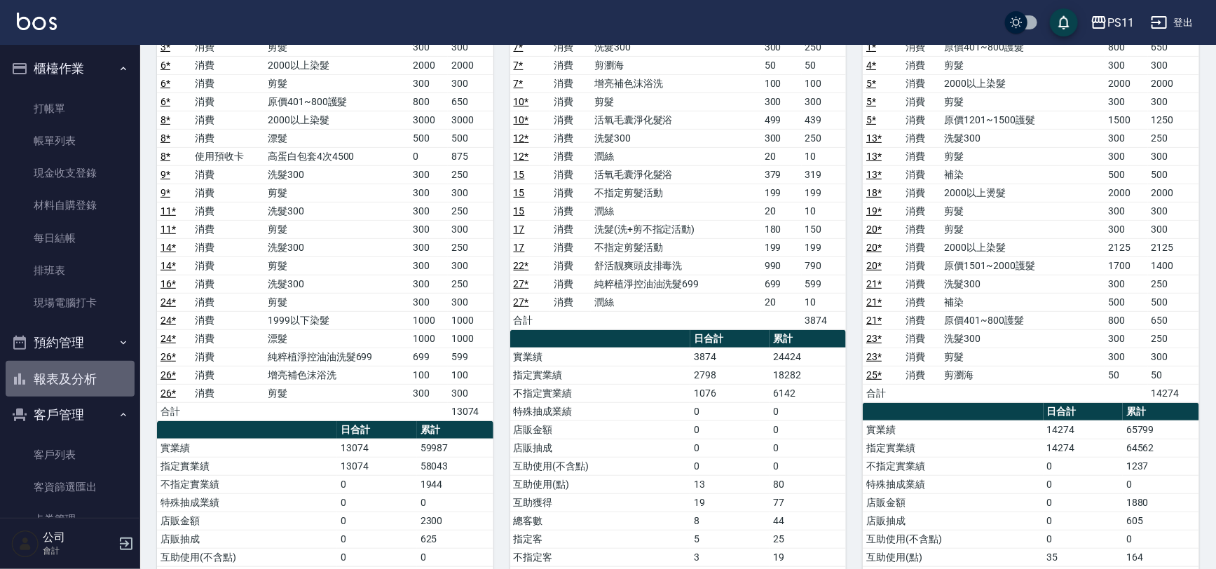
click at [86, 376] on button "報表及分析" at bounding box center [70, 379] width 129 height 36
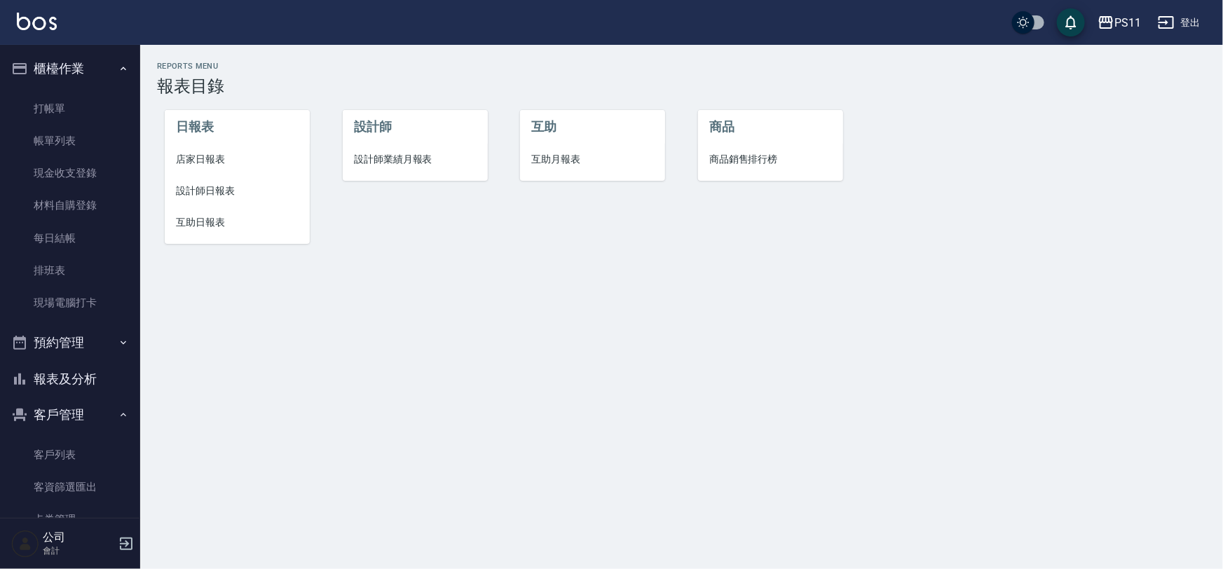
click at [193, 227] on span "互助日報表" at bounding box center [237, 222] width 123 height 15
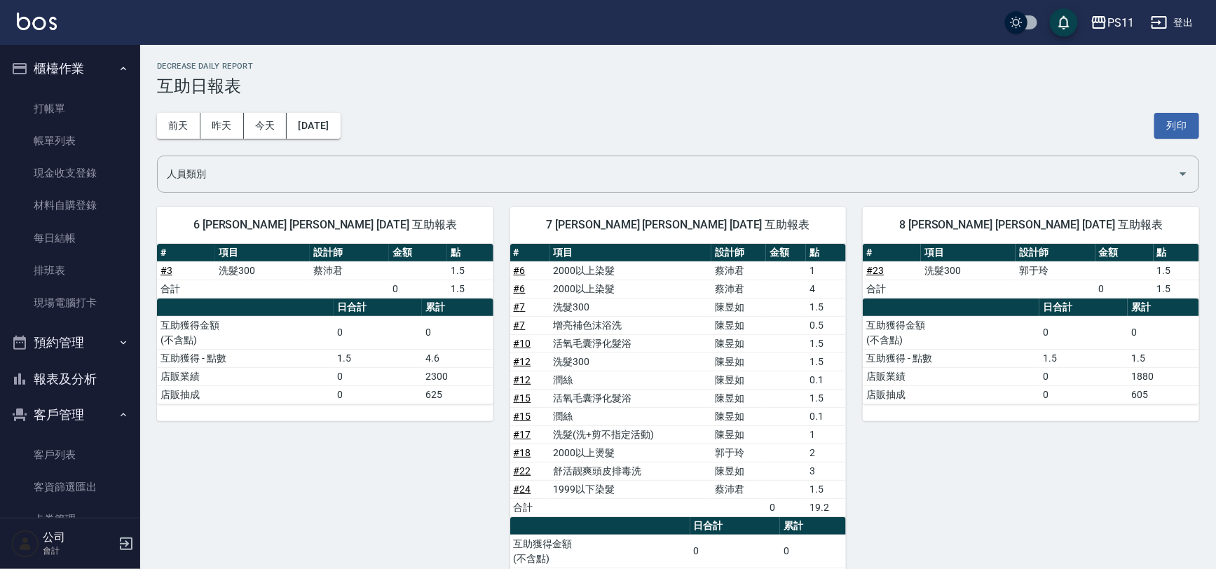
click at [884, 407] on div "# 項目 設計師 金額 點 # 23 洗髮300 [PERSON_NAME]1.5 合計 0 1.5 日合計 累計 互助獲得金額 (不含點) 0 0 互助獲得…" at bounding box center [1030, 332] width 336 height 177
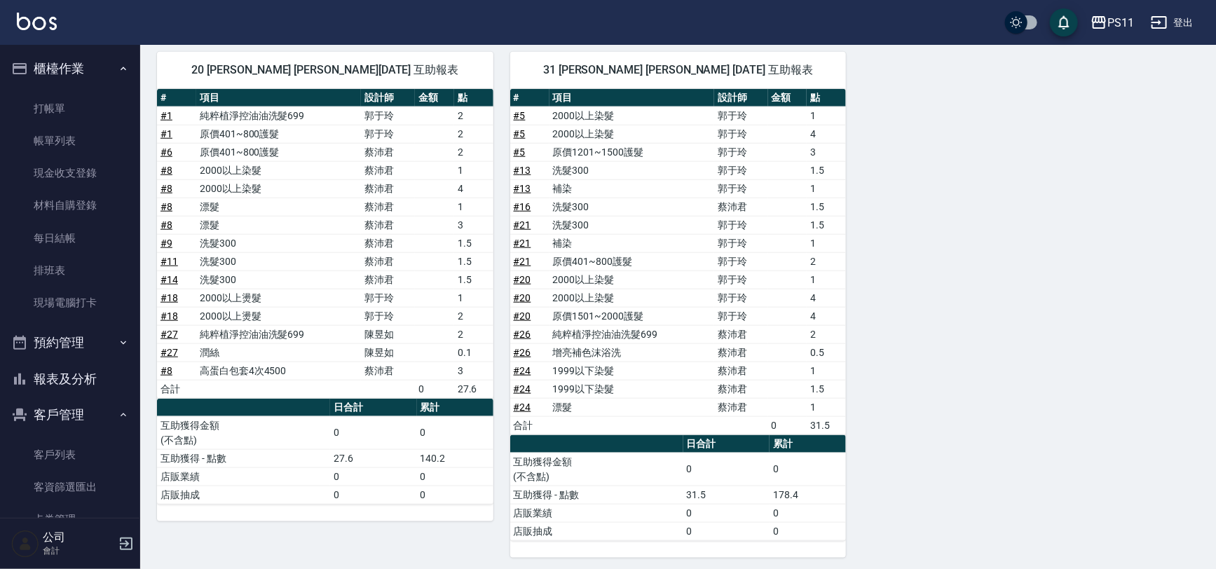
scroll to position [606, 0]
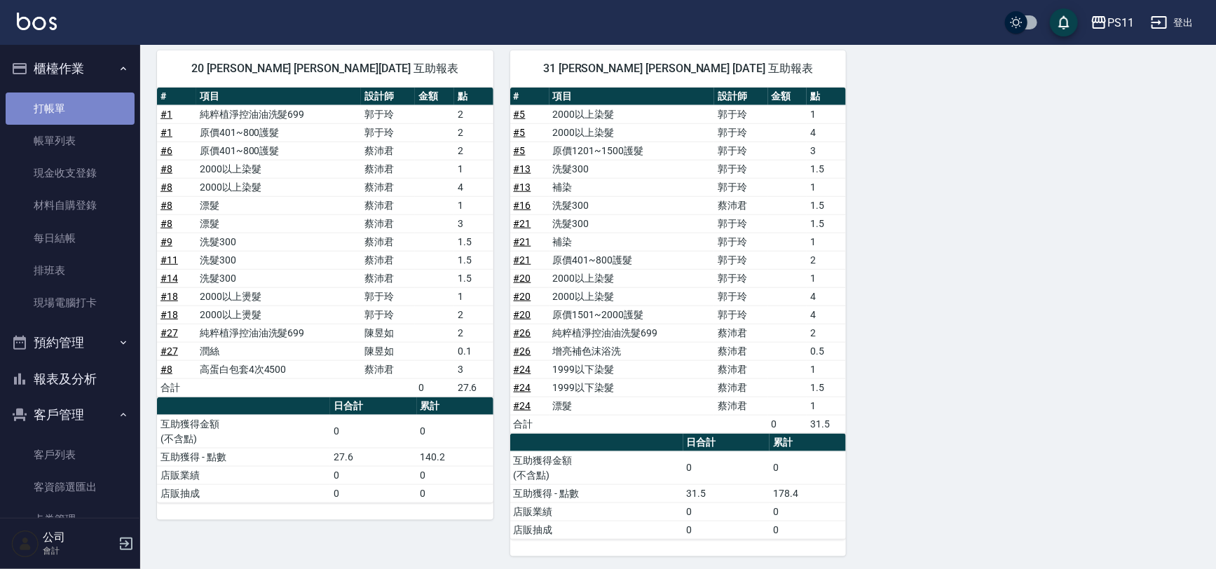
click at [92, 107] on link "打帳單" at bounding box center [70, 108] width 129 height 32
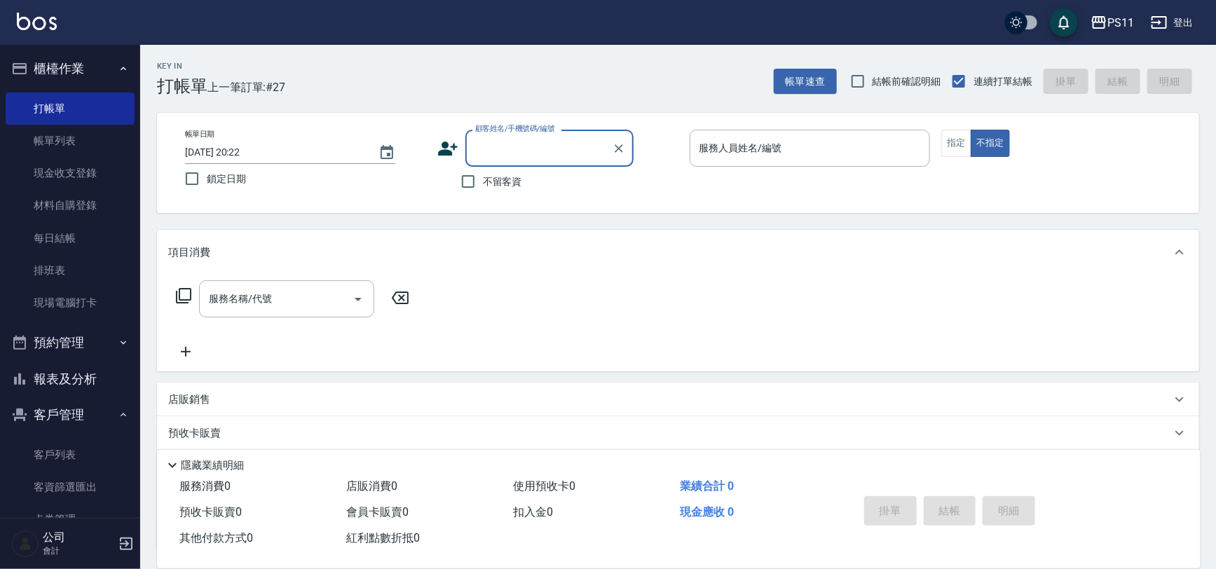
click at [573, 149] on input "顧客姓名/手機號碼/編號" at bounding box center [539, 148] width 135 height 25
type input "0320"
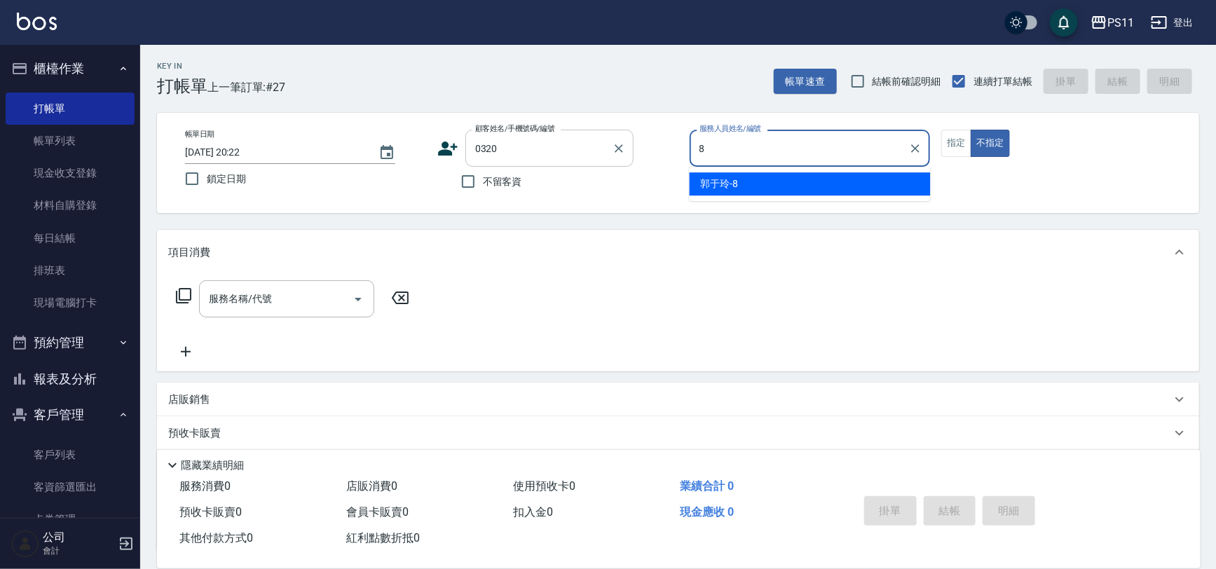
type input "郭于玲-8"
type button "false"
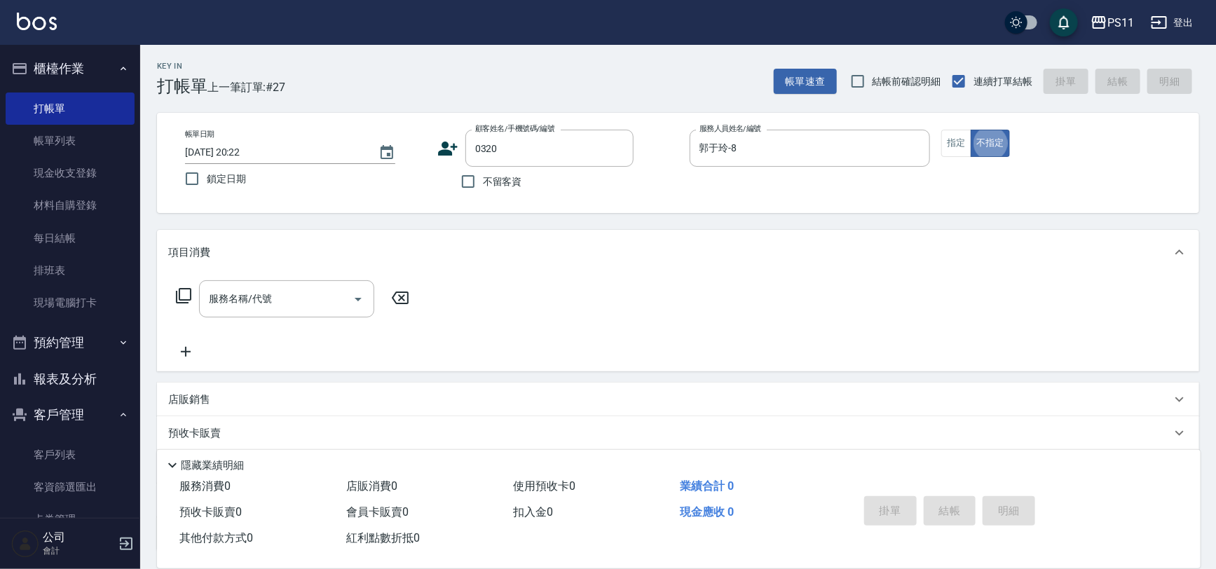
type input "[PERSON_NAME]/0916835955/0320"
click at [969, 146] on button "指定" at bounding box center [956, 143] width 30 height 27
click at [182, 293] on icon at bounding box center [183, 295] width 17 height 17
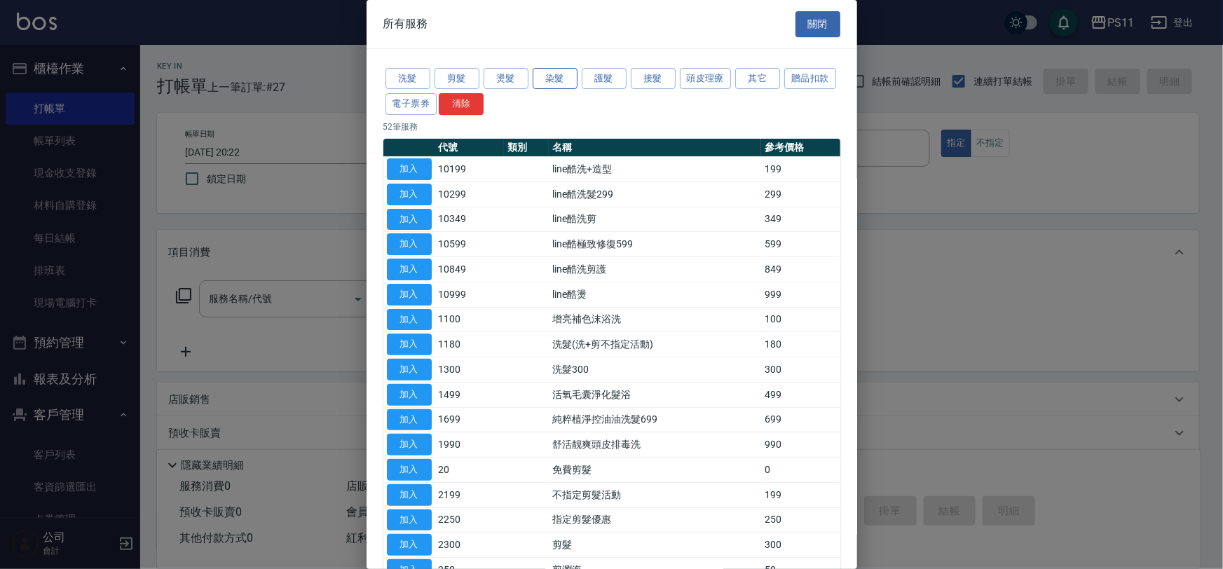
click at [551, 74] on button "染髮" at bounding box center [554, 79] width 45 height 22
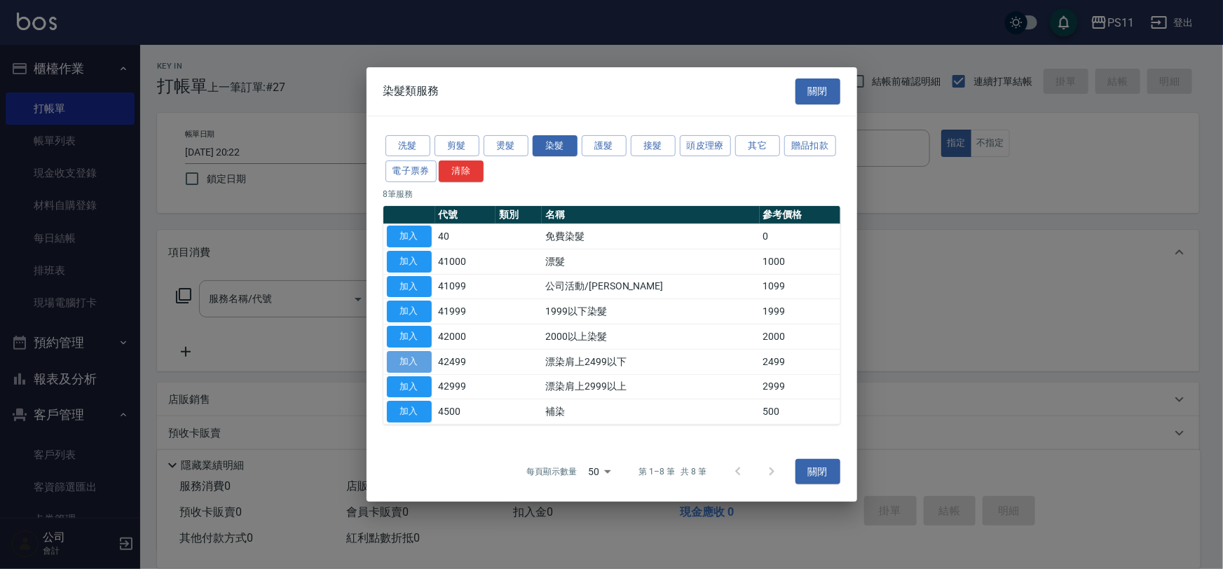
click at [411, 358] on button "加入" at bounding box center [409, 362] width 45 height 22
type input "漂染肩上2499以下(42499)"
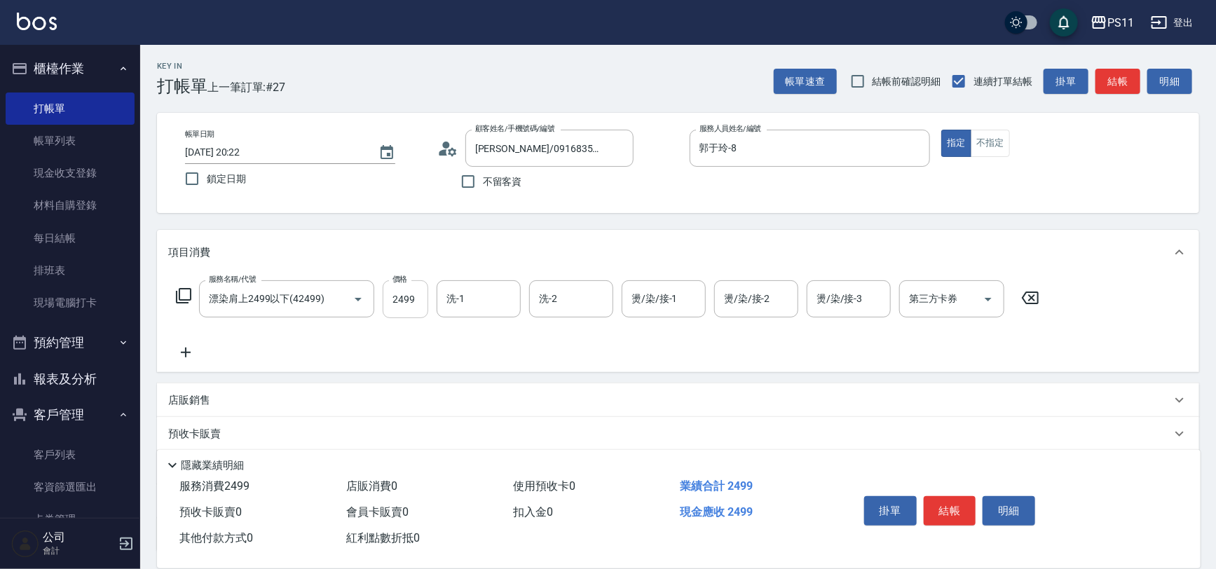
click at [395, 304] on input "2499" at bounding box center [406, 299] width 46 height 38
type input "2999"
type input "[PERSON_NAME]-20"
click at [189, 349] on icon at bounding box center [185, 352] width 35 height 17
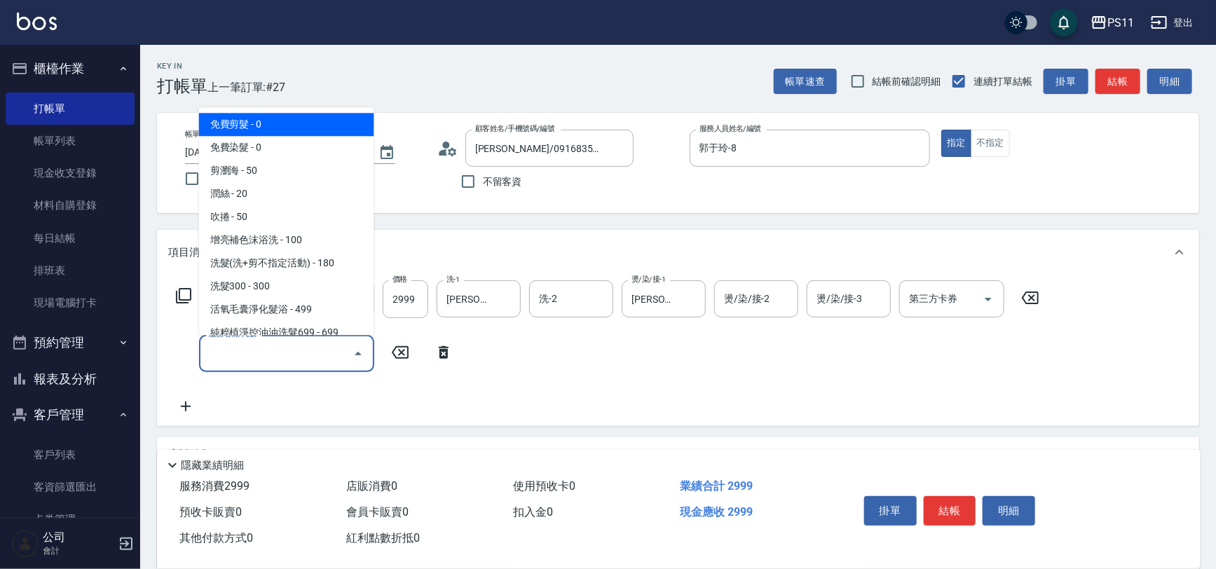
click at [258, 348] on input "服務名稱/代號" at bounding box center [276, 353] width 142 height 25
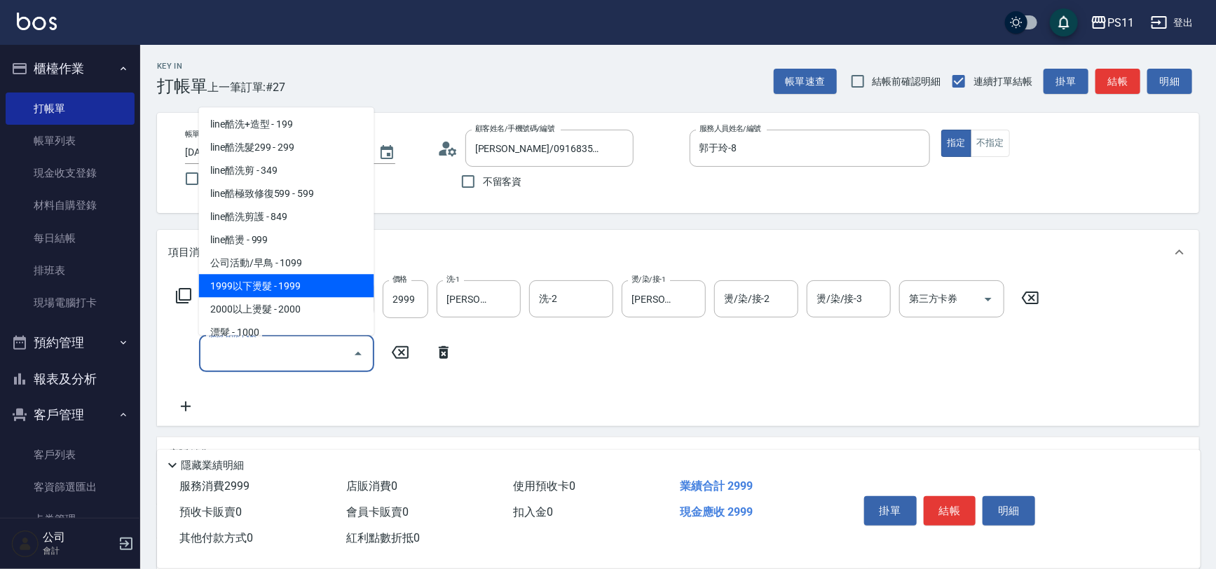
scroll to position [764, 0]
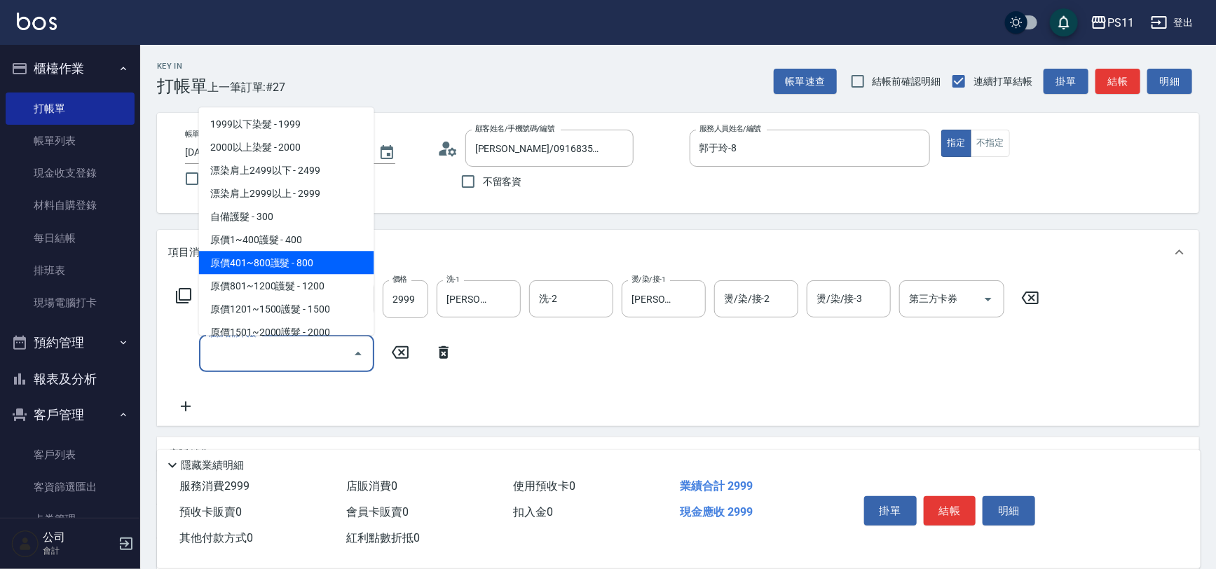
click at [319, 256] on span "原價401~800護髮 - 800" at bounding box center [286, 263] width 175 height 23
type input "原價401~800護髮(50800)"
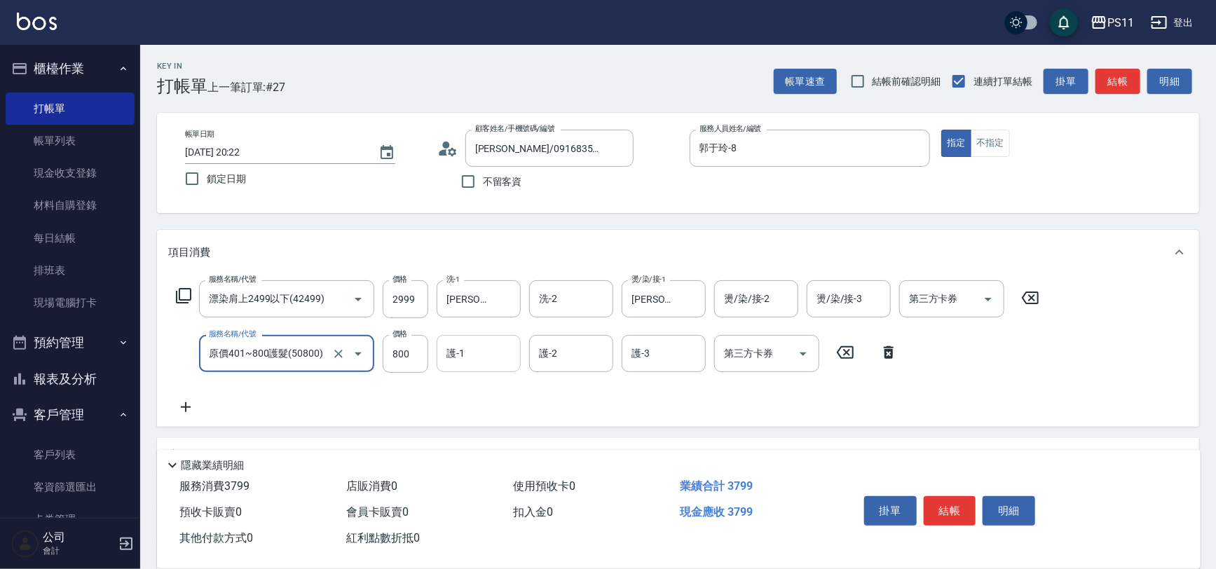
click at [493, 353] on input "護-1" at bounding box center [478, 353] width 71 height 25
type input "[PERSON_NAME]-20"
click at [937, 500] on button "結帳" at bounding box center [949, 510] width 53 height 29
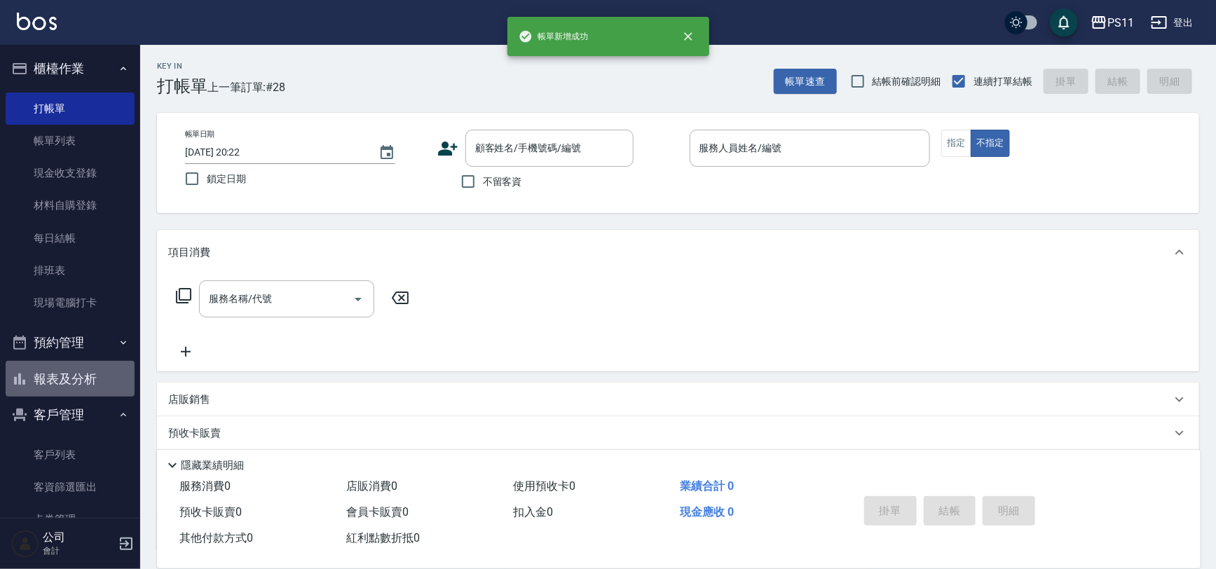
click at [74, 380] on button "報表及分析" at bounding box center [70, 379] width 129 height 36
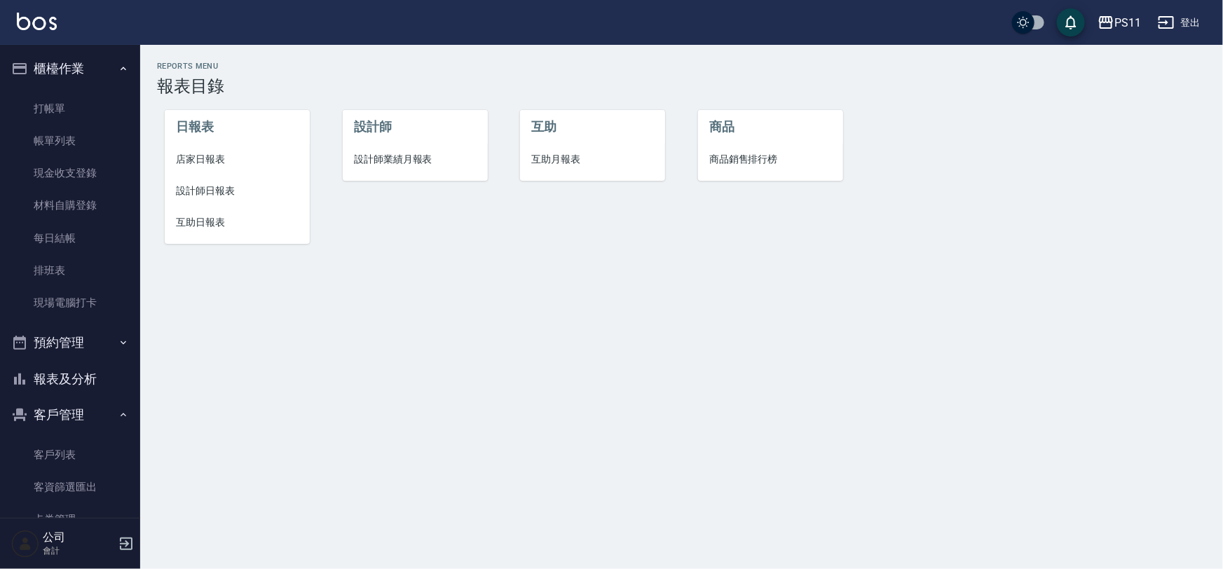
click at [207, 217] on span "互助日報表" at bounding box center [237, 222] width 123 height 15
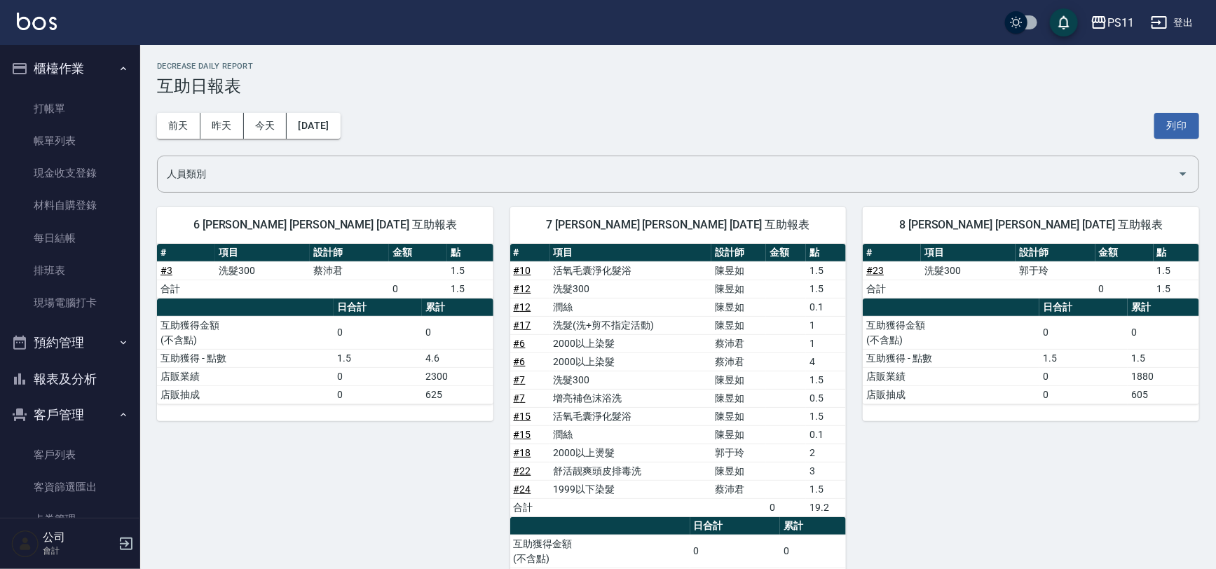
click at [944, 383] on td "店販業績" at bounding box center [950, 376] width 177 height 18
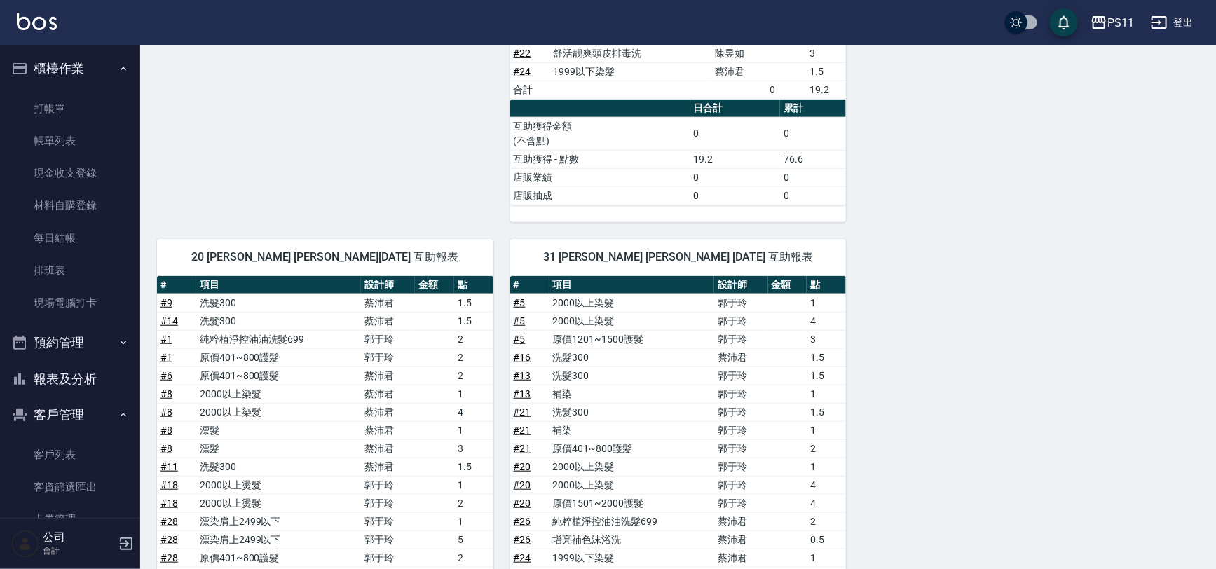
scroll to position [624, 0]
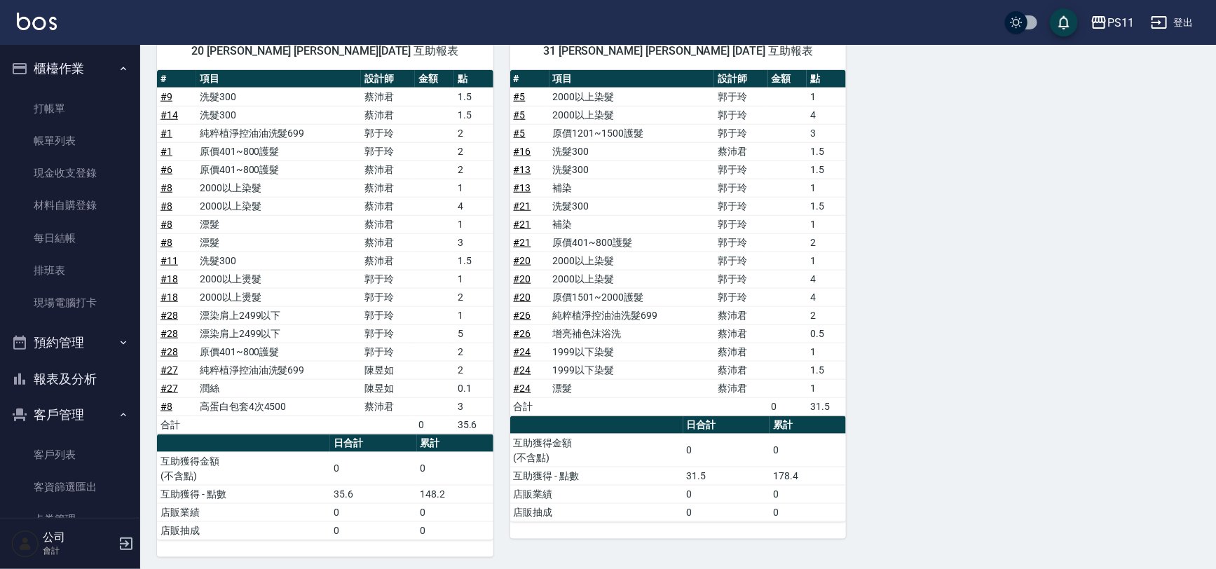
click at [1033, 473] on div "6 [PERSON_NAME] [PERSON_NAME] [DATE] 互助報表 # 項目 設計師 金額 點 # 3 洗髮300 [PERSON_NAME]…" at bounding box center [669, 61] width 1059 height 991
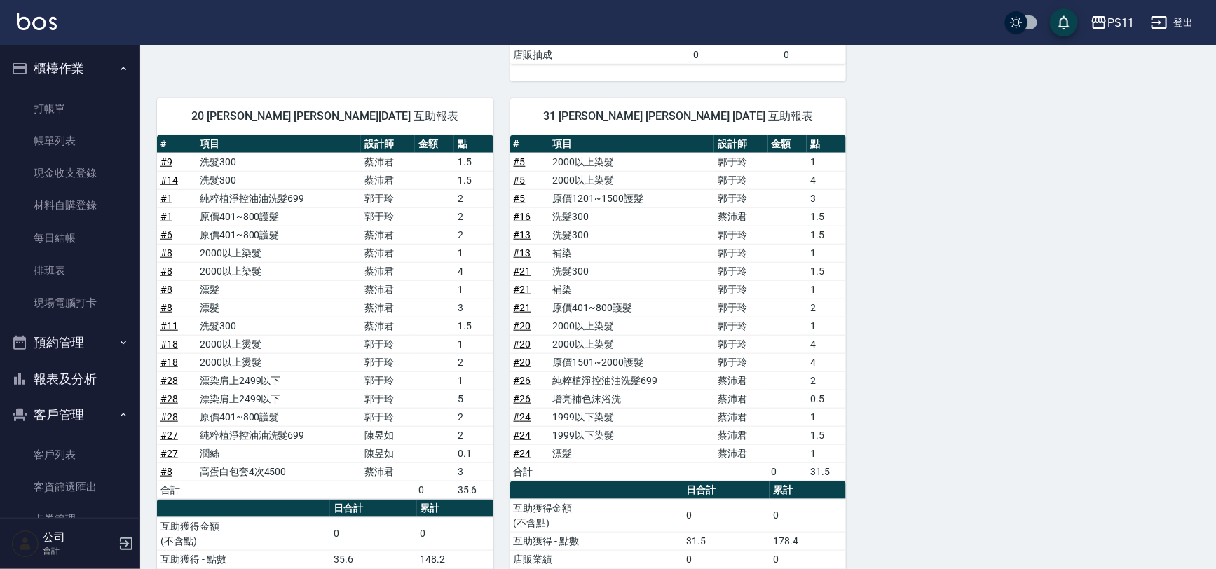
scroll to position [561, 0]
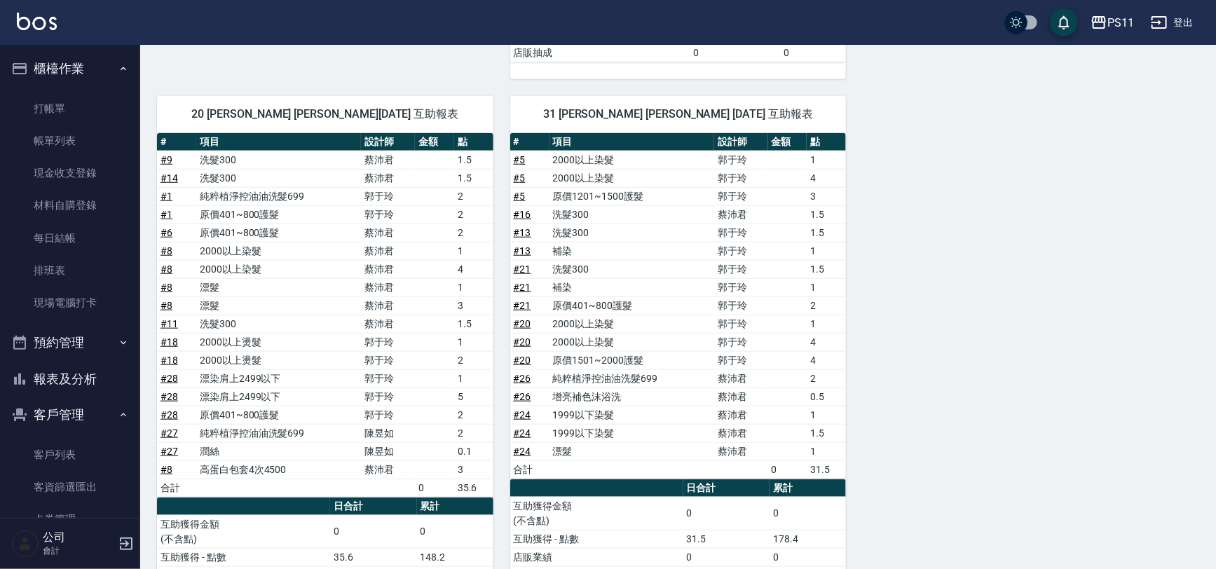
click at [42, 375] on button "報表及分析" at bounding box center [70, 379] width 129 height 36
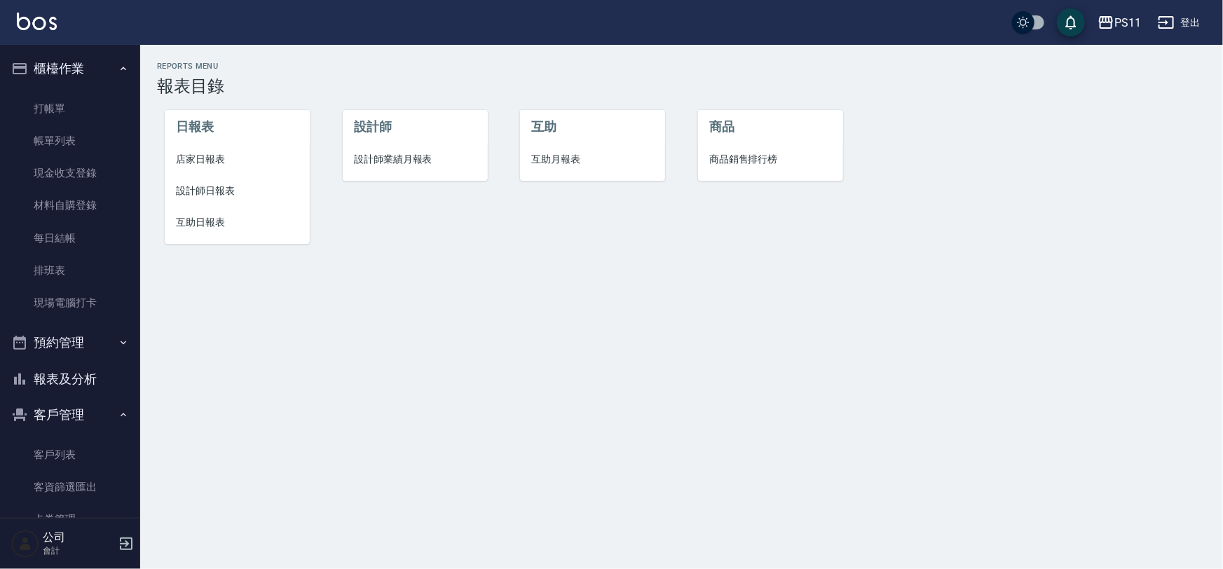
drag, startPoint x: 209, startPoint y: 184, endPoint x: 420, endPoint y: 214, distance: 212.9
click at [209, 185] on span "設計師日報表" at bounding box center [237, 191] width 123 height 15
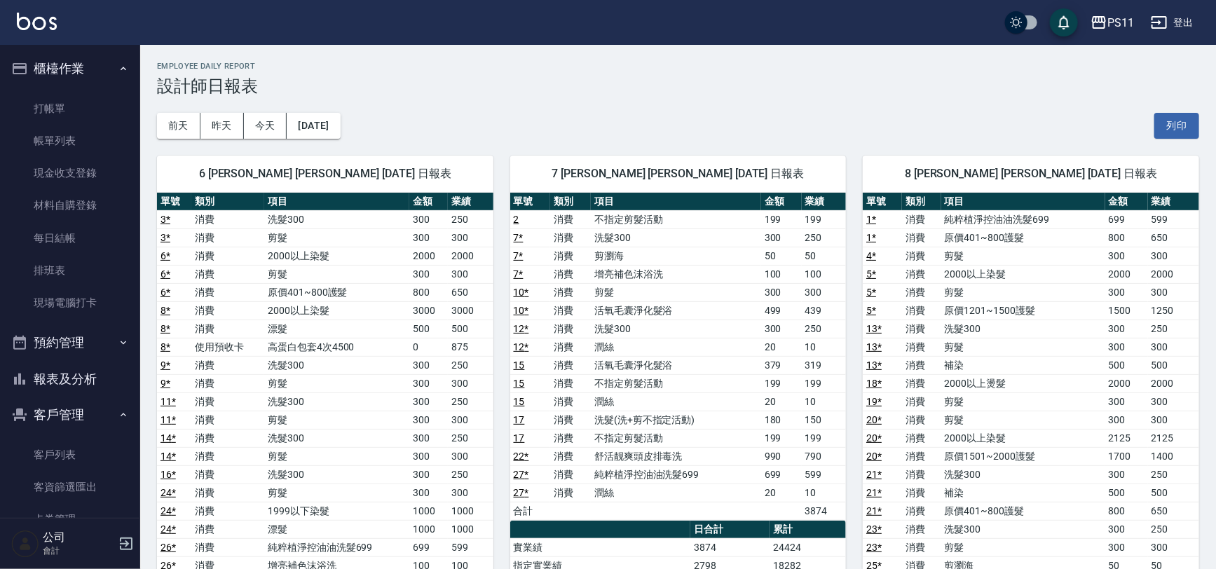
click at [802, 305] on td "439" at bounding box center [824, 310] width 45 height 18
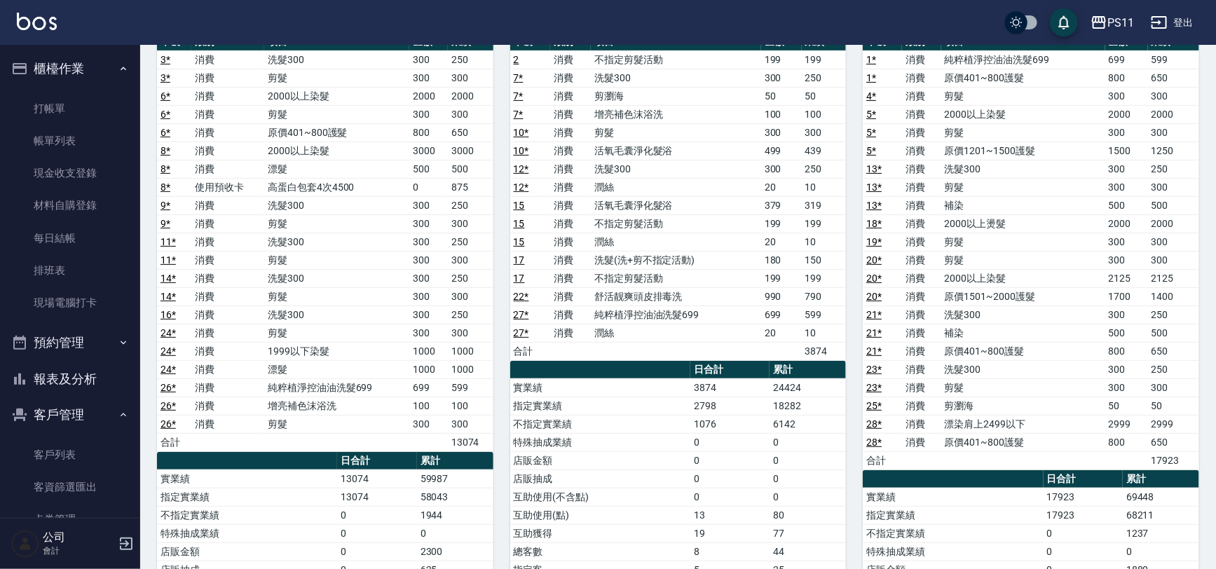
scroll to position [254, 0]
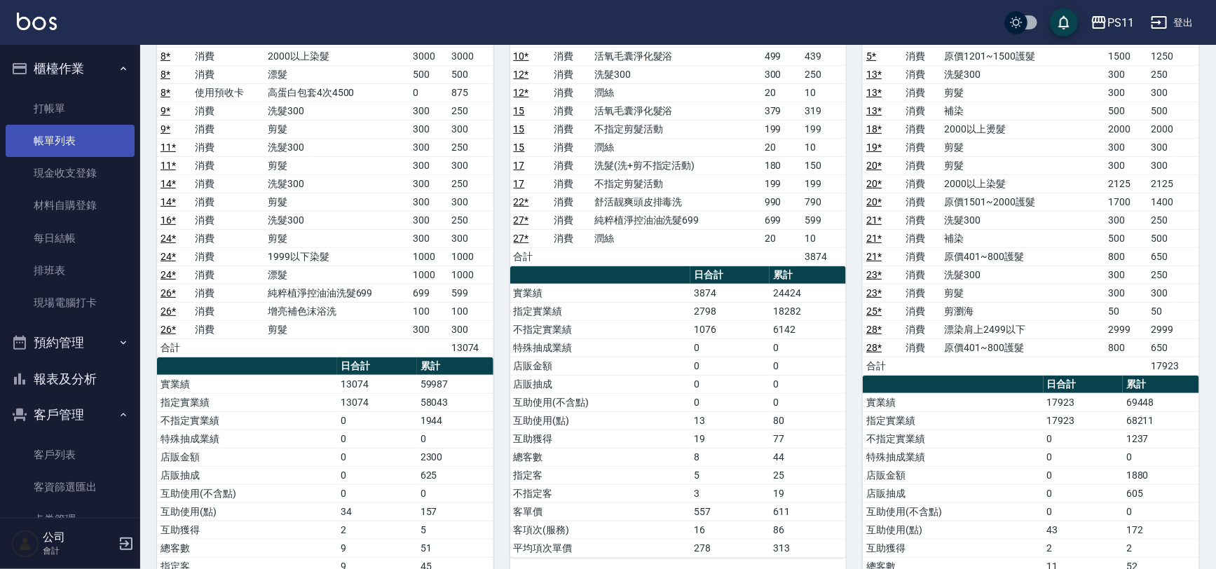
click at [91, 140] on link "帳單列表" at bounding box center [70, 141] width 129 height 32
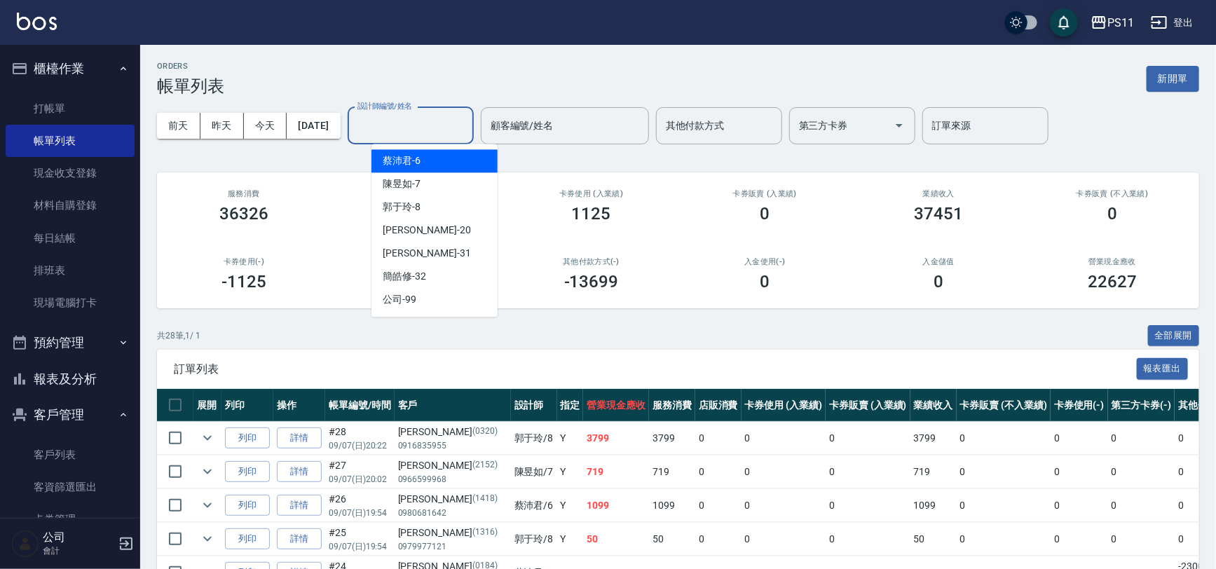
click at [462, 118] on input "設計師編號/姓名" at bounding box center [411, 126] width 114 height 25
click at [455, 181] on div "陳昱如 -7" at bounding box center [434, 183] width 126 height 23
type input "陳昱如-7"
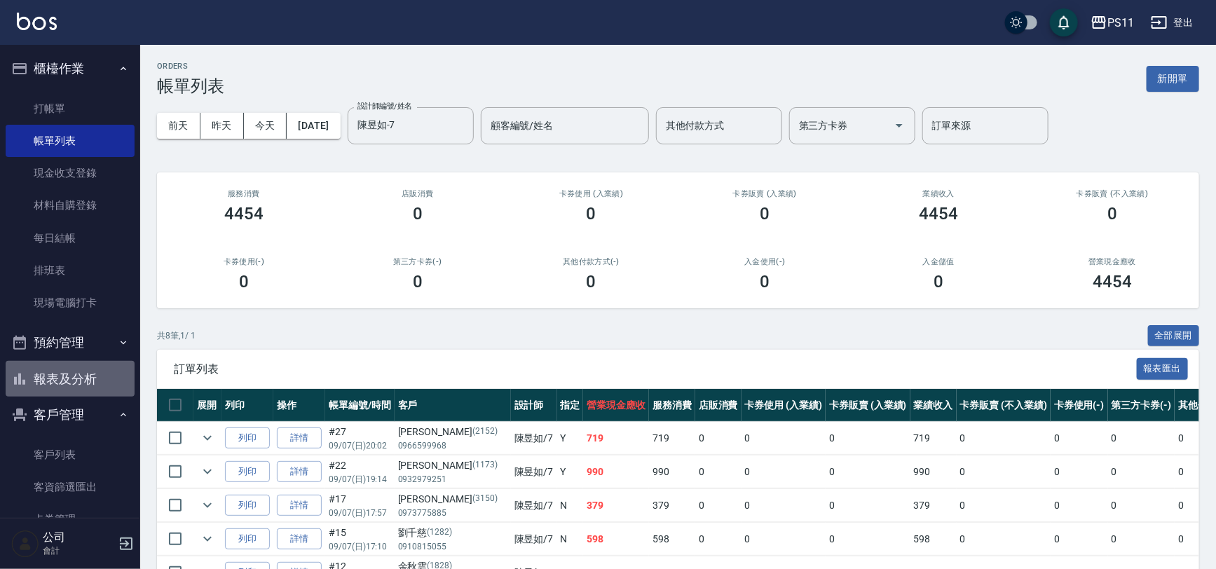
click at [86, 378] on button "報表及分析" at bounding box center [70, 379] width 129 height 36
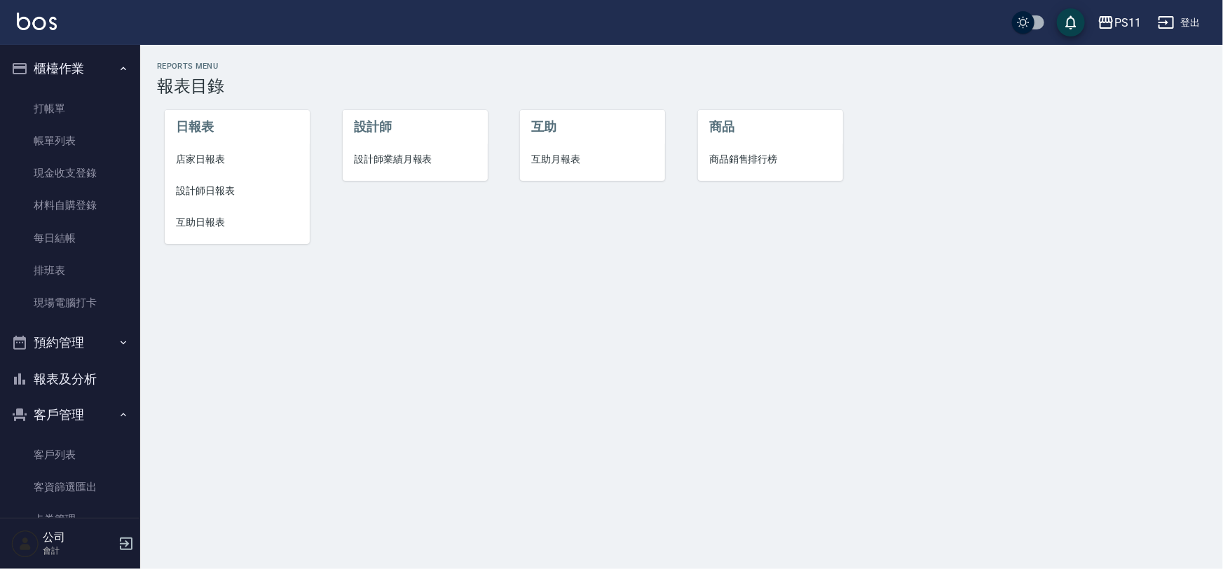
click at [210, 189] on span "設計師日報表" at bounding box center [237, 191] width 123 height 15
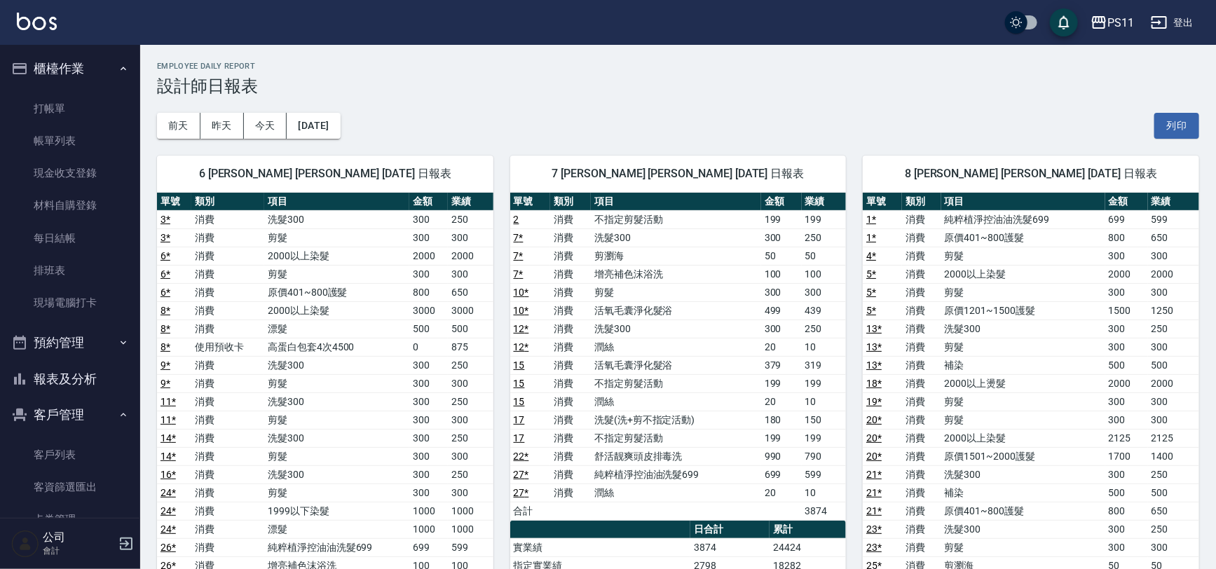
click at [956, 385] on td "2000以上燙髮" at bounding box center [1023, 383] width 164 height 18
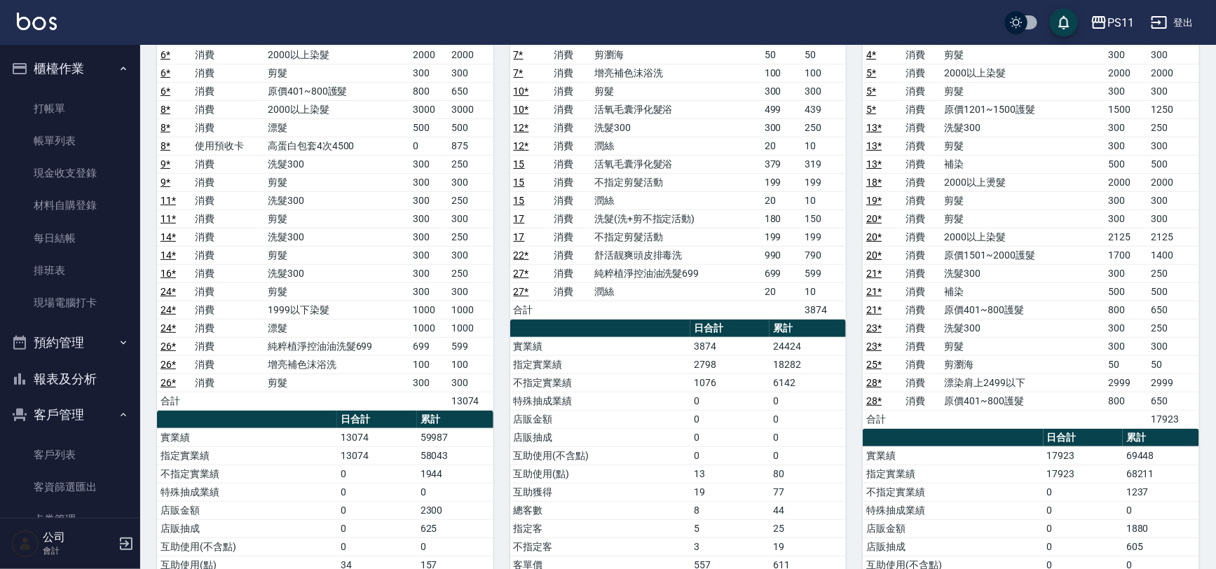
scroll to position [318, 0]
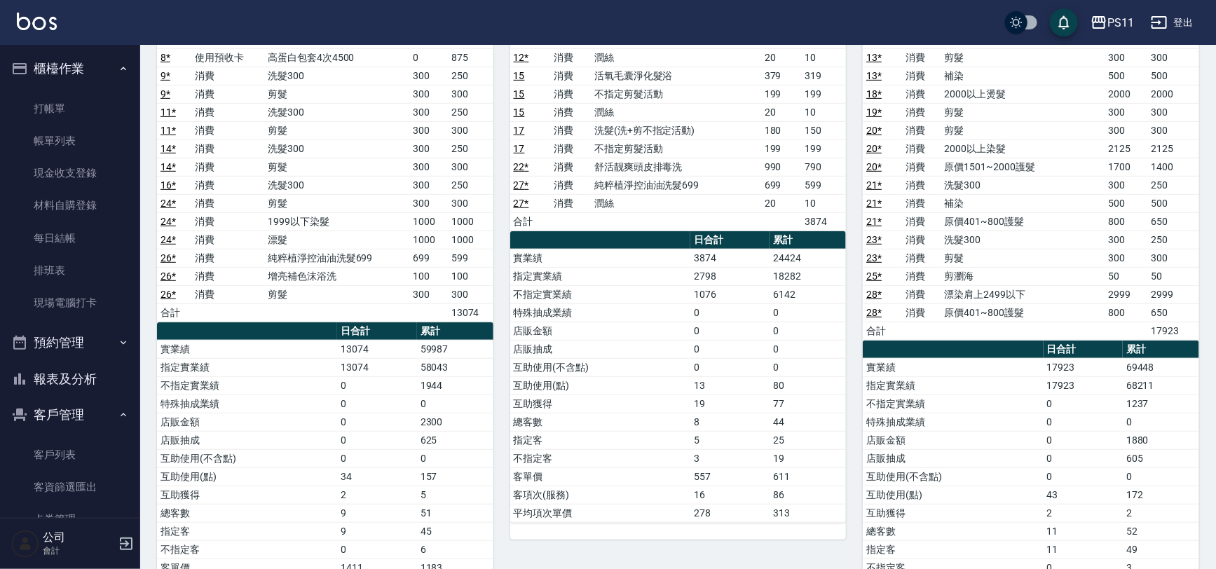
drag, startPoint x: 970, startPoint y: 451, endPoint x: 968, endPoint y: 413, distance: 37.9
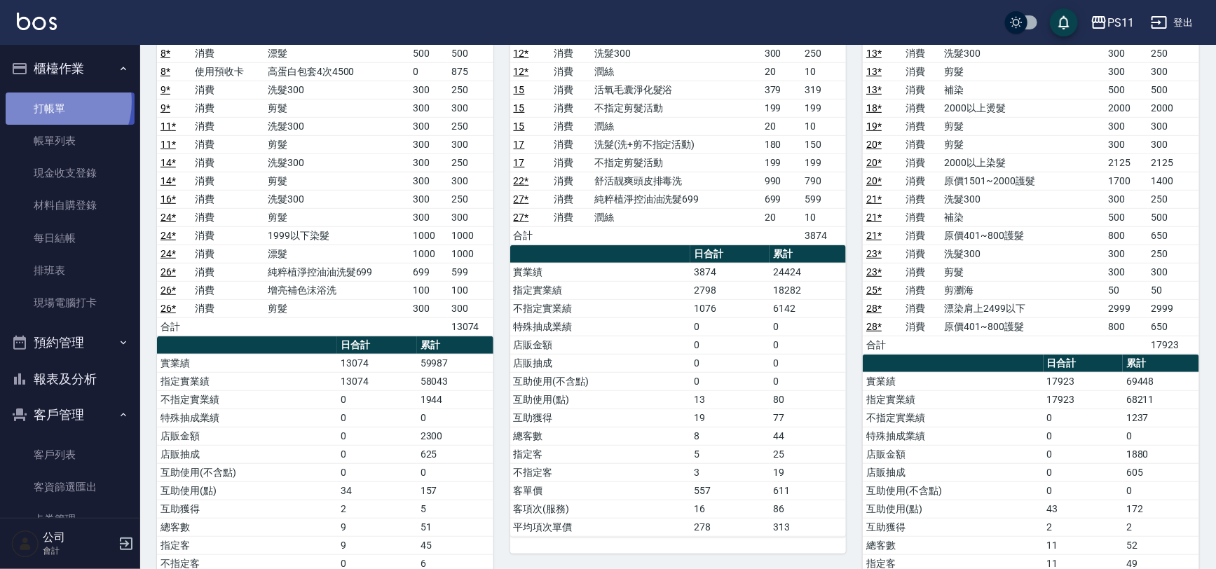
click at [55, 102] on link "打帳單" at bounding box center [70, 108] width 129 height 32
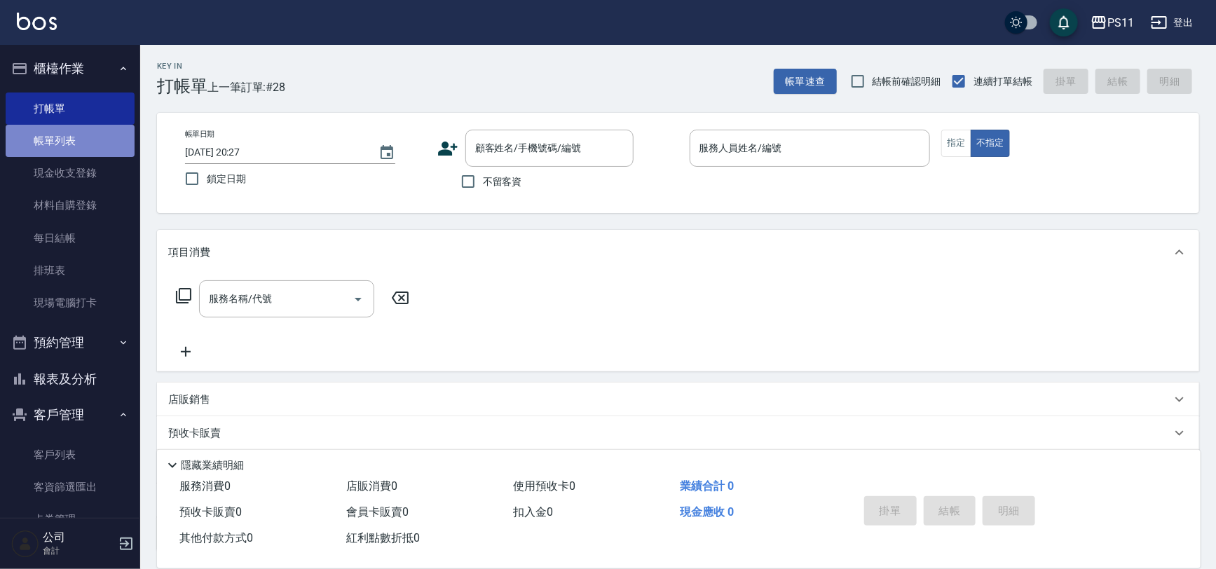
click at [95, 139] on link "帳單列表" at bounding box center [70, 141] width 129 height 32
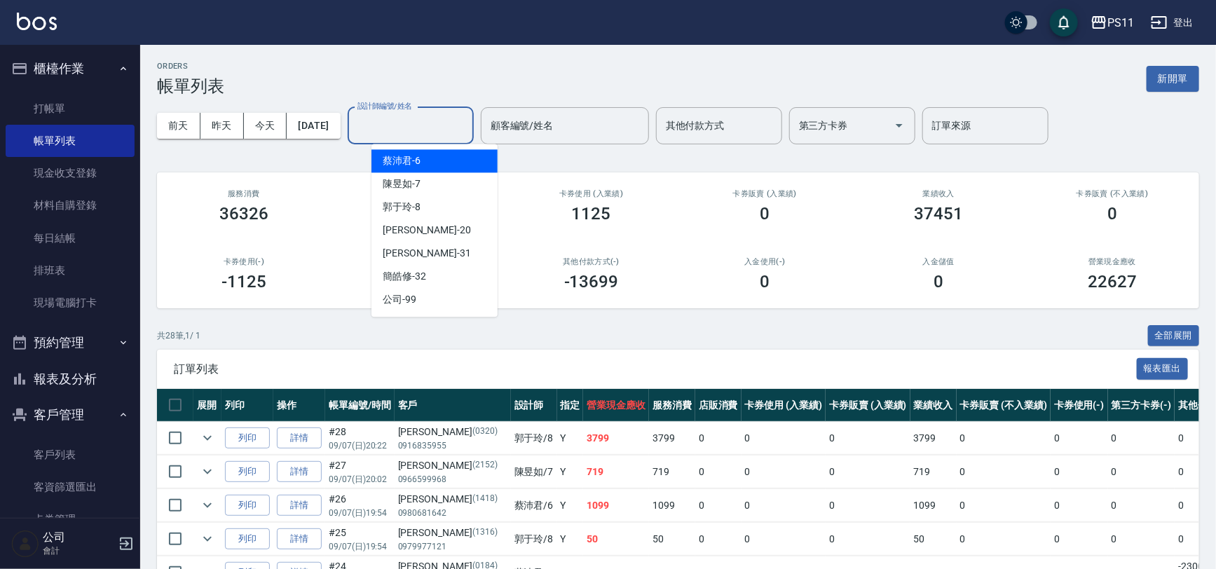
click at [420, 121] on input "設計師編號/姓名" at bounding box center [411, 126] width 114 height 25
click at [441, 169] on div "[PERSON_NAME]6" at bounding box center [434, 160] width 126 height 23
type input "[PERSON_NAME]6"
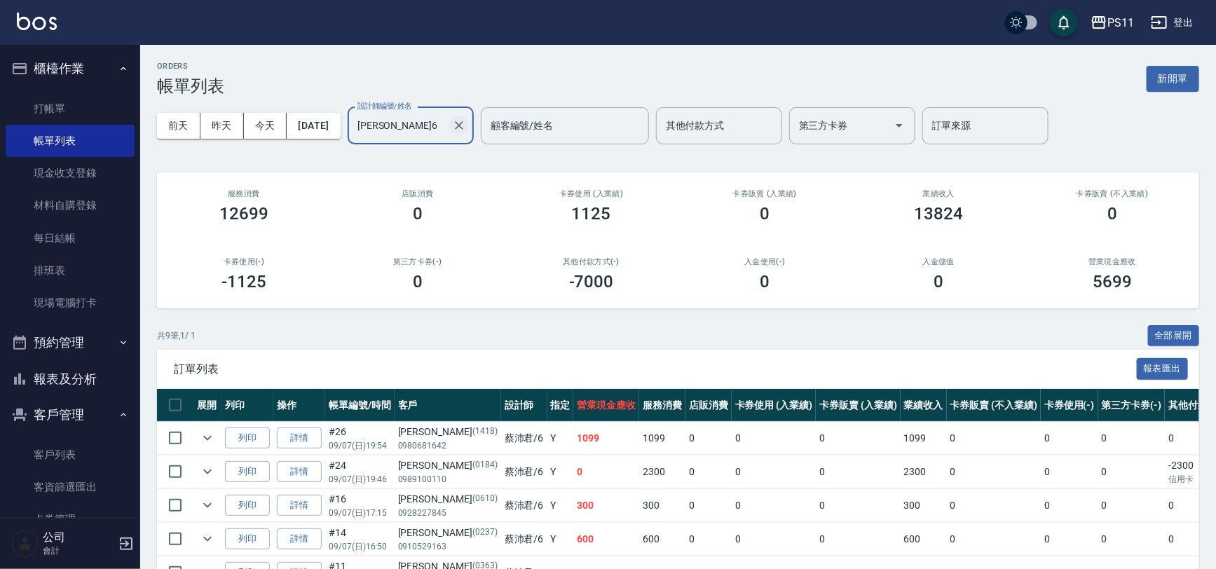
click at [469, 123] on button "Clear" at bounding box center [459, 126] width 20 height 20
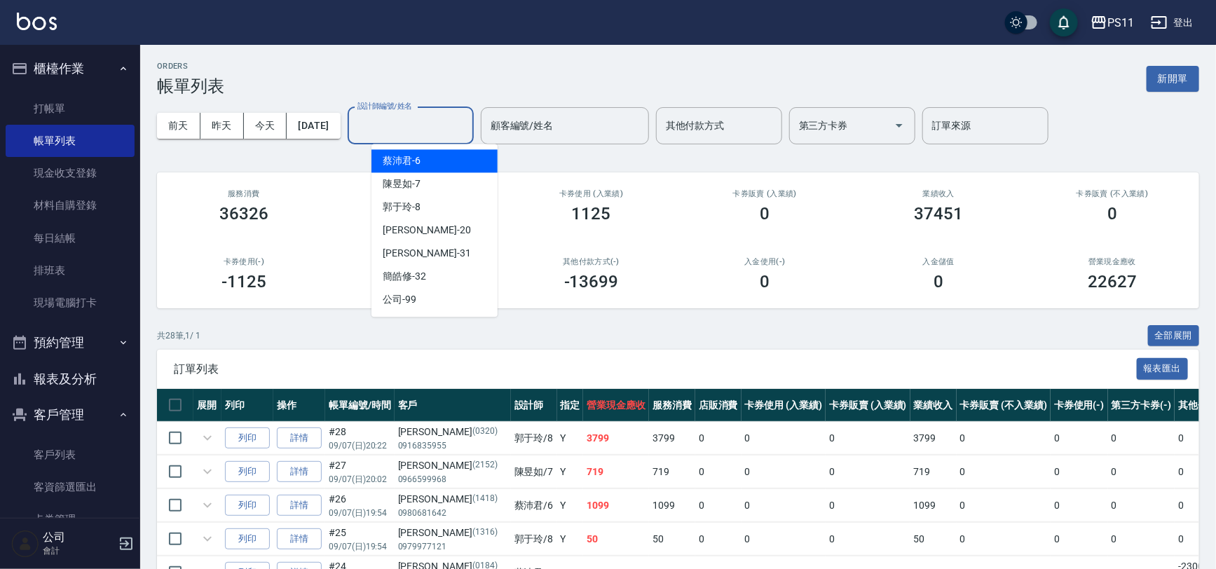
click at [467, 125] on input "設計師編號/姓名" at bounding box center [411, 126] width 114 height 25
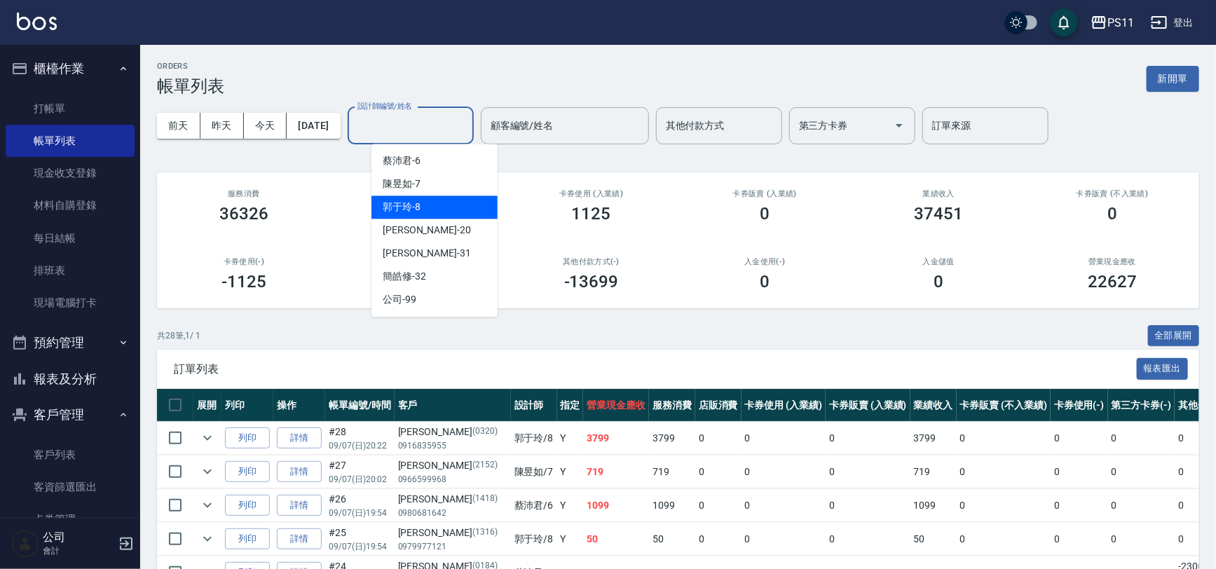
drag, startPoint x: 478, startPoint y: 214, endPoint x: 506, endPoint y: 224, distance: 29.7
click at [479, 213] on div "郭于玲 -8" at bounding box center [434, 206] width 126 height 23
type input "郭于玲-8"
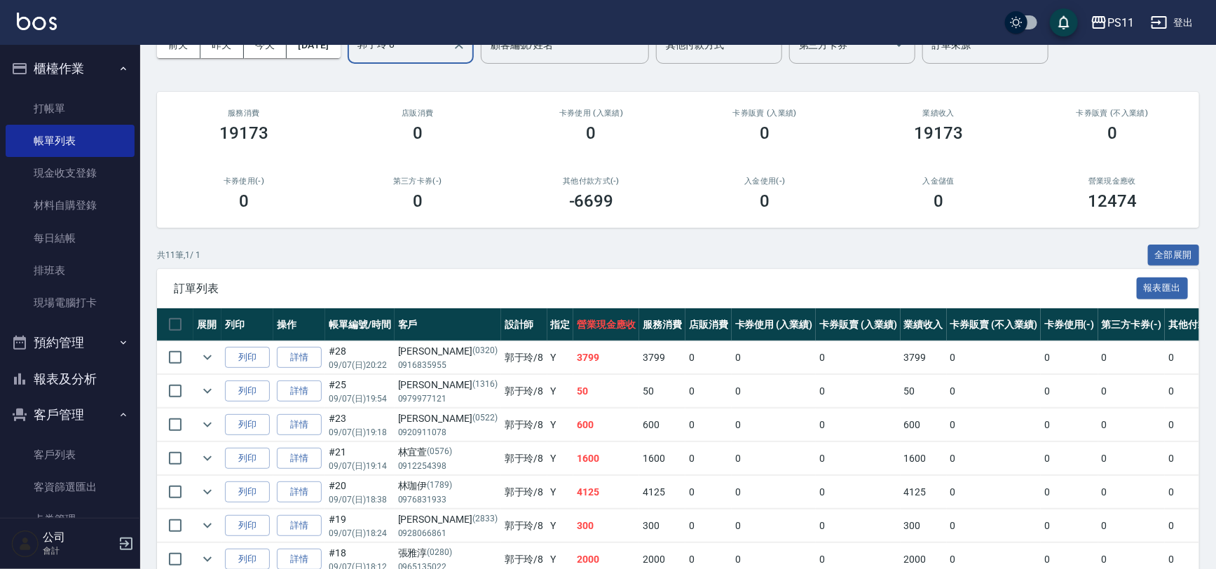
scroll to position [254, 0]
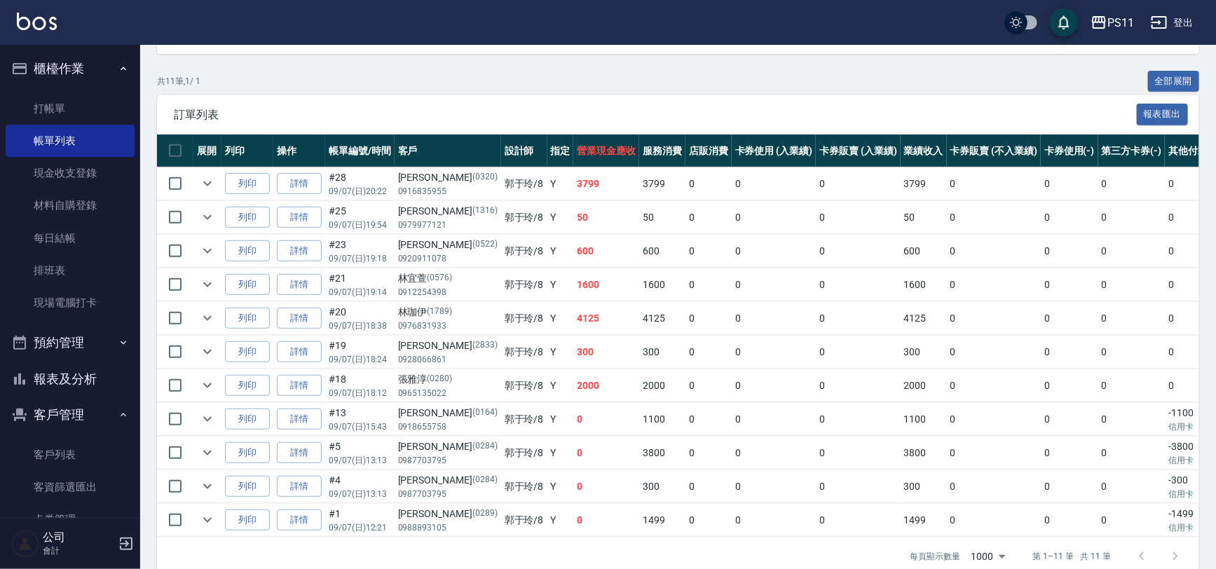
click at [81, 380] on button "報表及分析" at bounding box center [70, 379] width 129 height 36
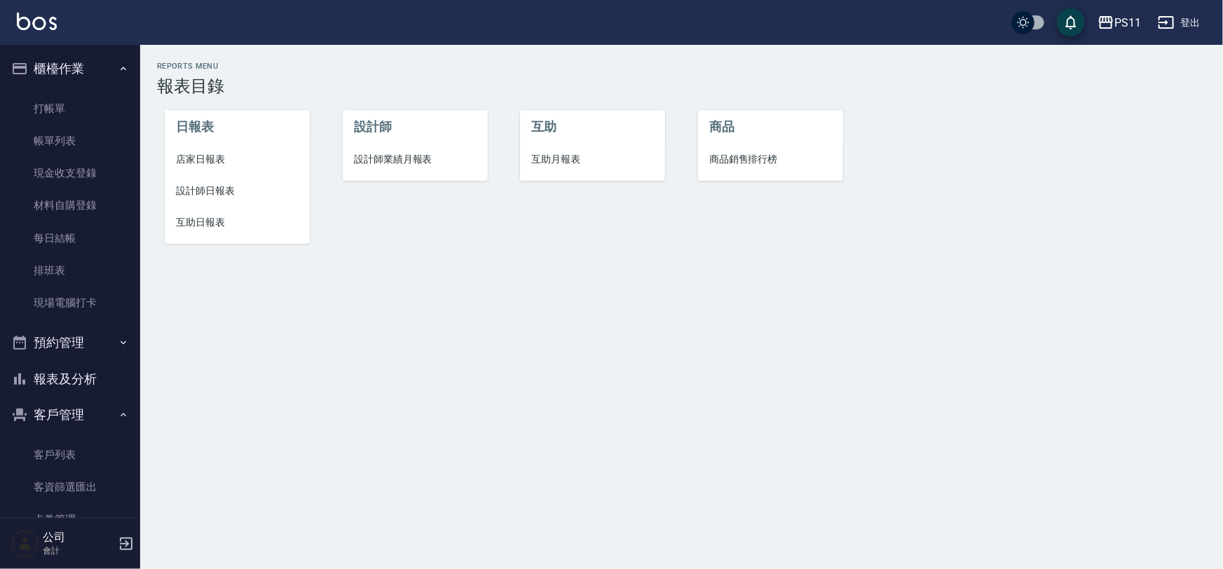
click at [209, 238] on li "互助日報表" at bounding box center [237, 223] width 145 height 32
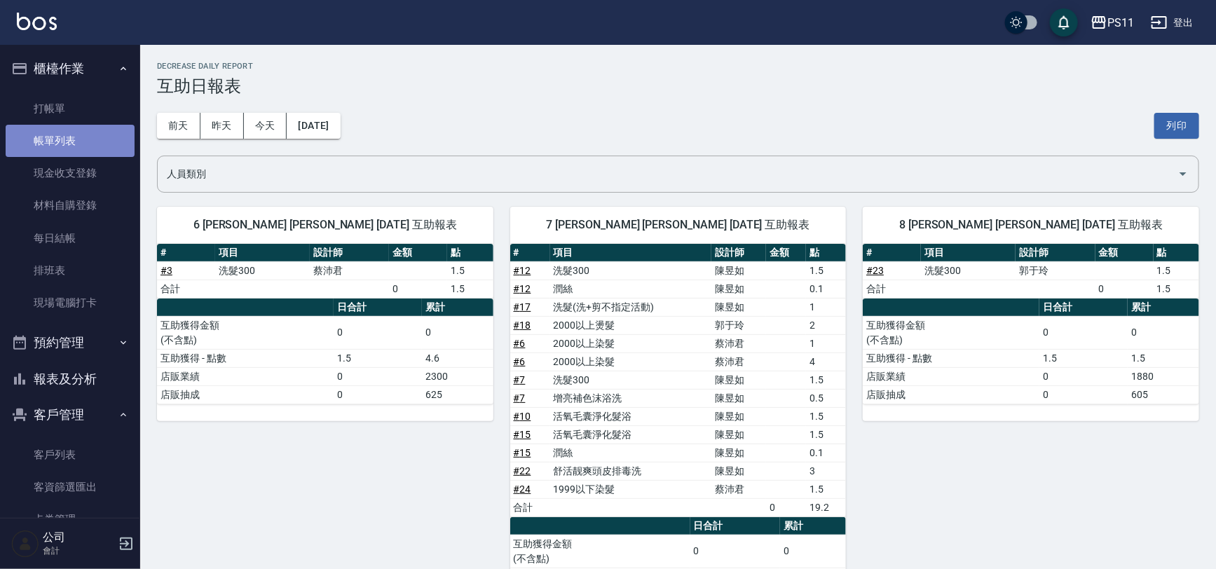
click at [78, 140] on link "帳單列表" at bounding box center [70, 141] width 129 height 32
